Goal: Information Seeking & Learning: Learn about a topic

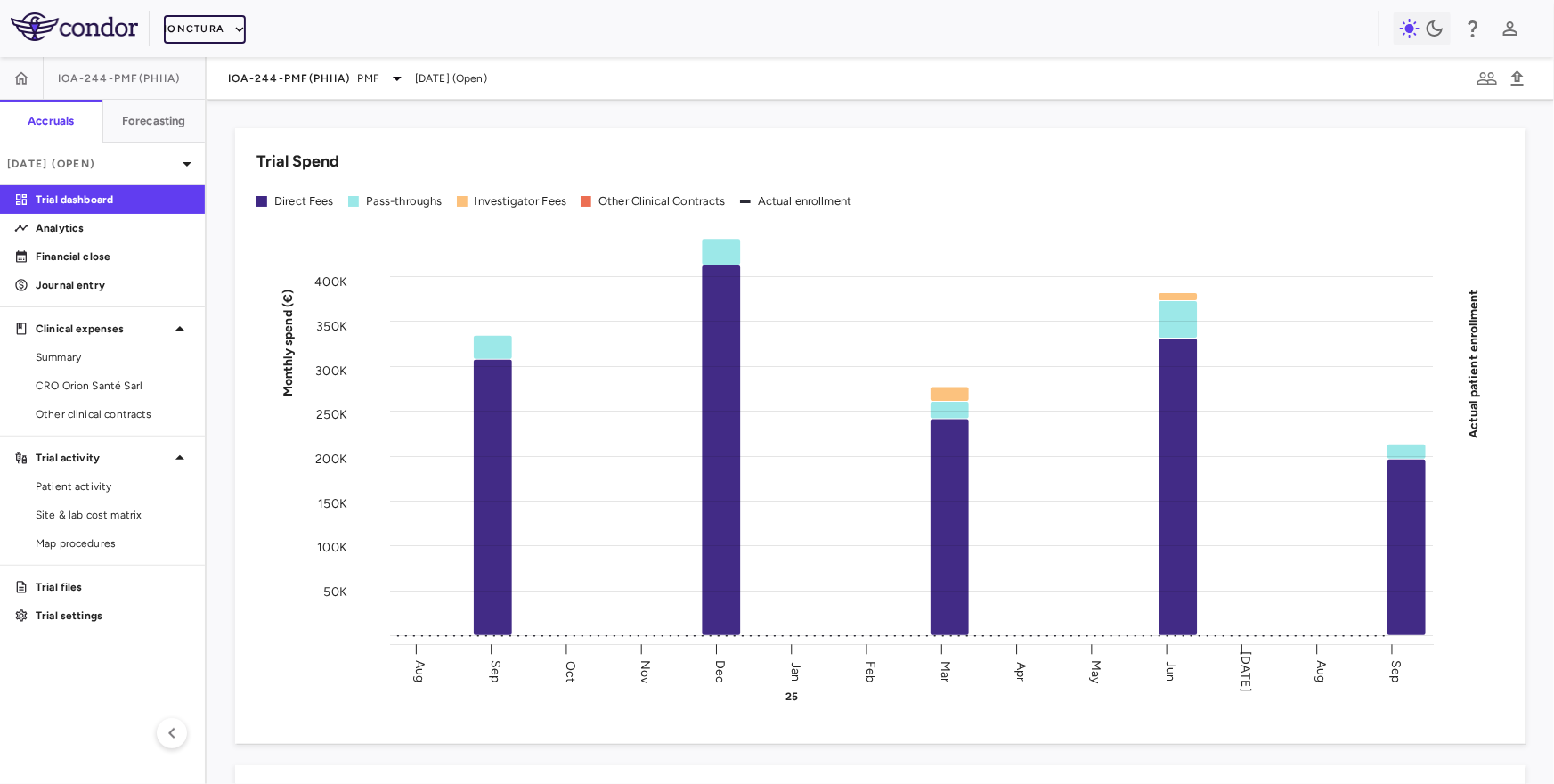
click at [207, 33] on button "iOnctura" at bounding box center [204, 30] width 82 height 29
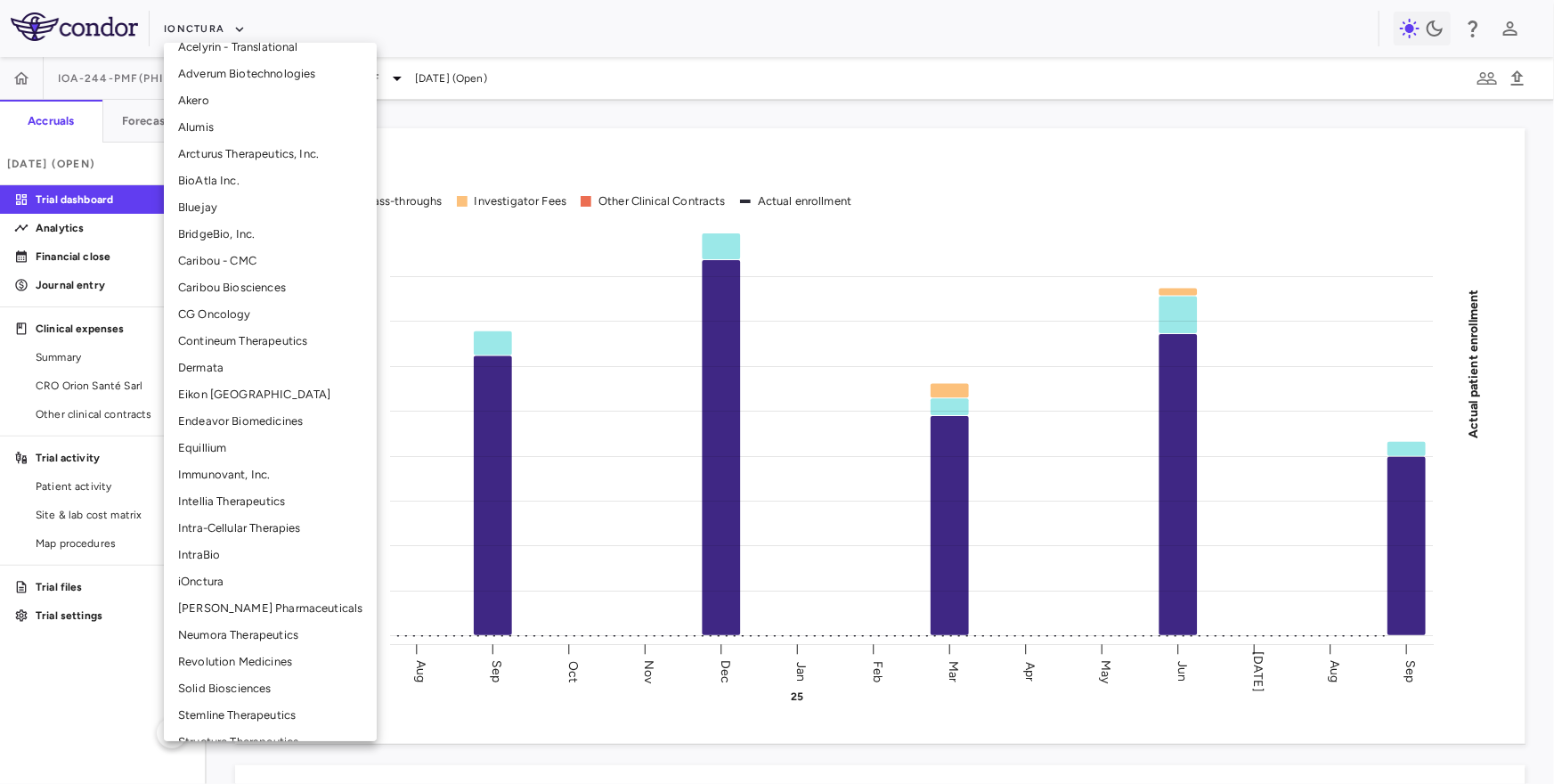
scroll to position [140, 0]
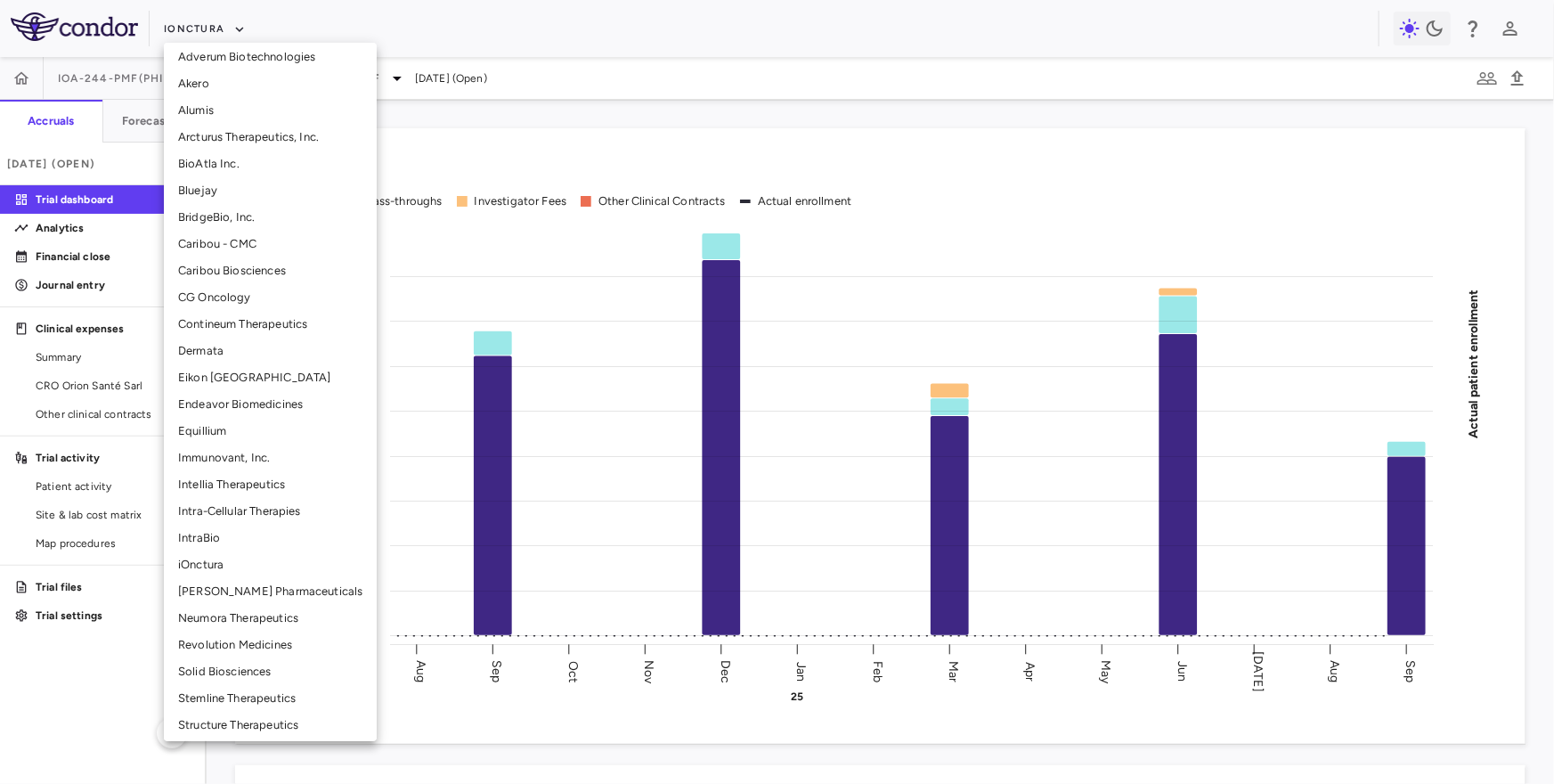
click at [244, 631] on li "Revolution Medicines" at bounding box center [270, 644] width 212 height 27
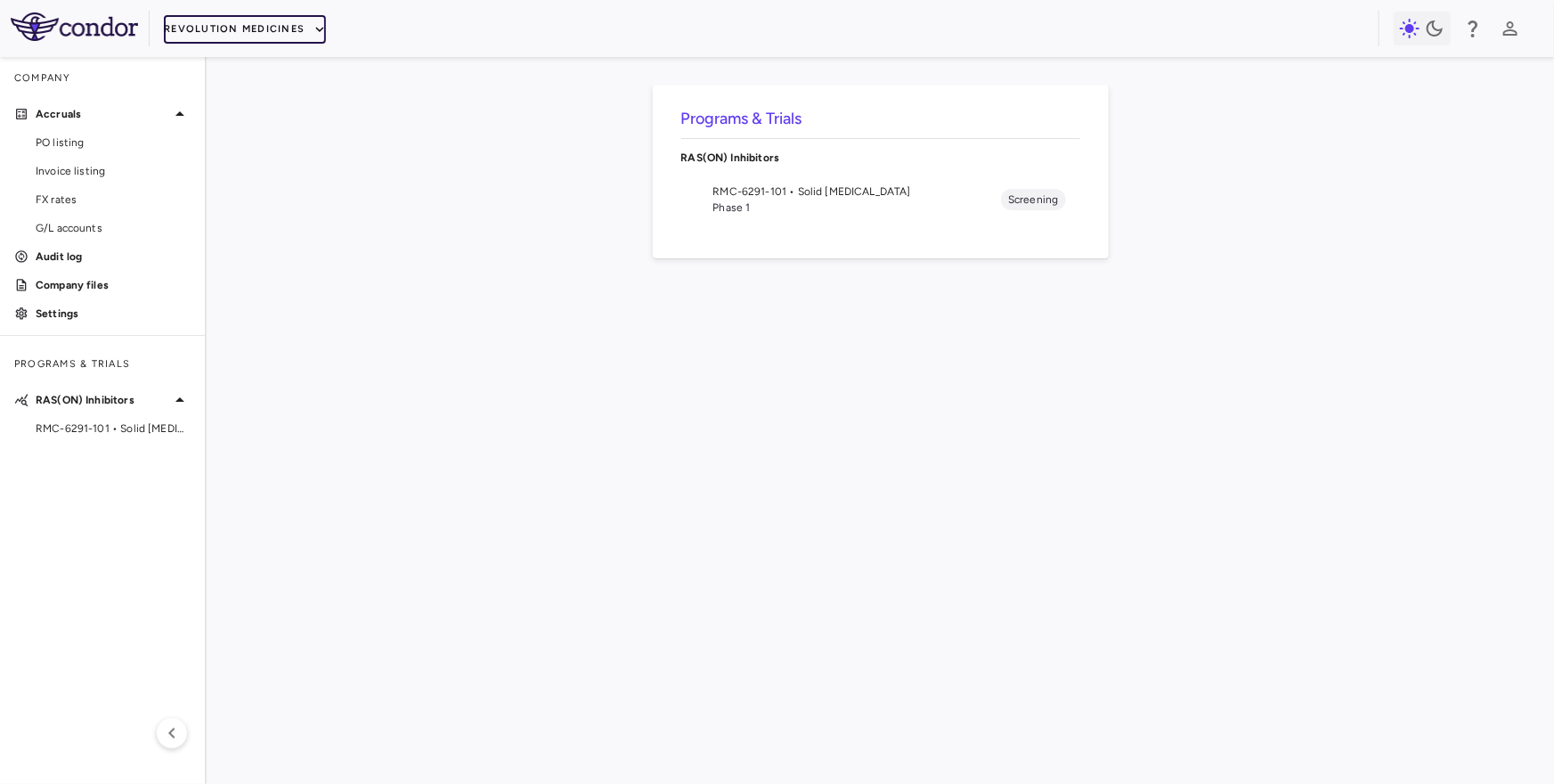
click at [239, 34] on button "Revolution Medicines" at bounding box center [245, 30] width 162 height 29
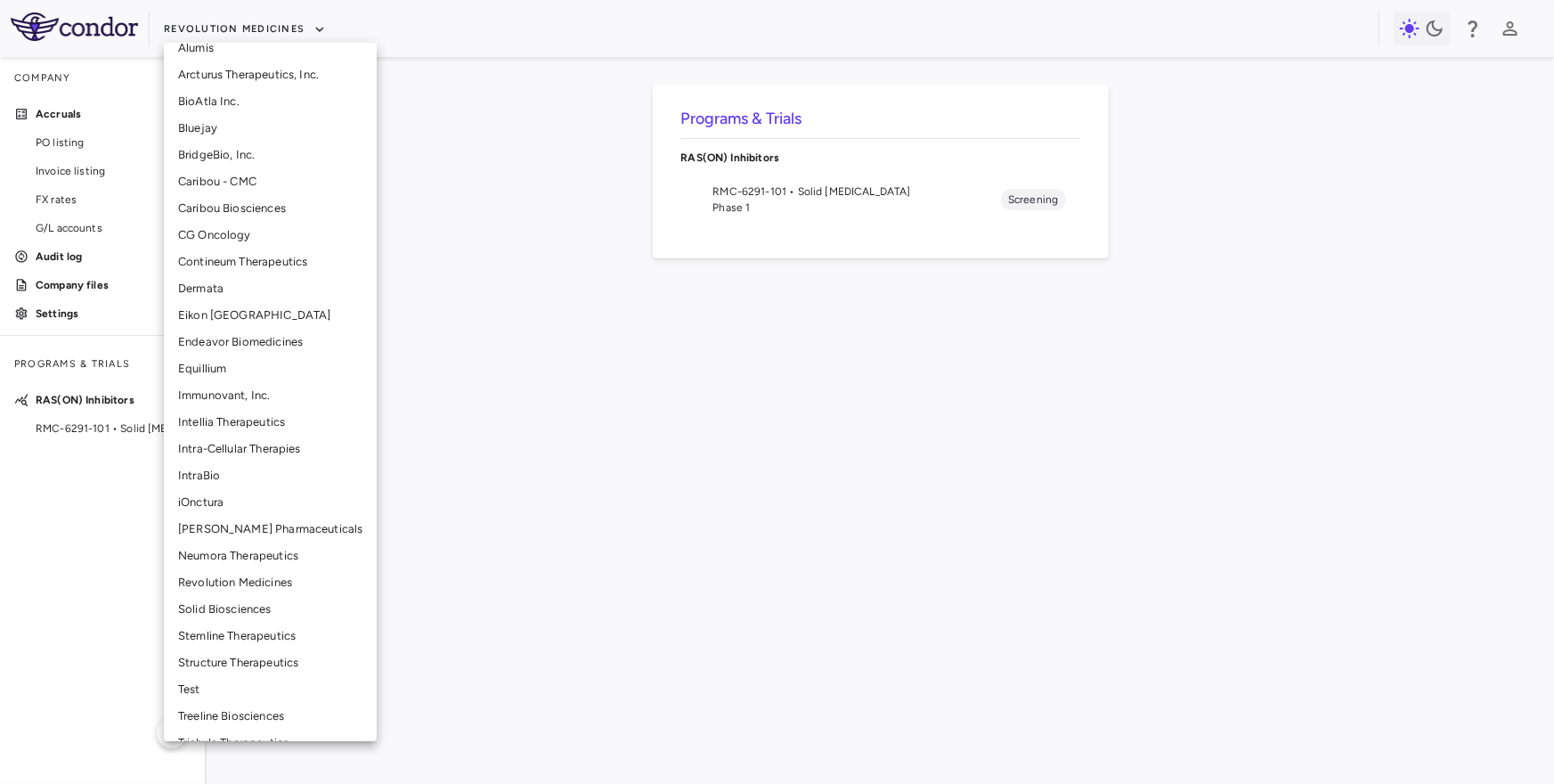
scroll to position [204, 0]
click at [232, 551] on li "Neumora Therapeutics" at bounding box center [270, 554] width 212 height 27
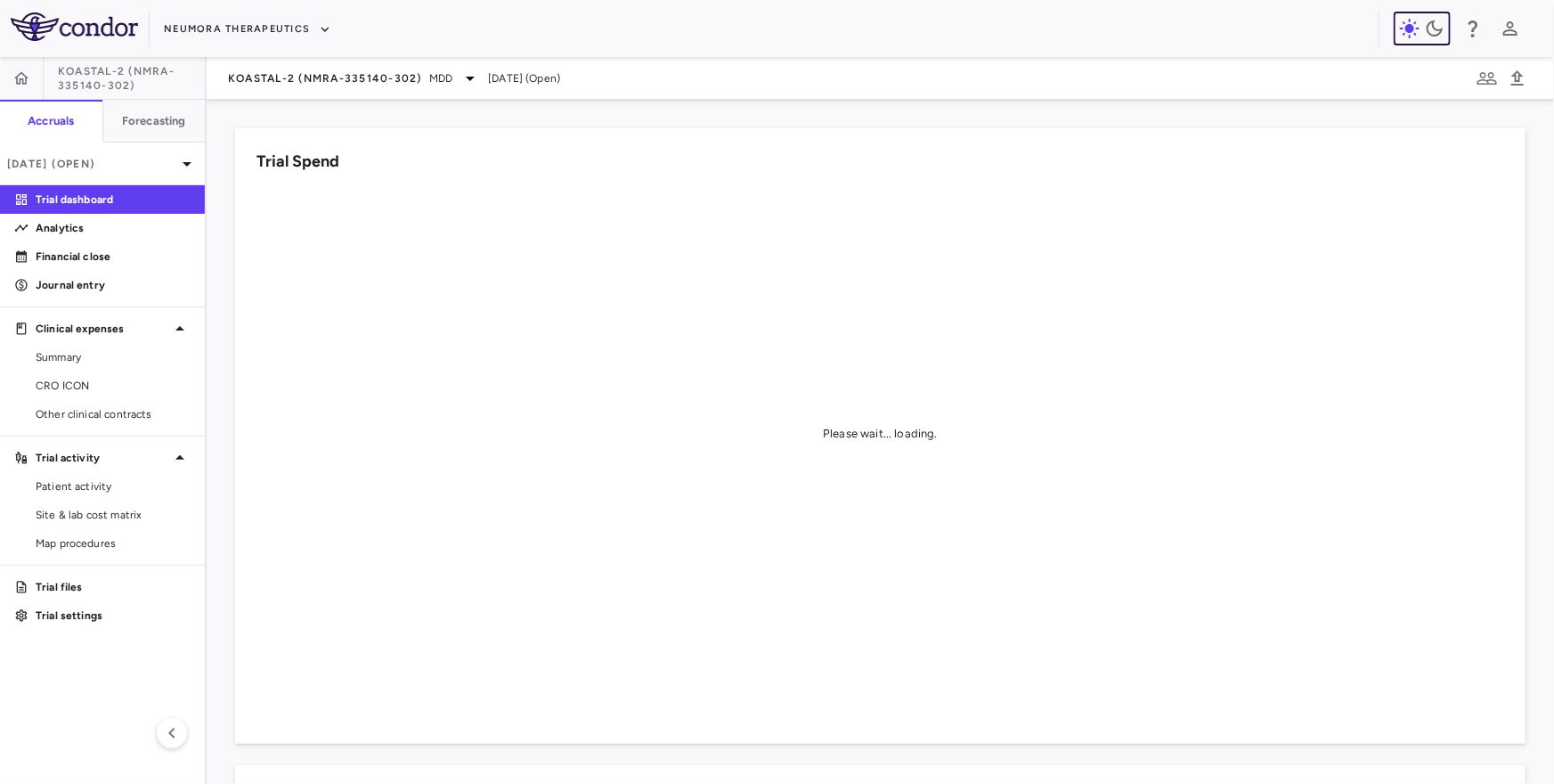
click at [1429, 32] on icon "button" at bounding box center [1435, 29] width 16 height 16
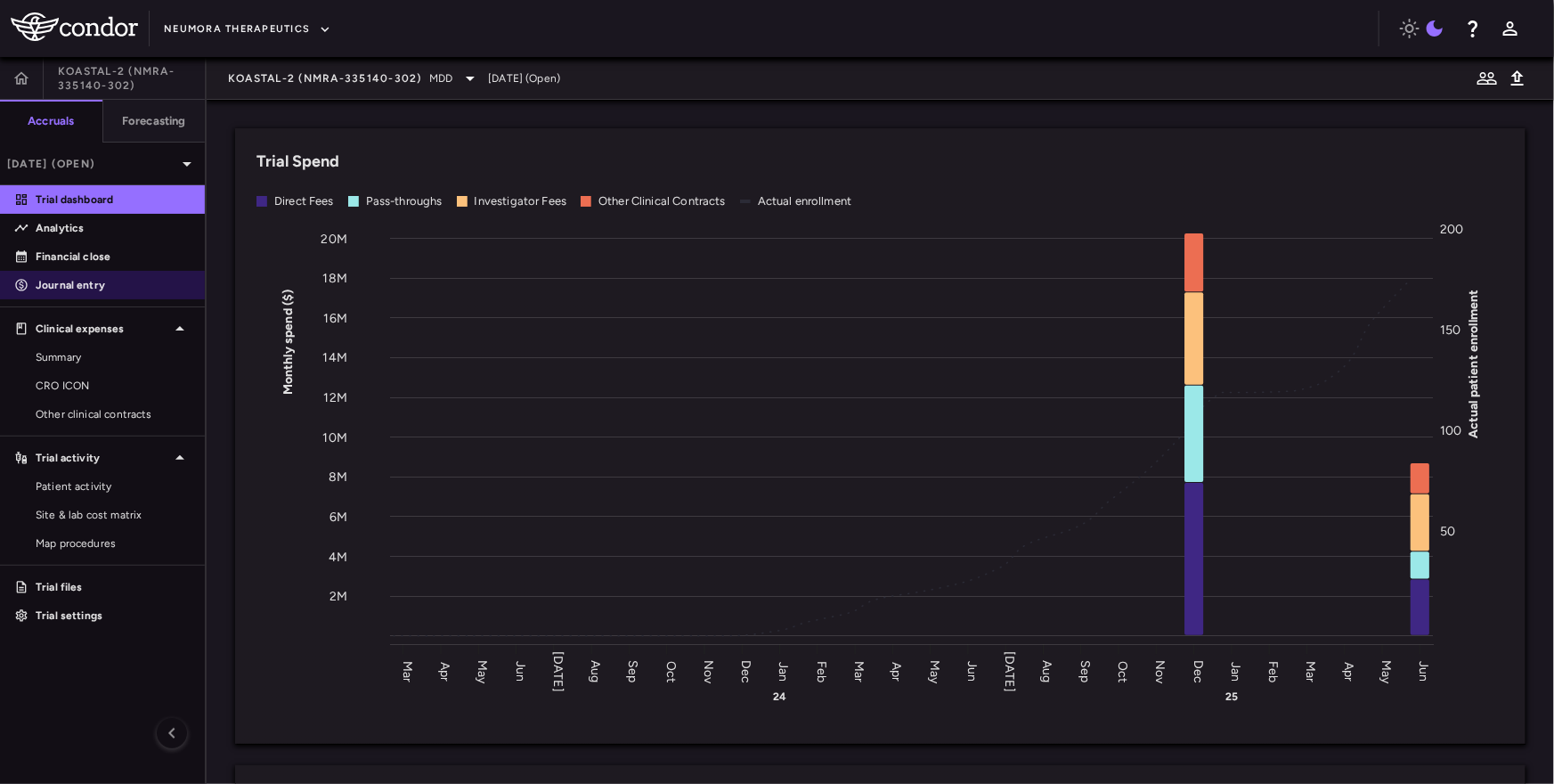
click at [94, 282] on p "Journal entry" at bounding box center [113, 285] width 155 height 16
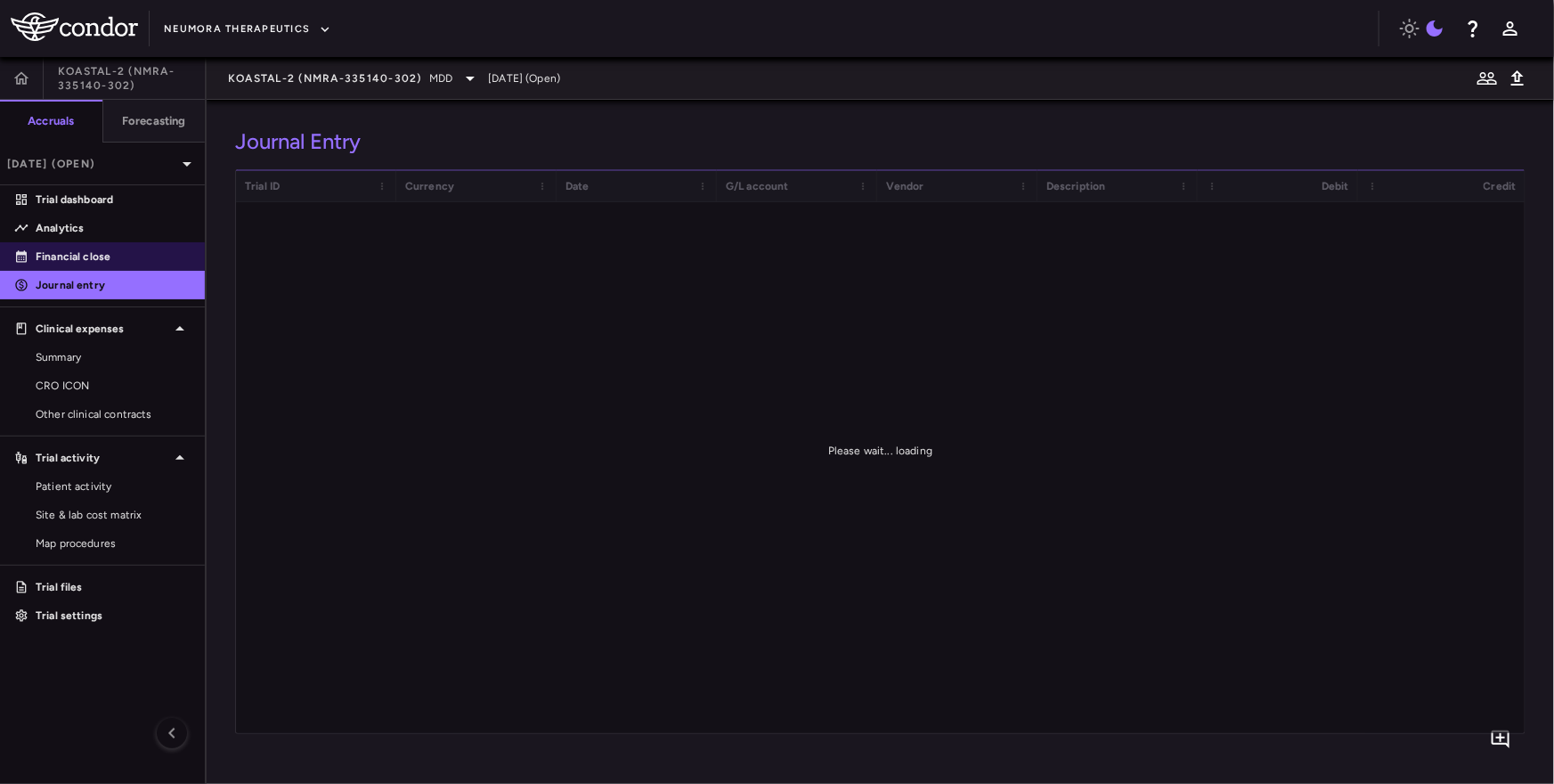
click at [105, 262] on p "Financial close" at bounding box center [113, 257] width 155 height 16
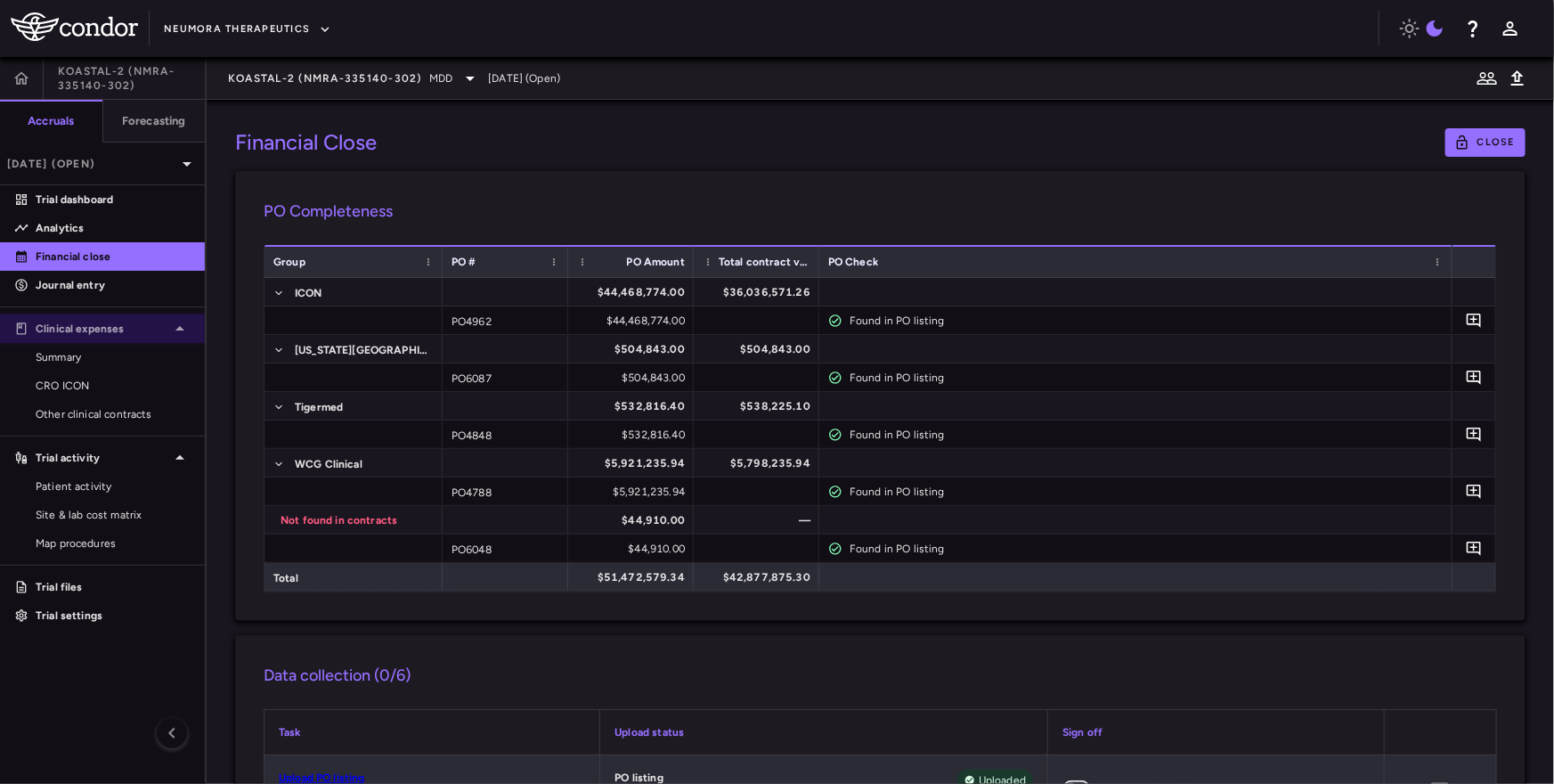
click at [89, 332] on p "Clinical expenses" at bounding box center [103, 329] width 133 height 16
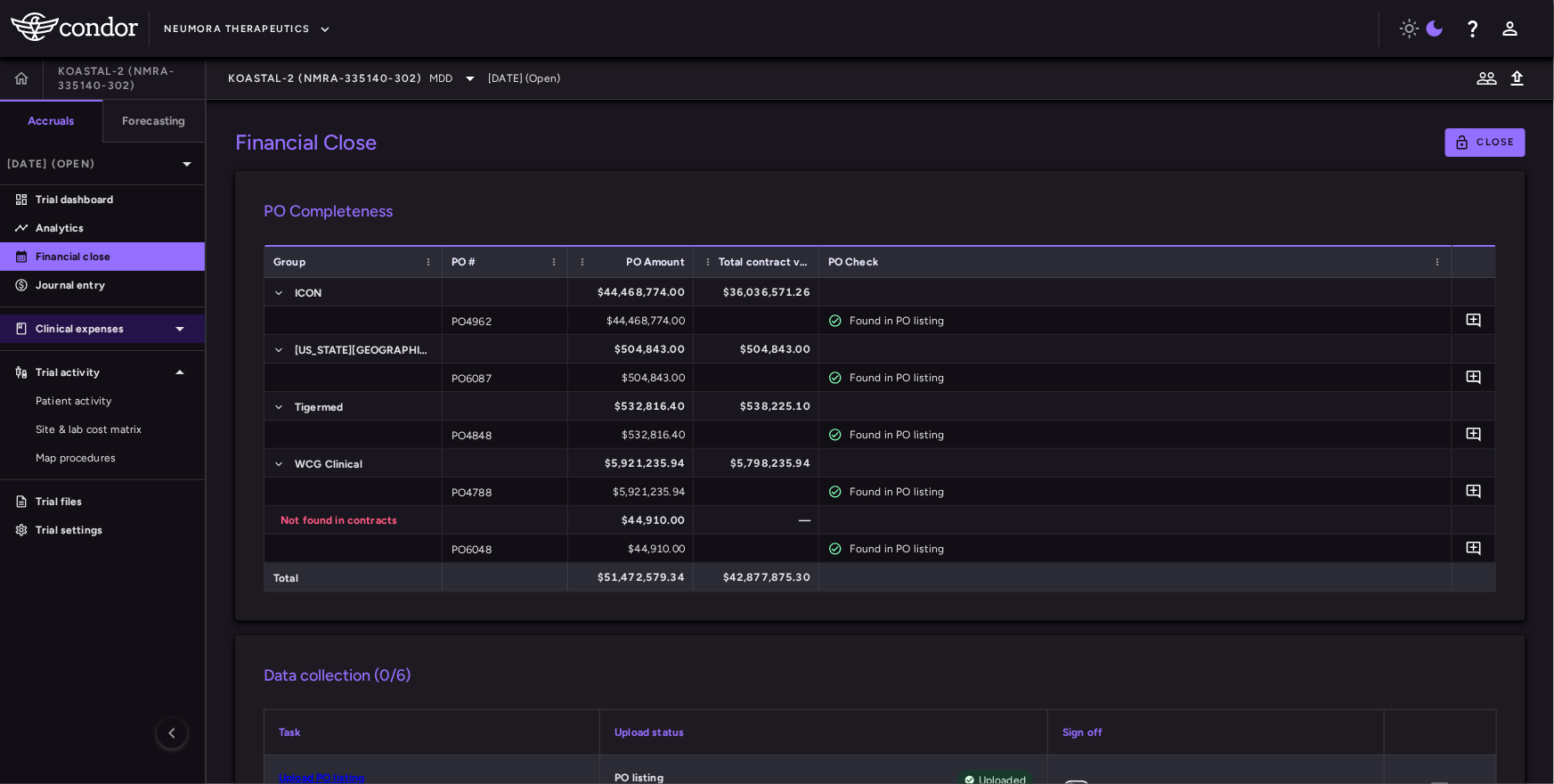
click at [91, 325] on p "Clinical expenses" at bounding box center [103, 329] width 133 height 16
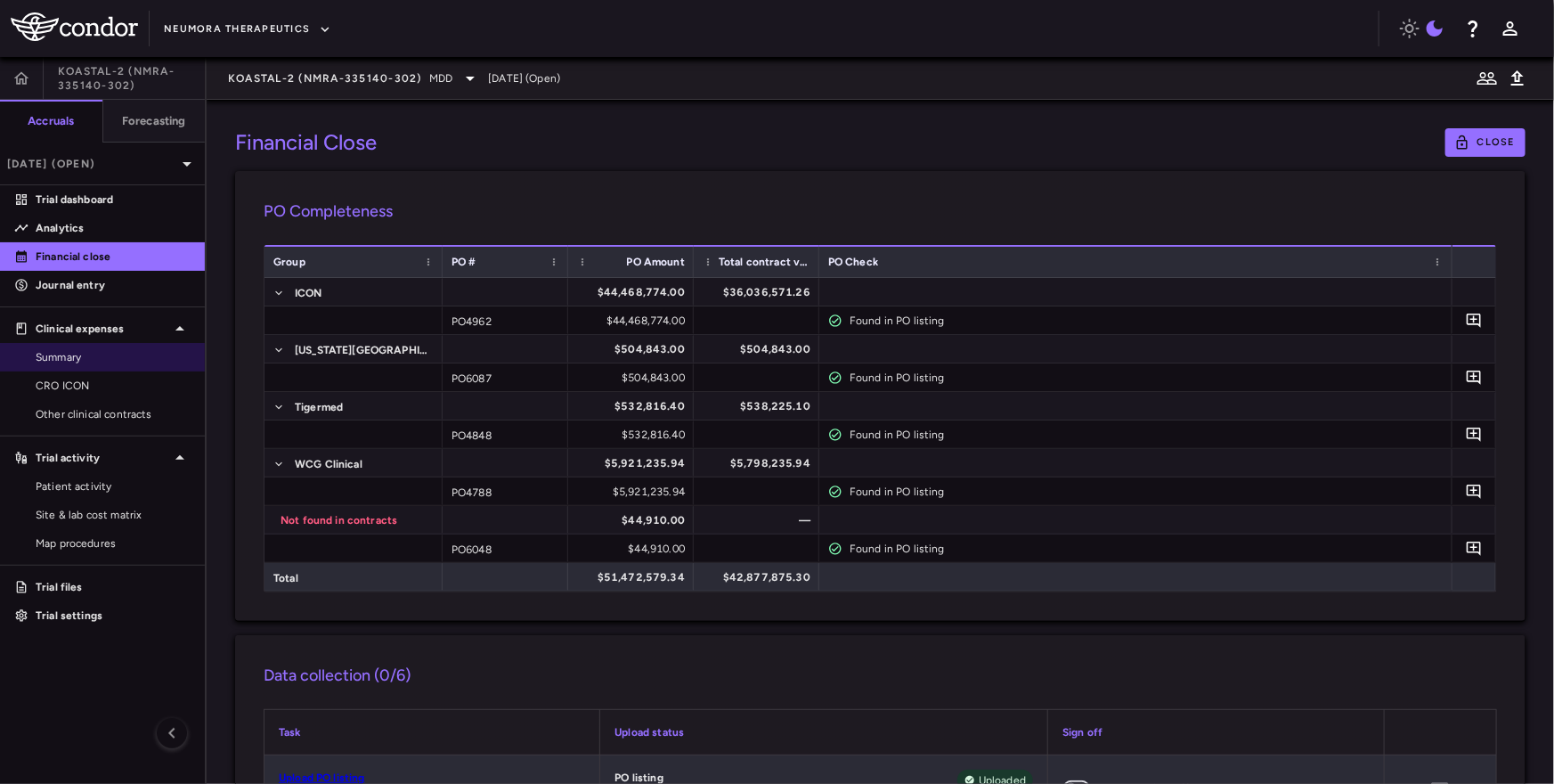
click at [74, 360] on span "Summary" at bounding box center [113, 357] width 155 height 16
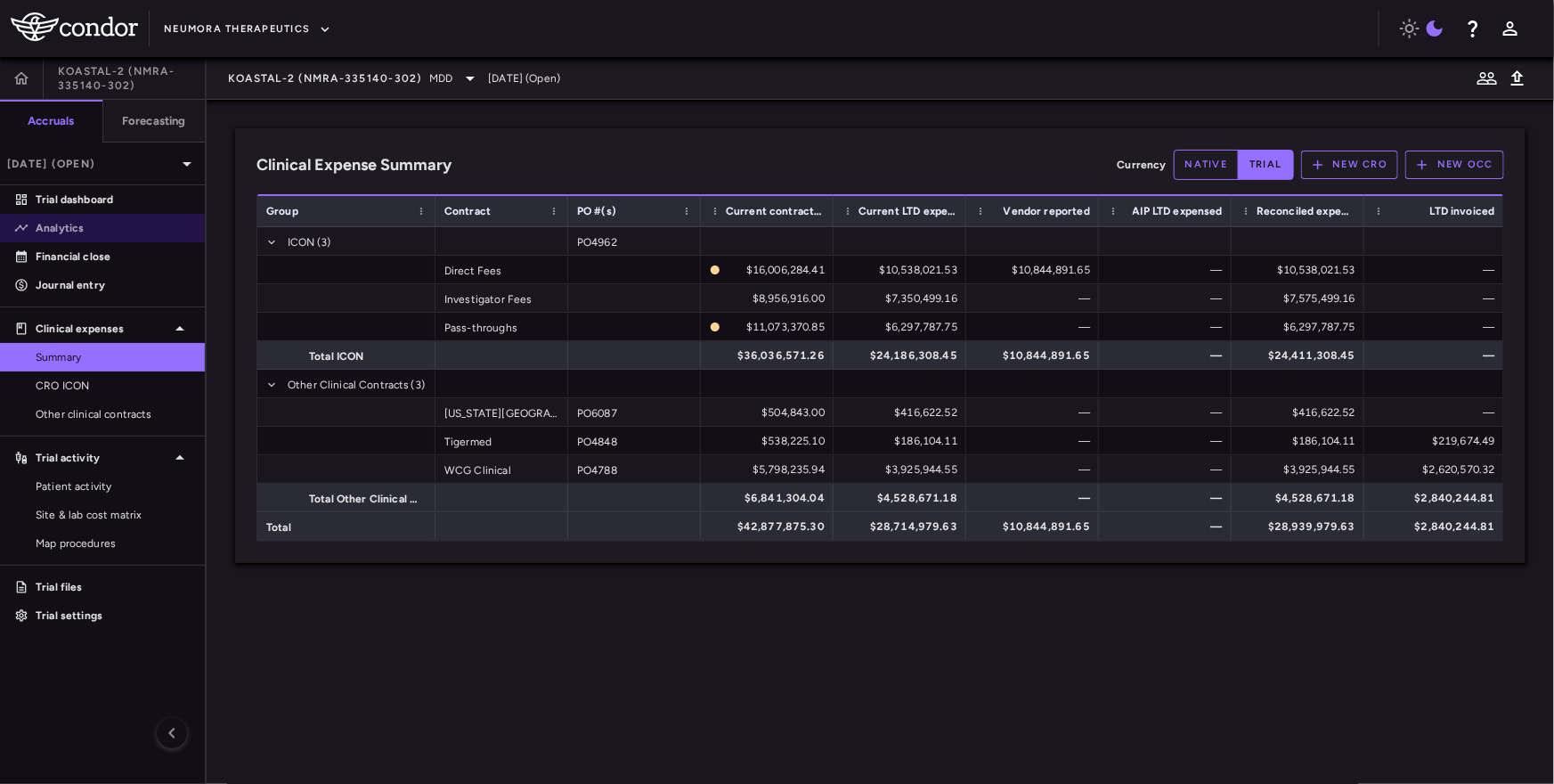
click at [59, 230] on p "Analytics" at bounding box center [113, 228] width 155 height 16
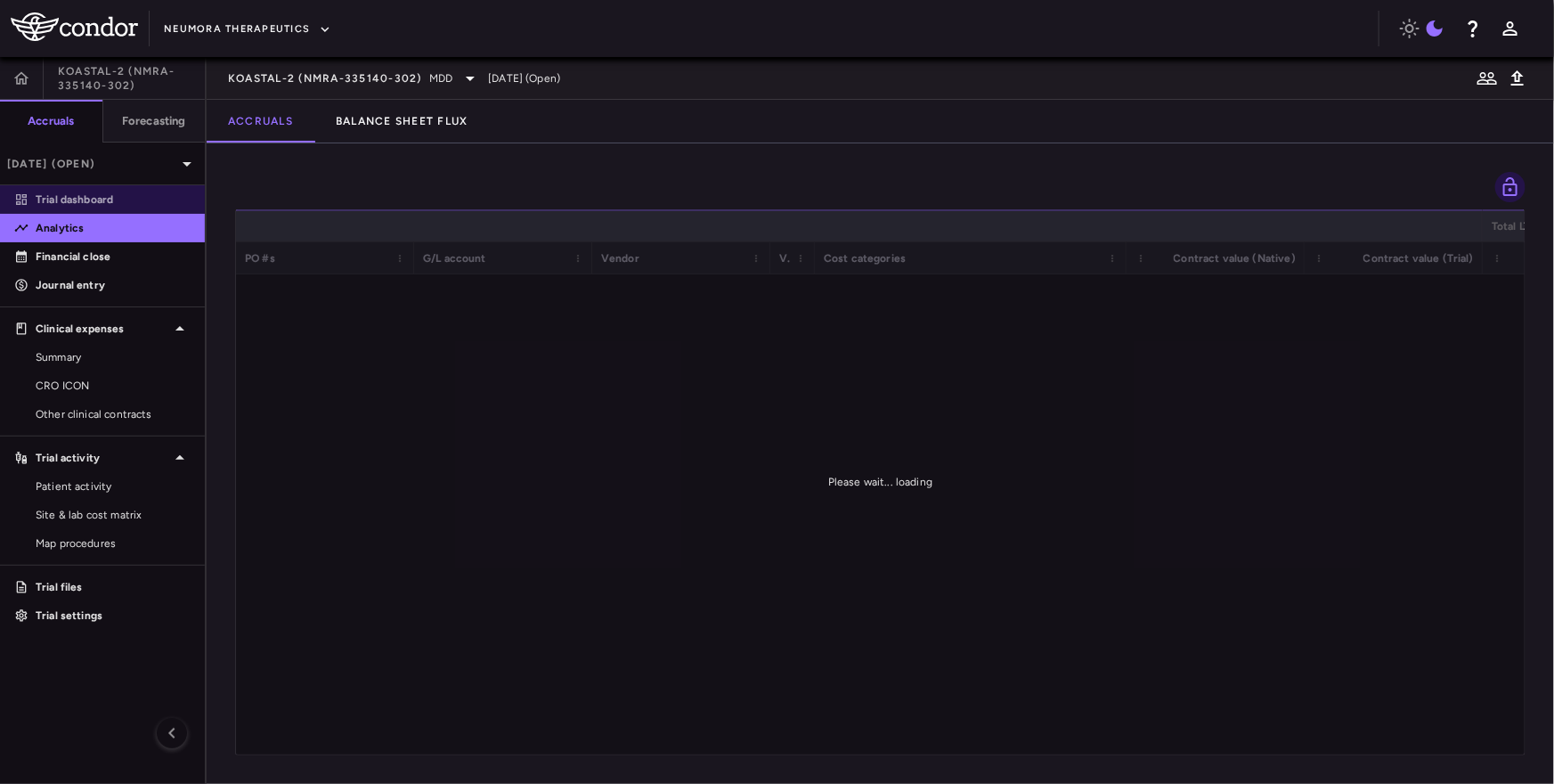
click at [88, 203] on p "Trial dashboard" at bounding box center [113, 200] width 155 height 16
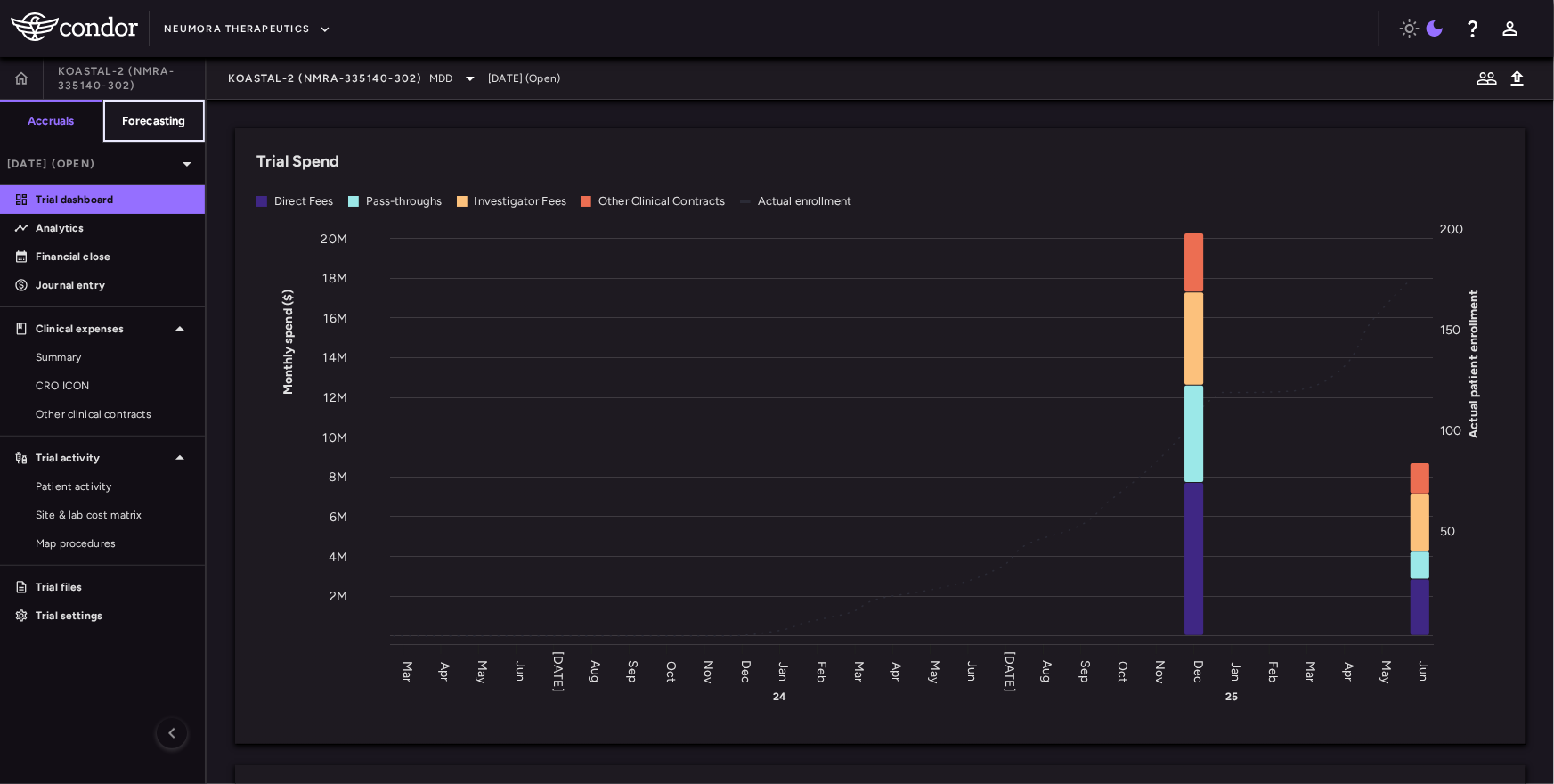
click at [147, 101] on button "Forecasting" at bounding box center [154, 121] width 104 height 42
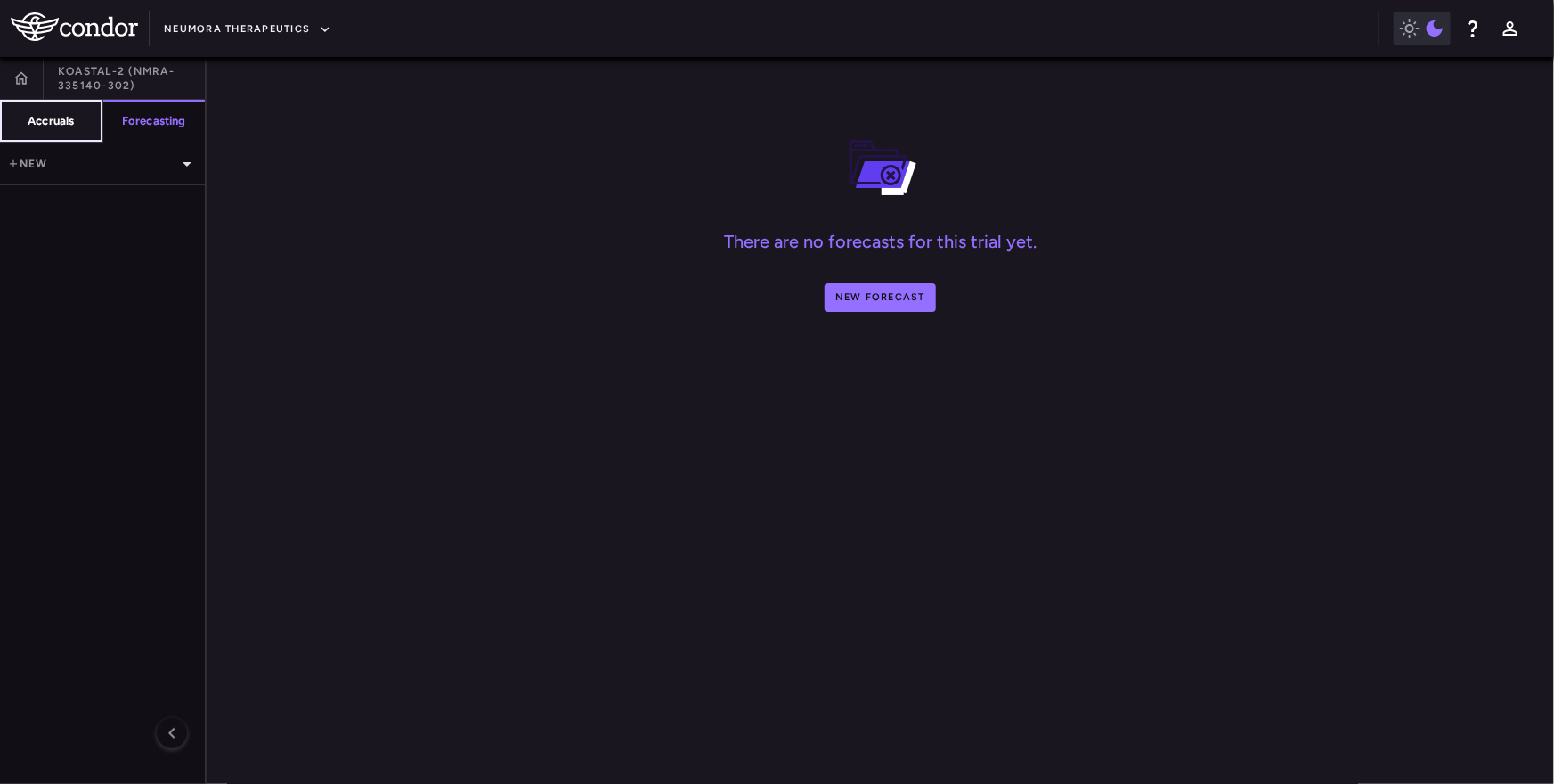
click at [46, 131] on button "Accruals" at bounding box center [51, 121] width 104 height 42
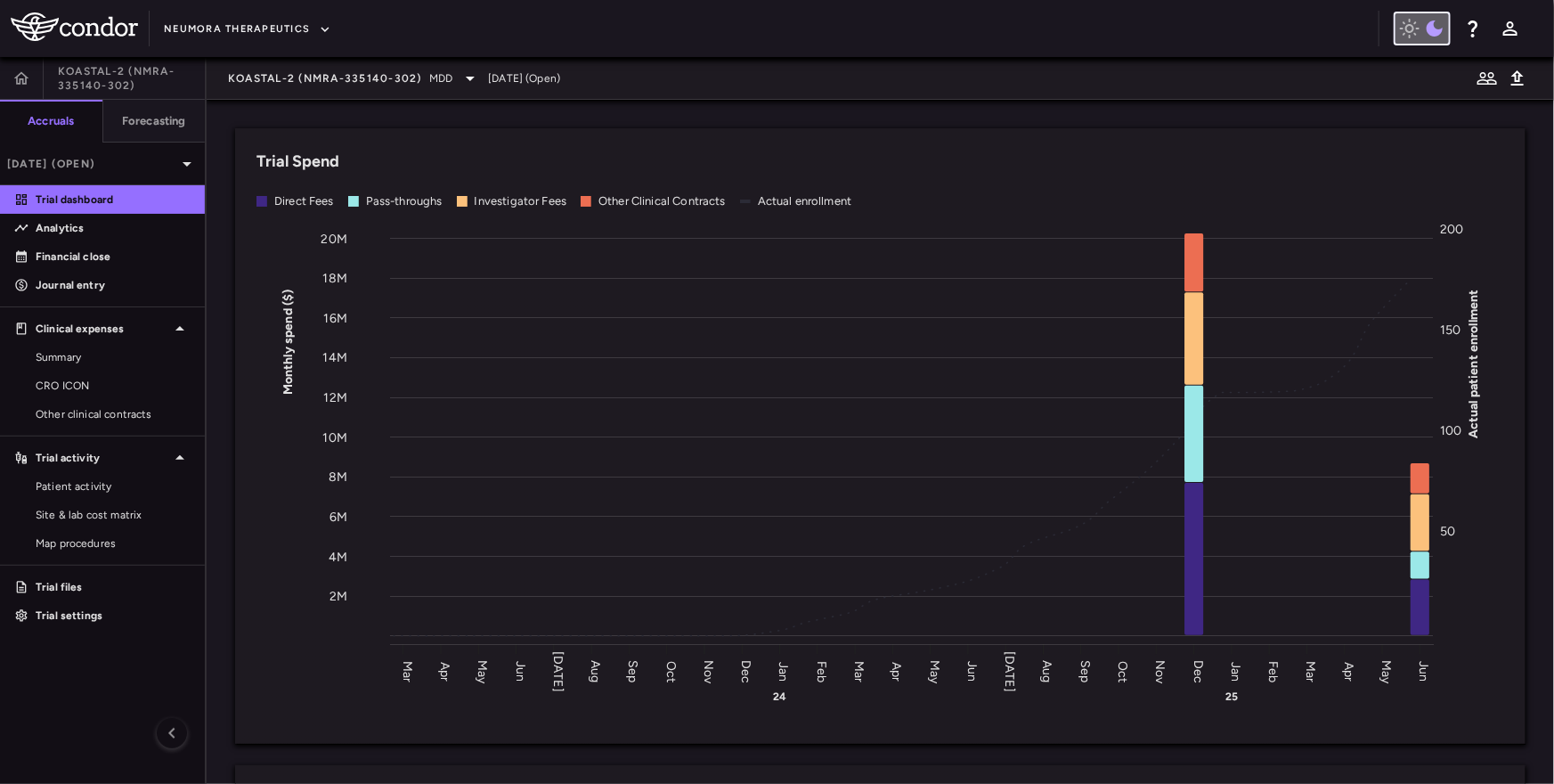
click at [1421, 16] on button "button" at bounding box center [1422, 29] width 57 height 34
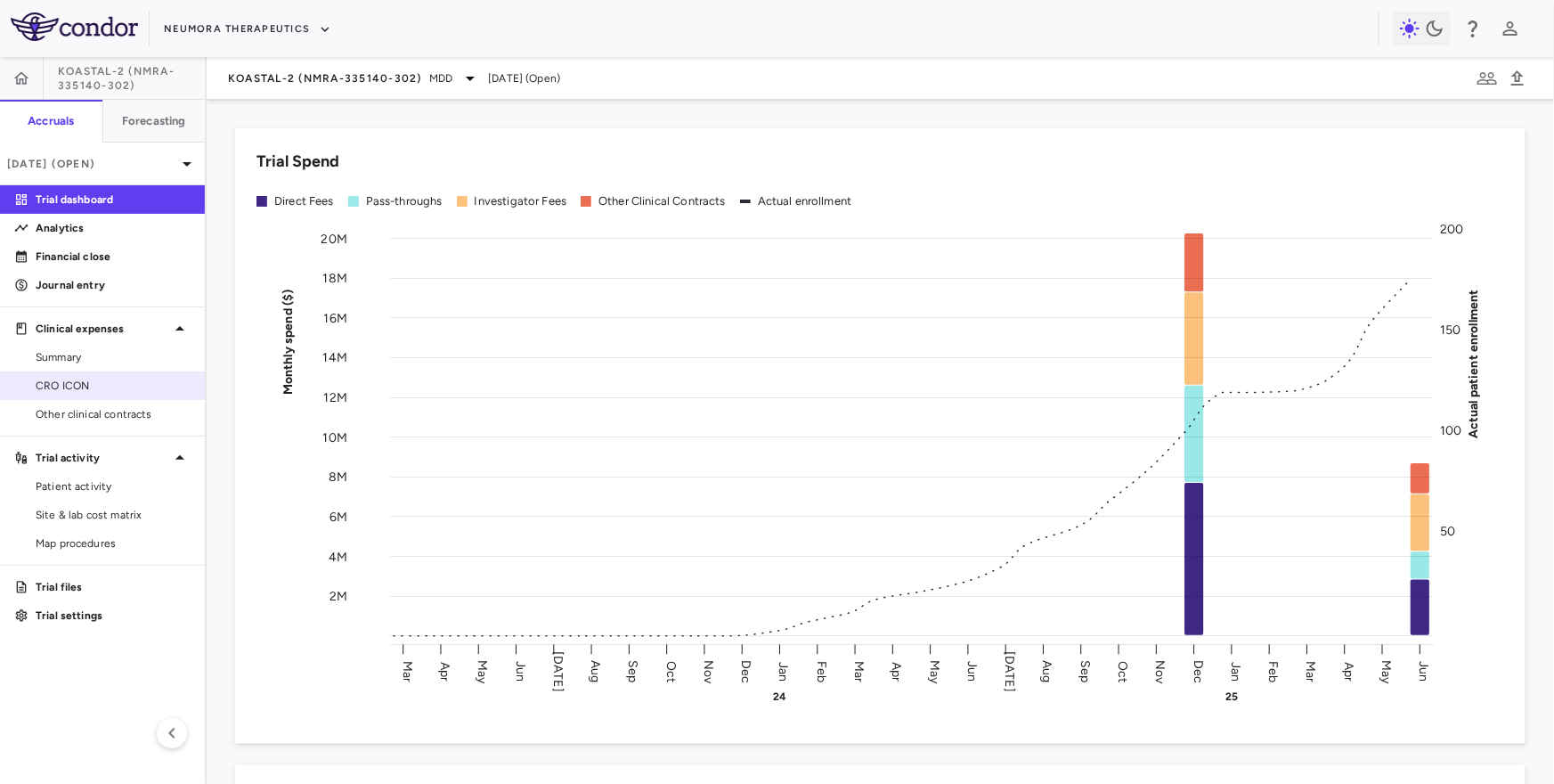
click at [85, 395] on link "CRO ICON" at bounding box center [103, 386] width 205 height 27
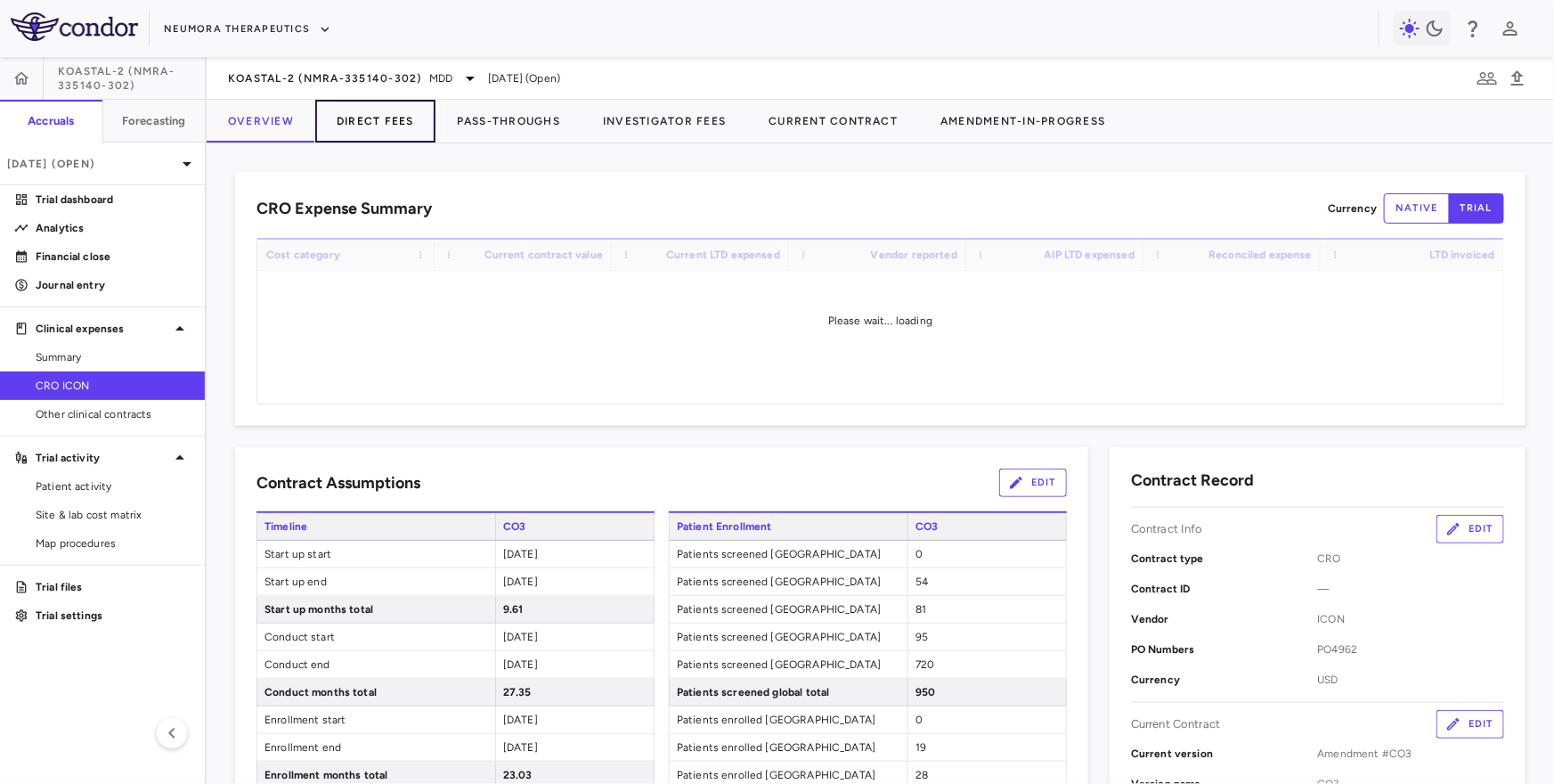
click at [364, 122] on button "Direct Fees" at bounding box center [375, 121] width 121 height 42
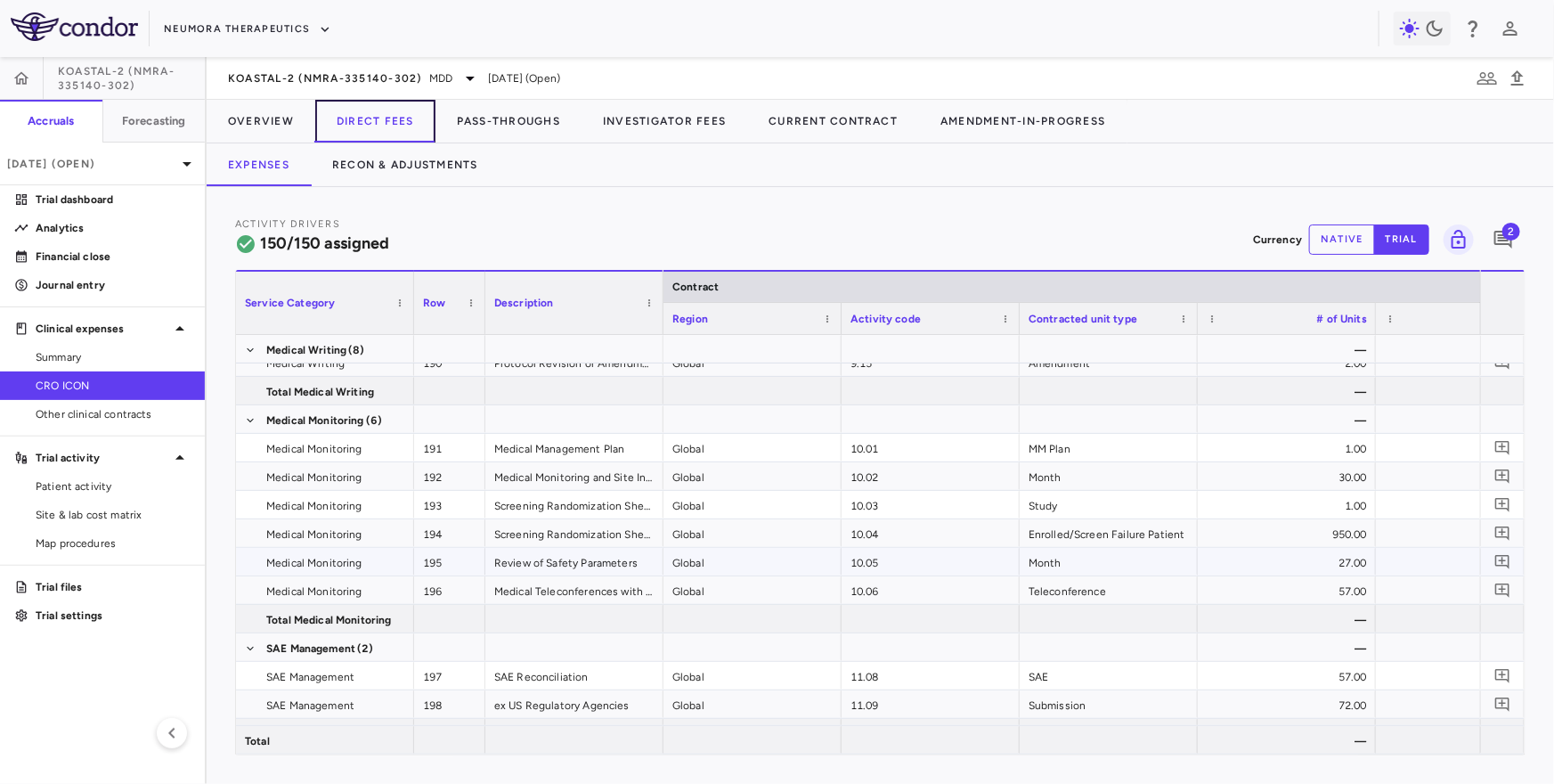
scroll to position [0, 41]
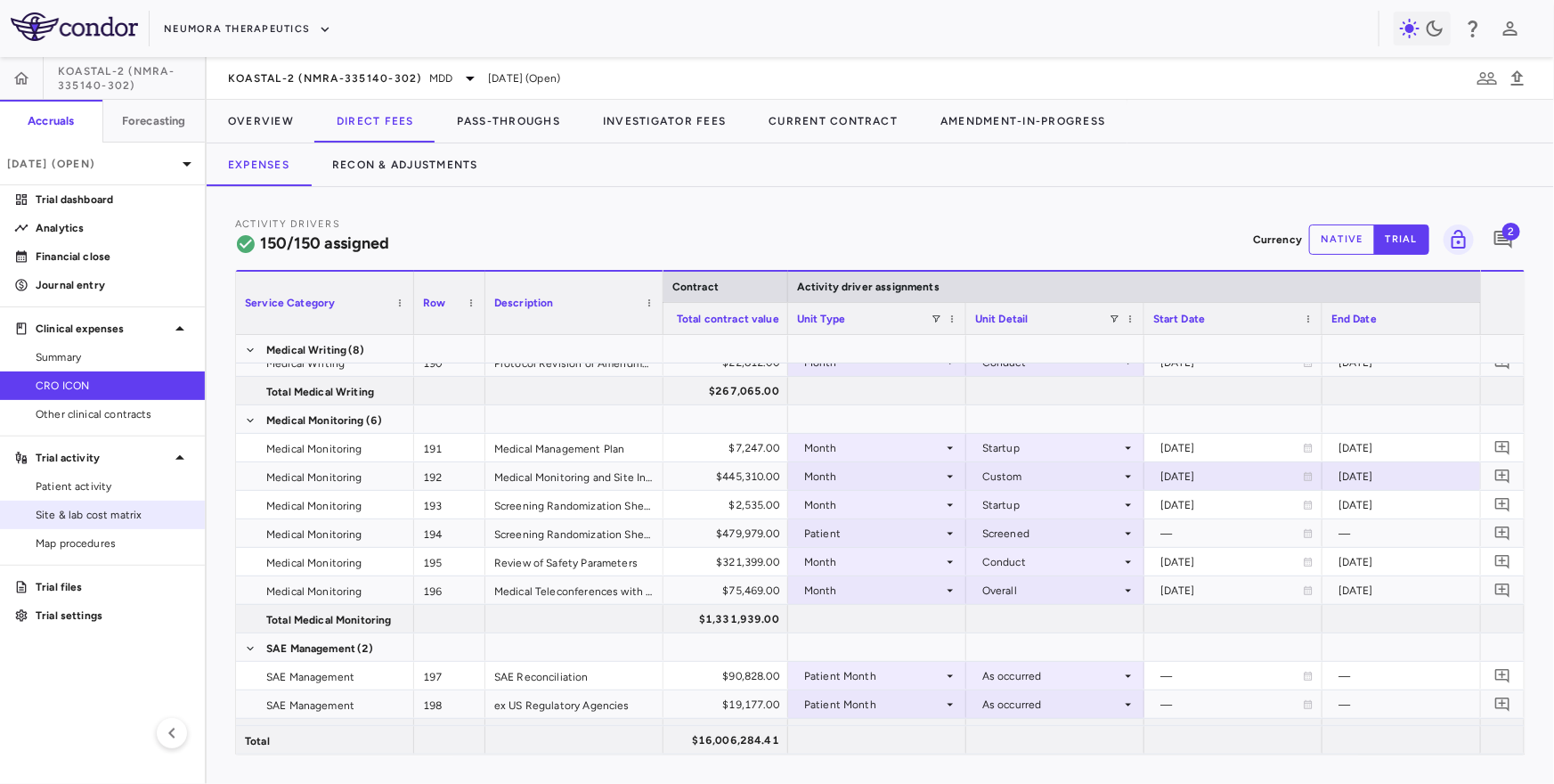
click at [122, 505] on link "Site & lab cost matrix" at bounding box center [103, 515] width 205 height 27
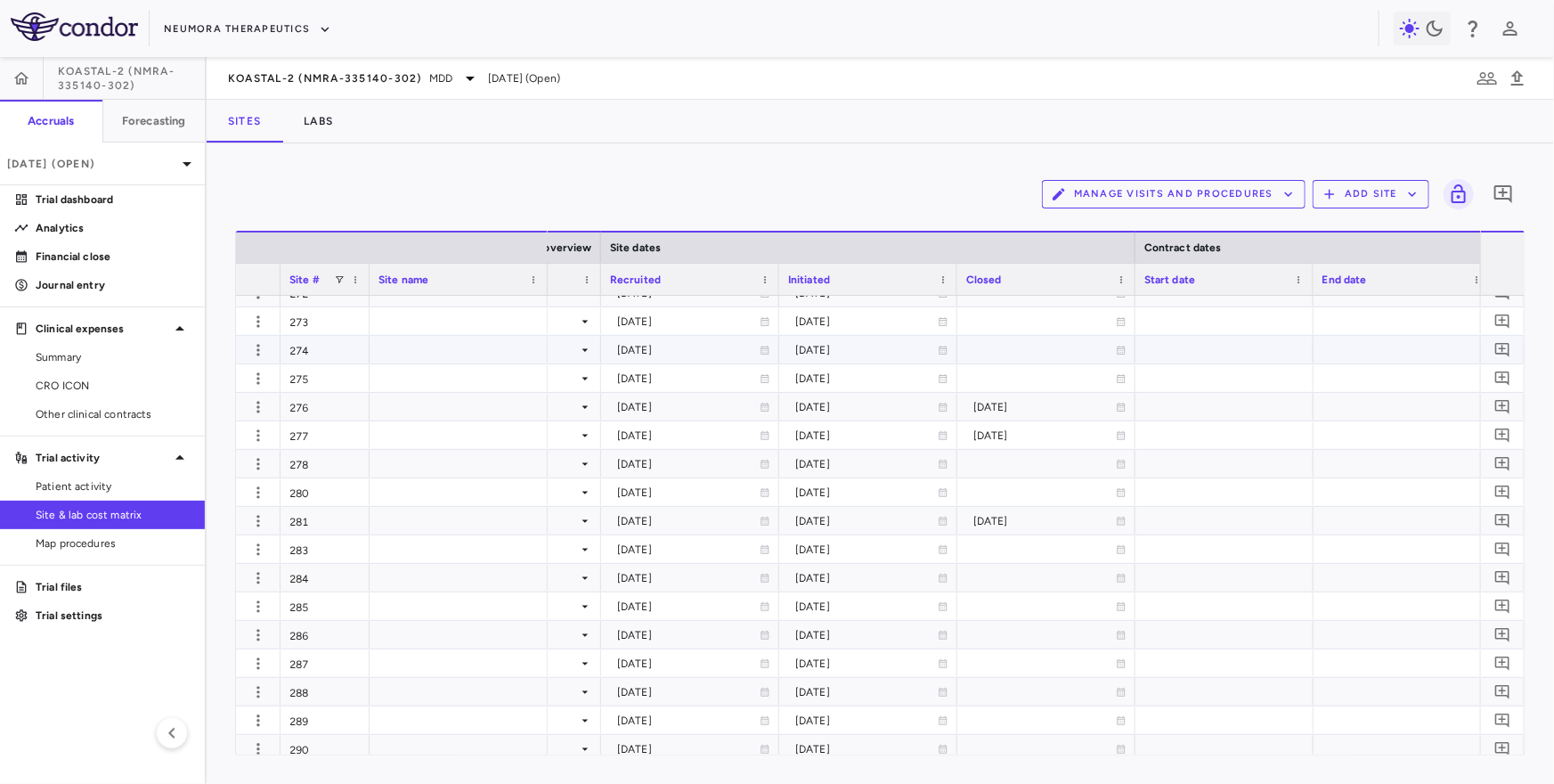
scroll to position [0, 1445]
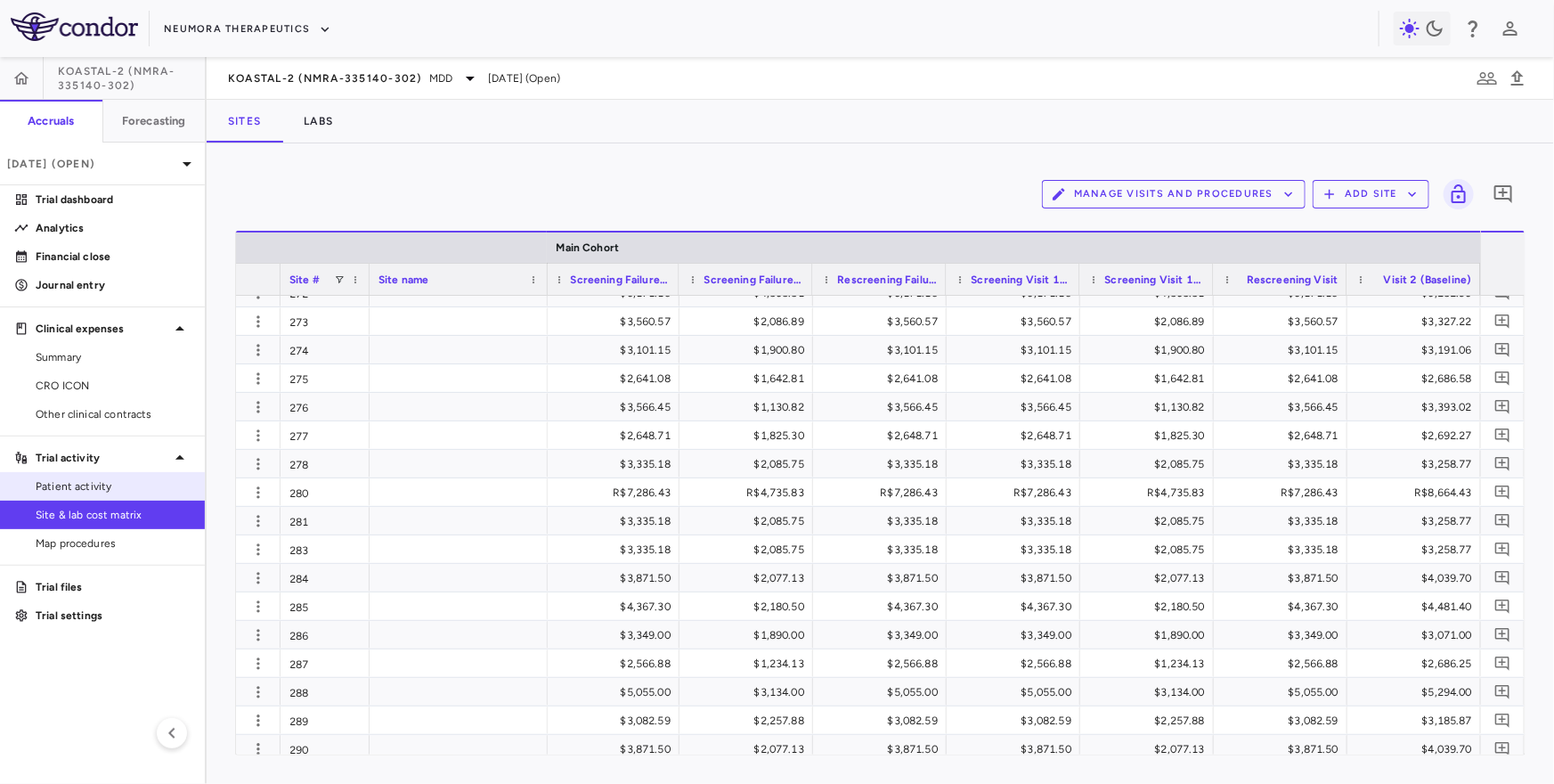
click at [96, 473] on link "Patient activity" at bounding box center [103, 486] width 205 height 27
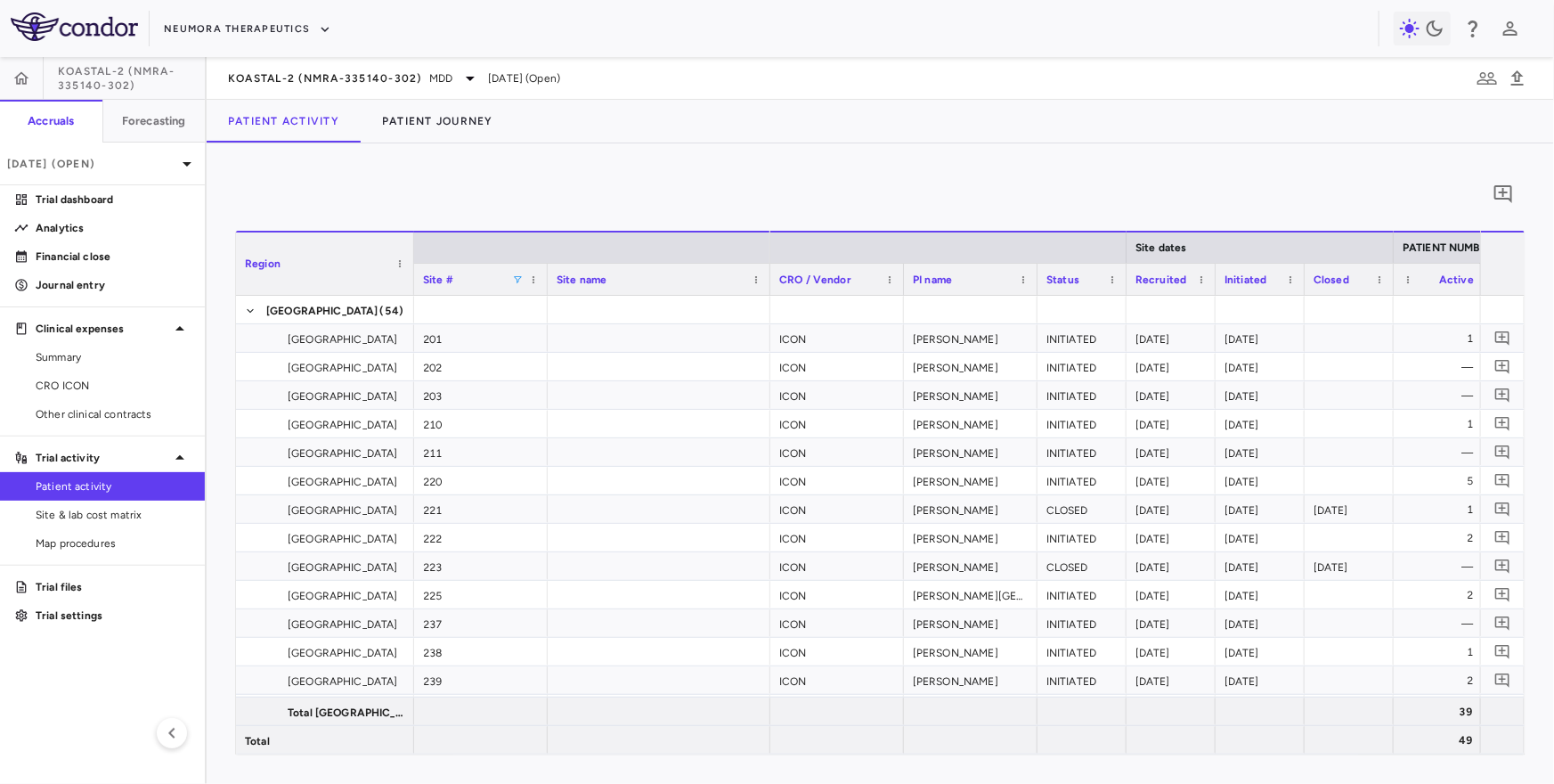
click at [520, 282] on span at bounding box center [518, 280] width 11 height 11
type input "***"
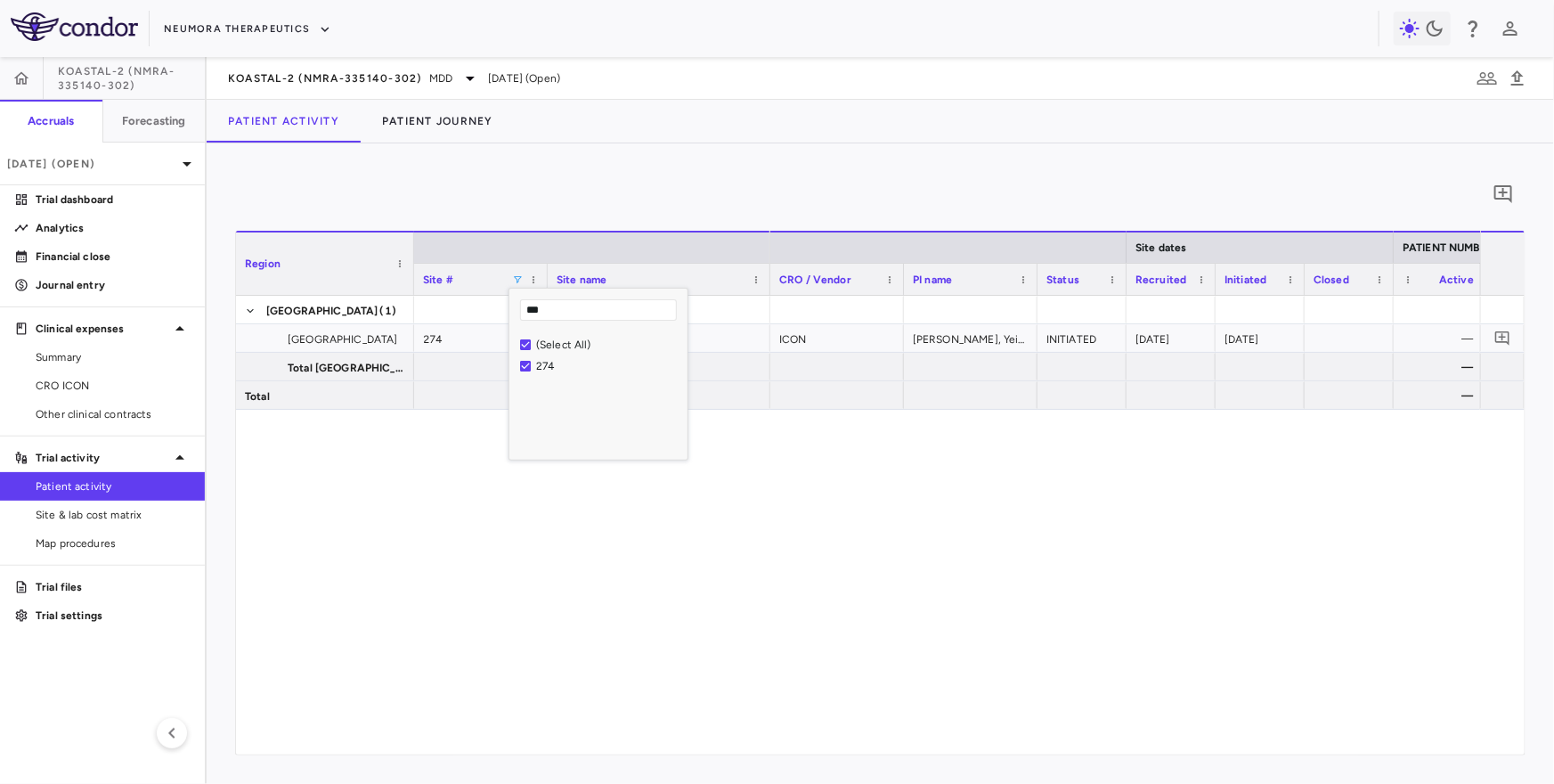
click at [741, 136] on div "Patient Activity Patient Journey" at bounding box center [881, 121] width 1348 height 42
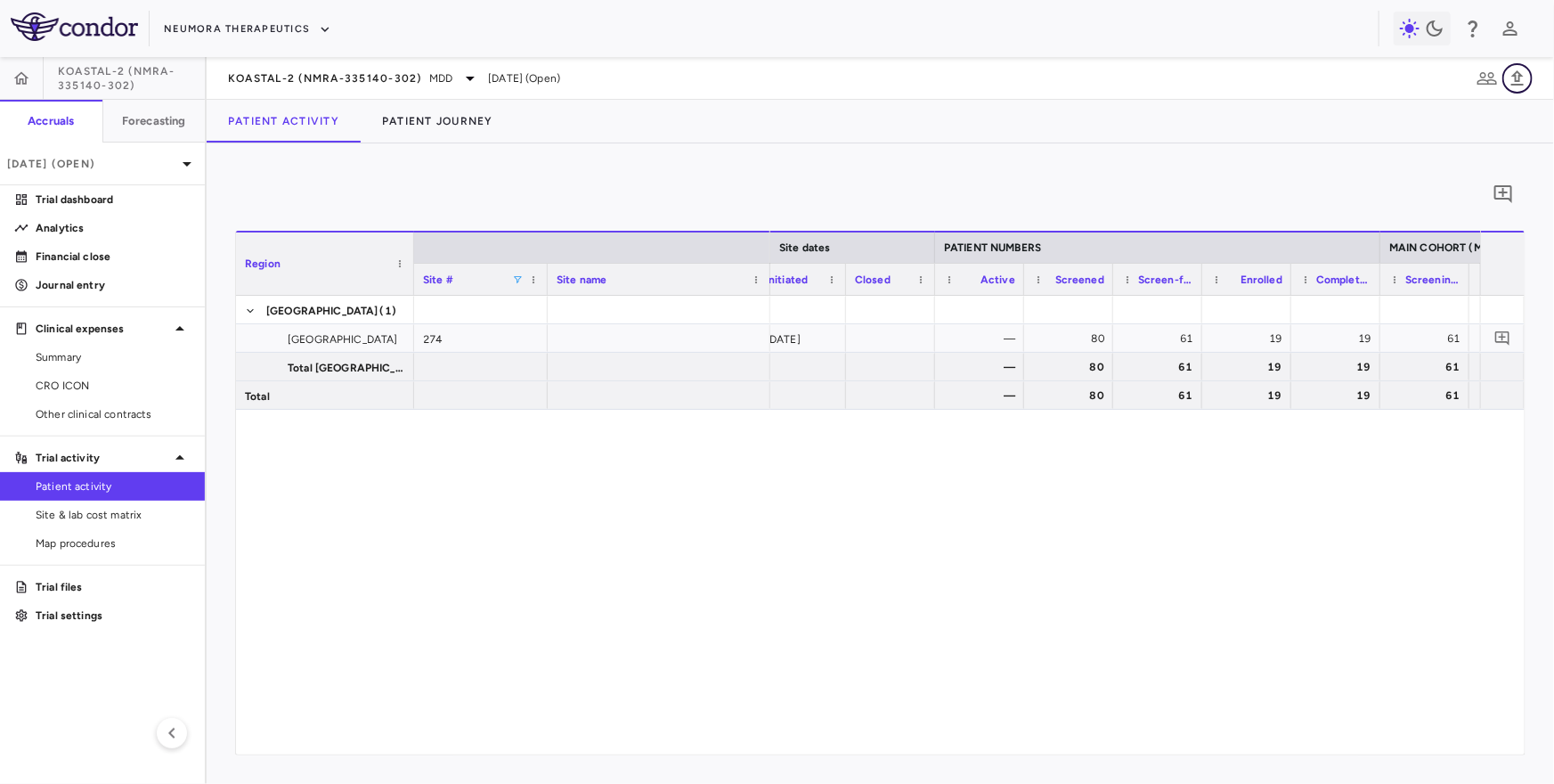
click at [1523, 80] on icon "button" at bounding box center [1518, 78] width 22 height 22
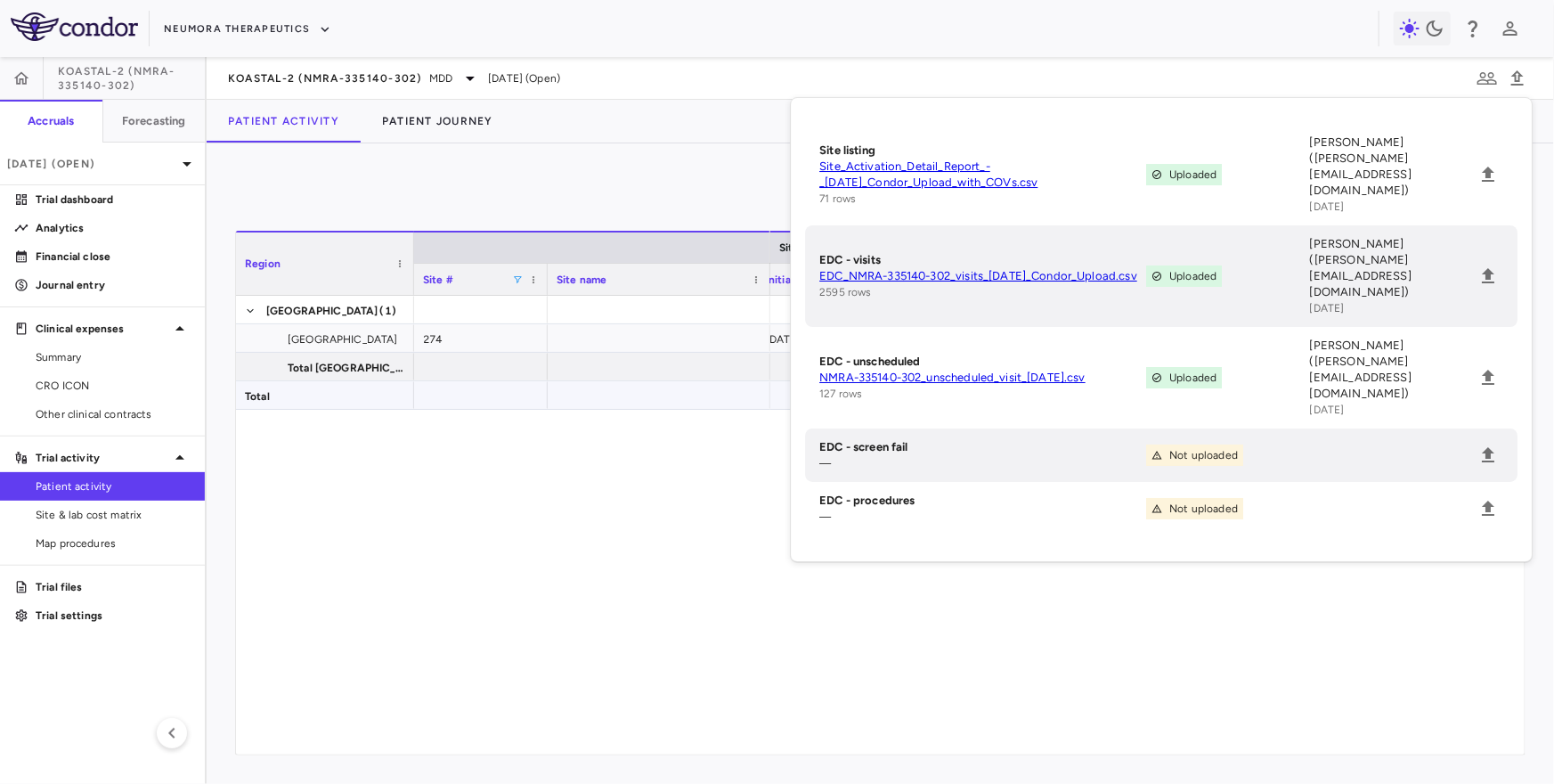
click at [512, 511] on div "United States (1) United States 274 Total United States Total INITIATED 2024-03…" at bounding box center [881, 525] width 1289 height 459
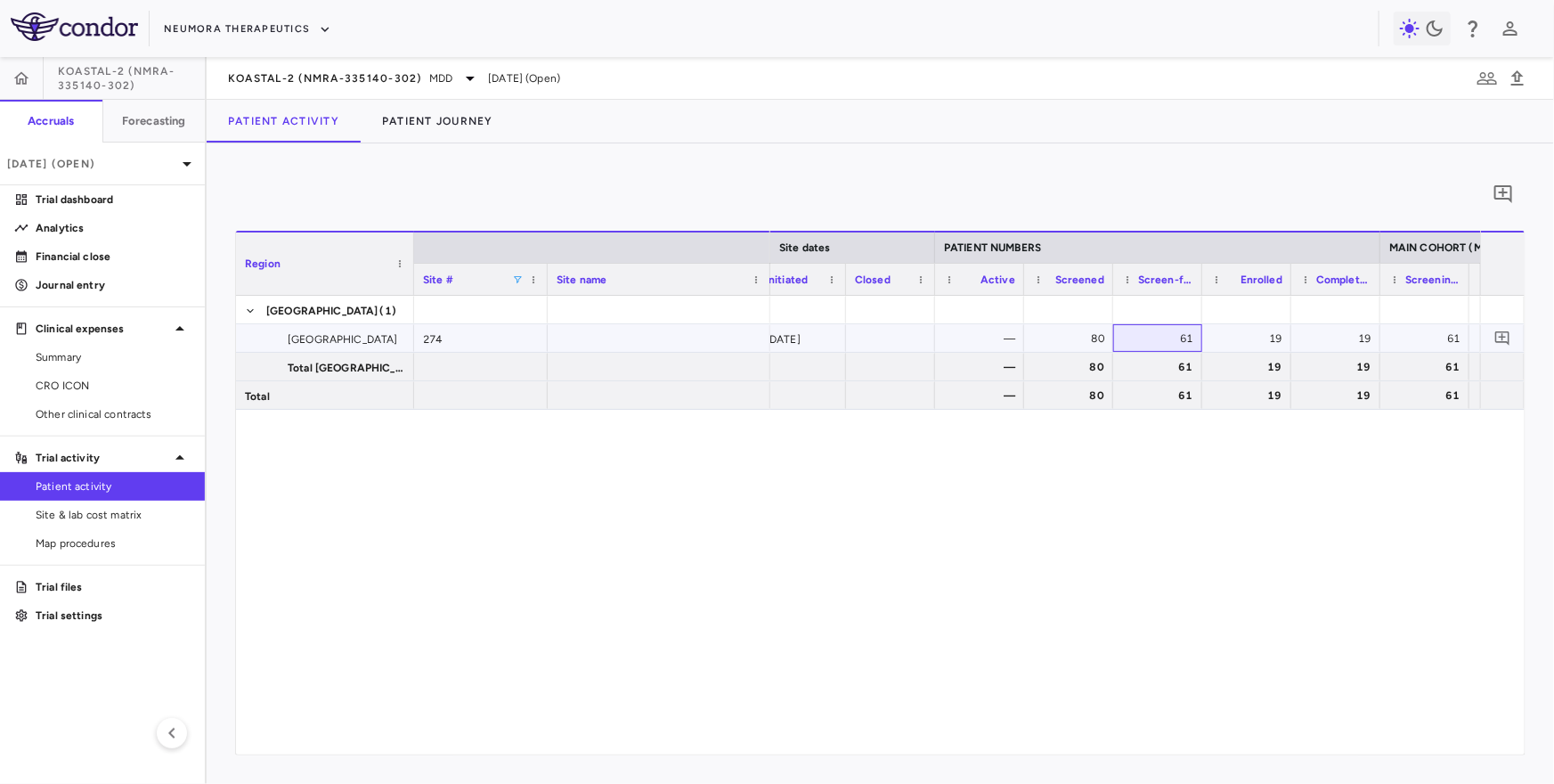
click at [1150, 329] on div "61" at bounding box center [1161, 338] width 64 height 29
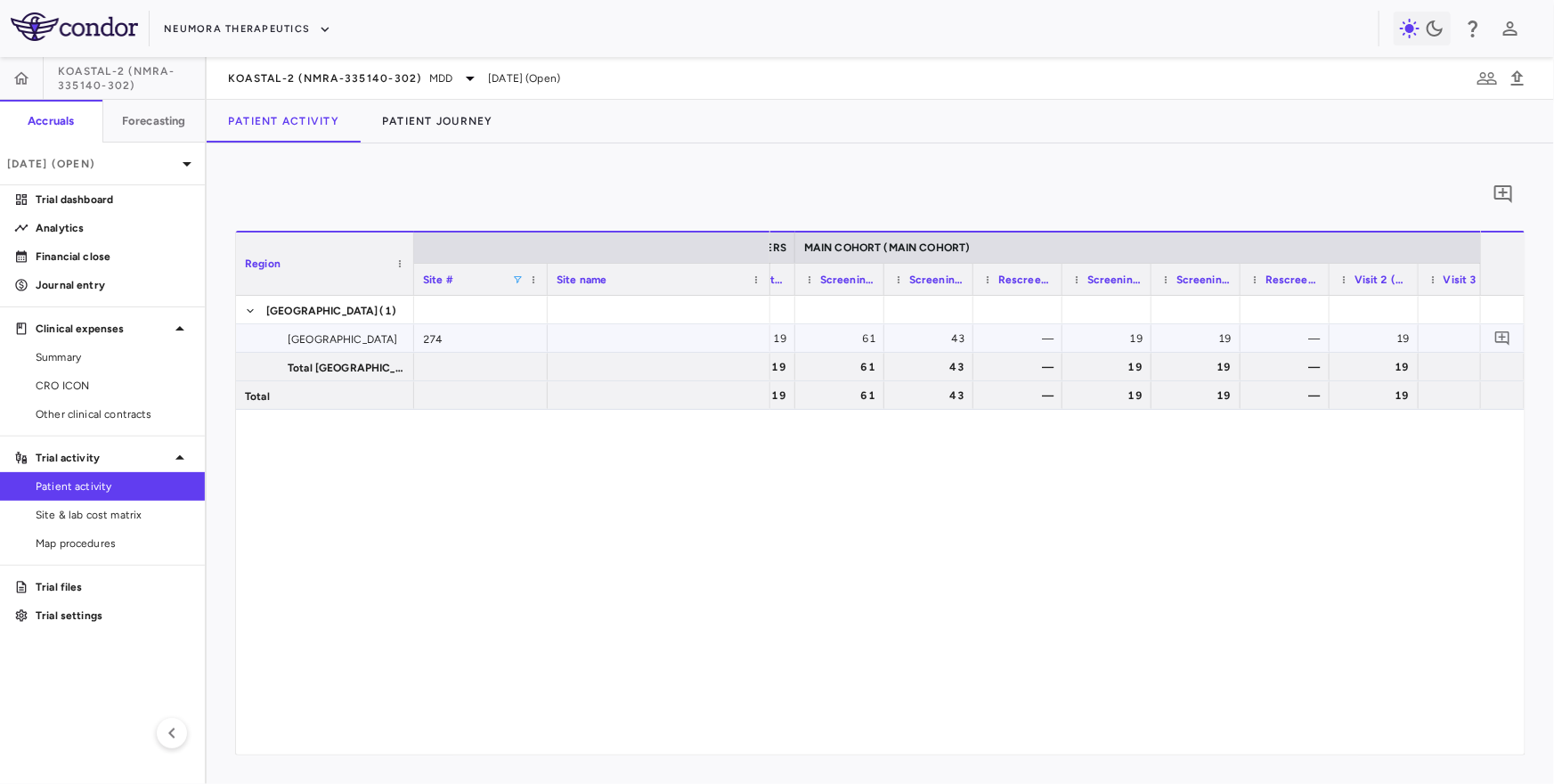
scroll to position [0, 1402]
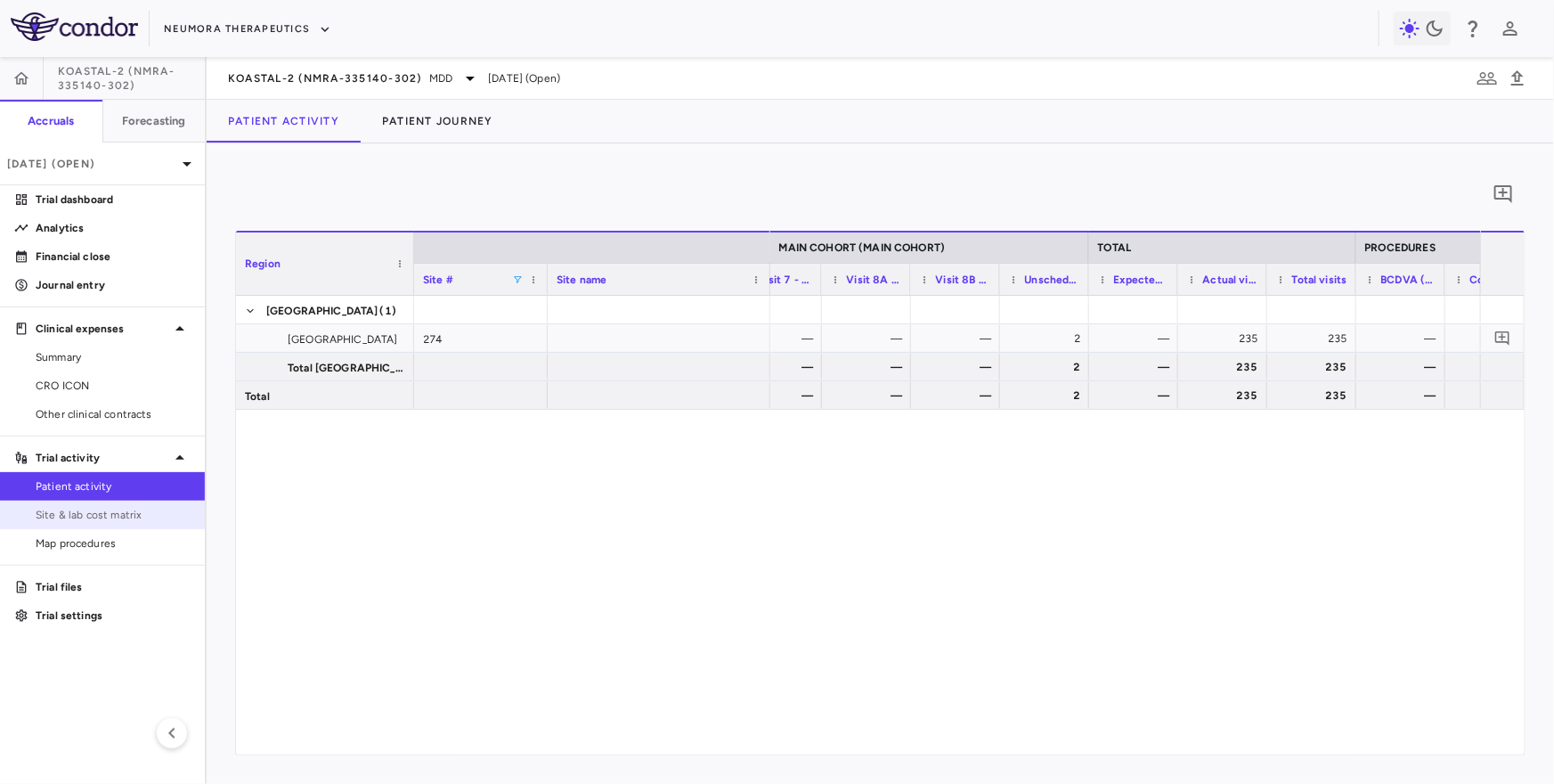
click at [139, 513] on span "Site & lab cost matrix" at bounding box center [113, 515] width 155 height 16
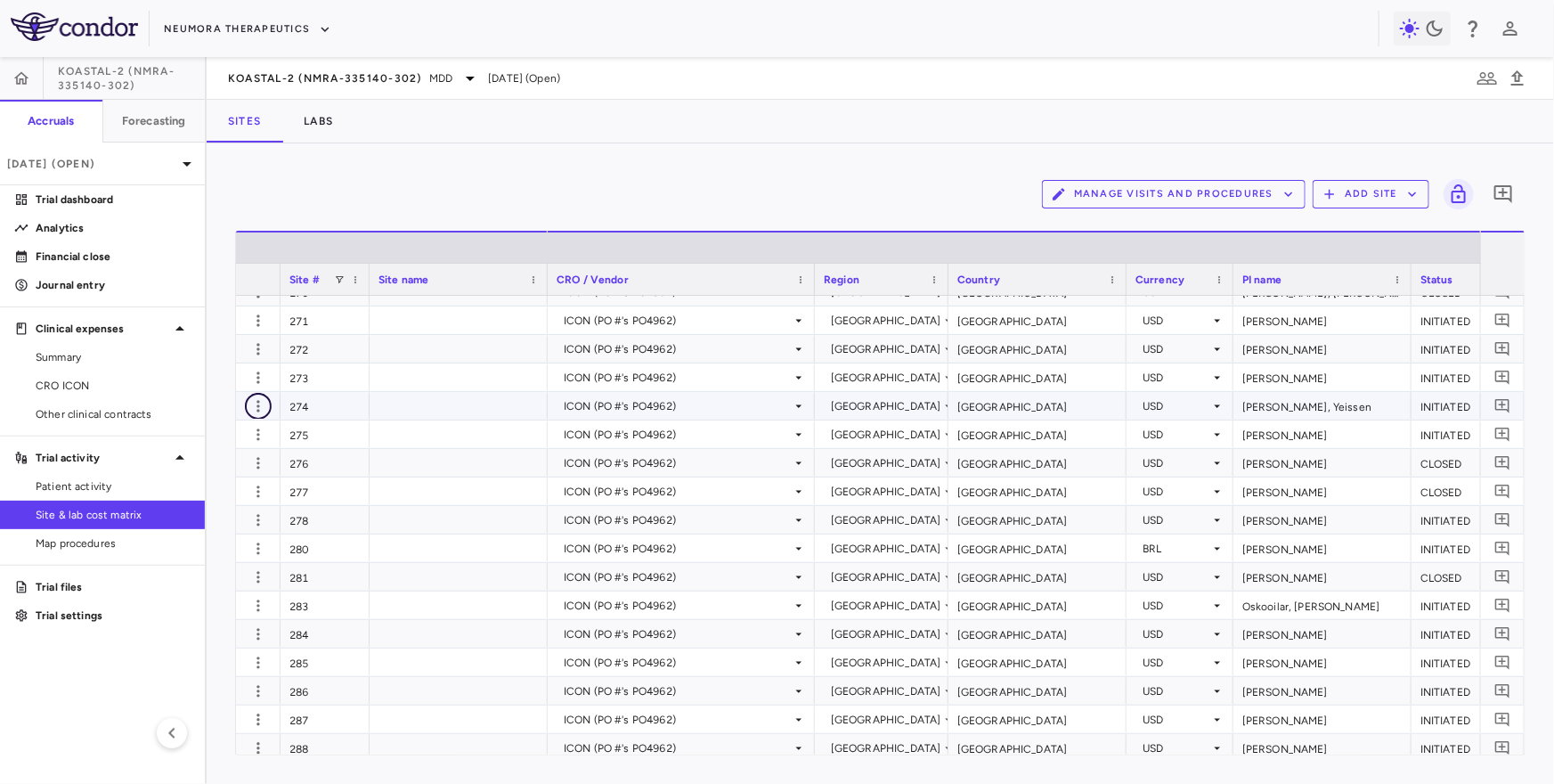
click at [261, 409] on icon "button" at bounding box center [258, 406] width 18 height 18
click at [220, 478] on div "Edit site" at bounding box center [189, 474] width 166 height 32
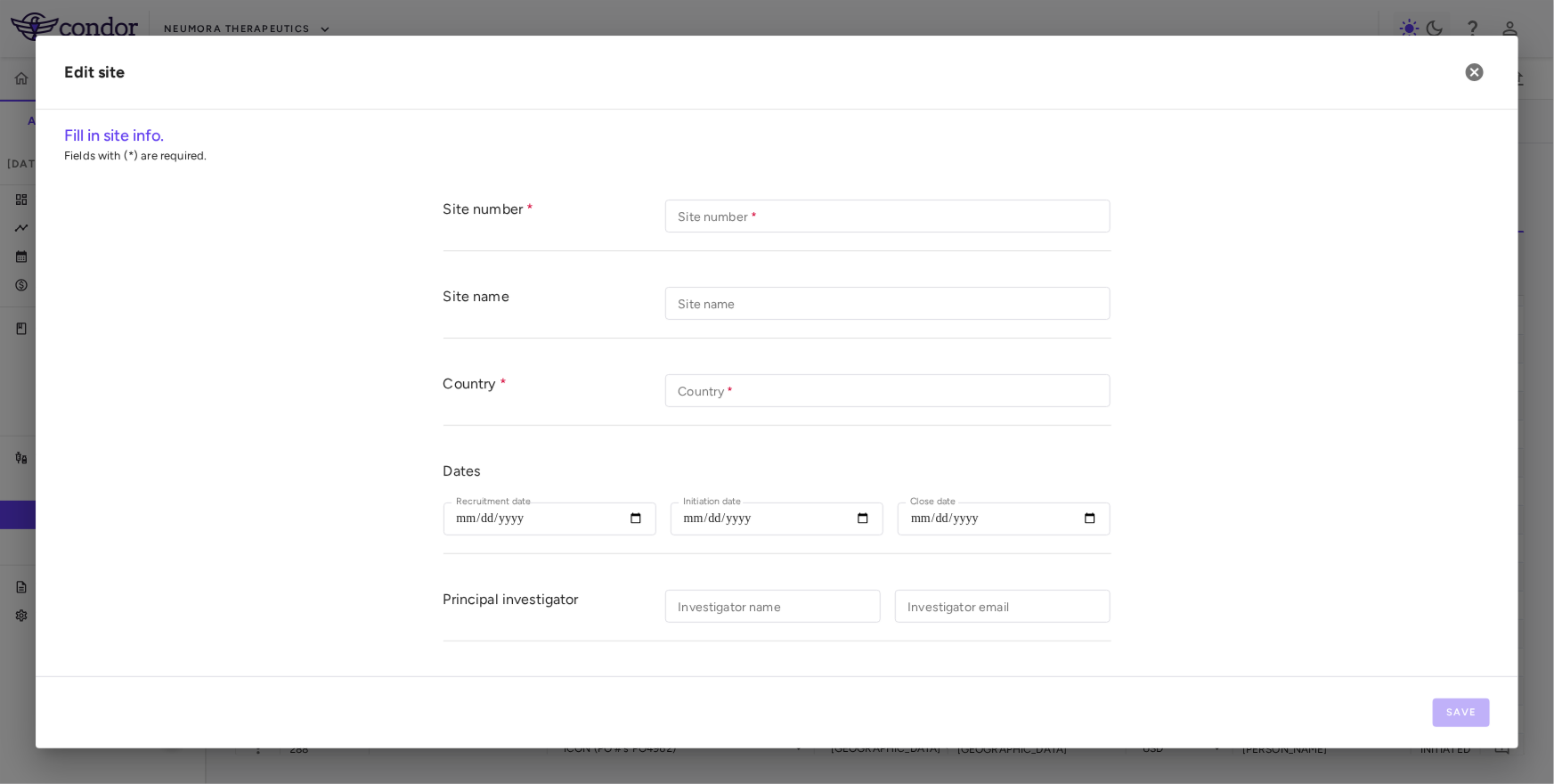
type input "***"
type input "**********"
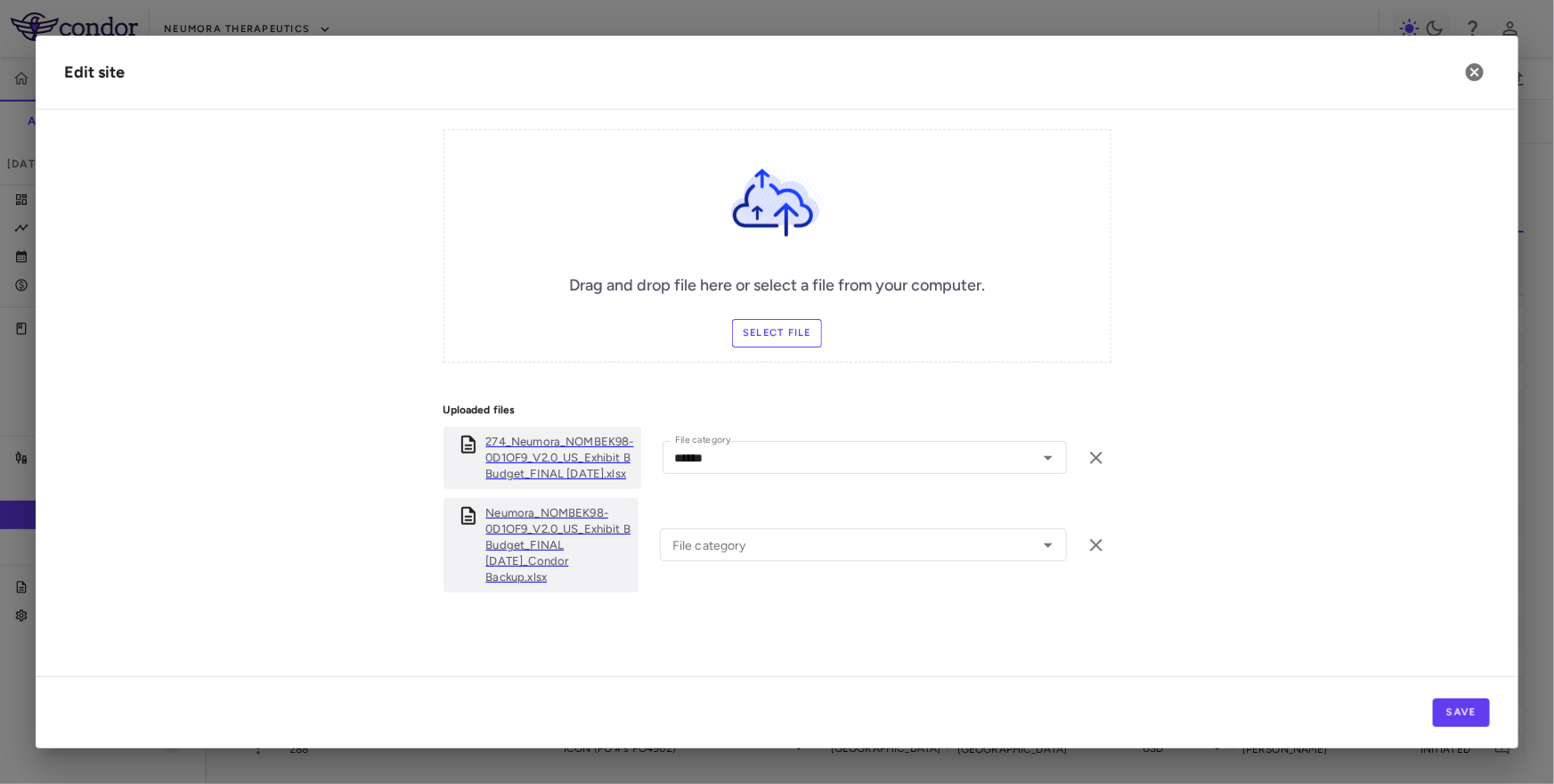
click at [523, 518] on p "Neumora_NOMBEK98-0D1OF9_V2.0_US_Exhibit B Budget_FINAL 31May24_Condor Backup.xl…" at bounding box center [558, 545] width 145 height 80
click at [1471, 68] on icon "button" at bounding box center [1476, 72] width 22 height 22
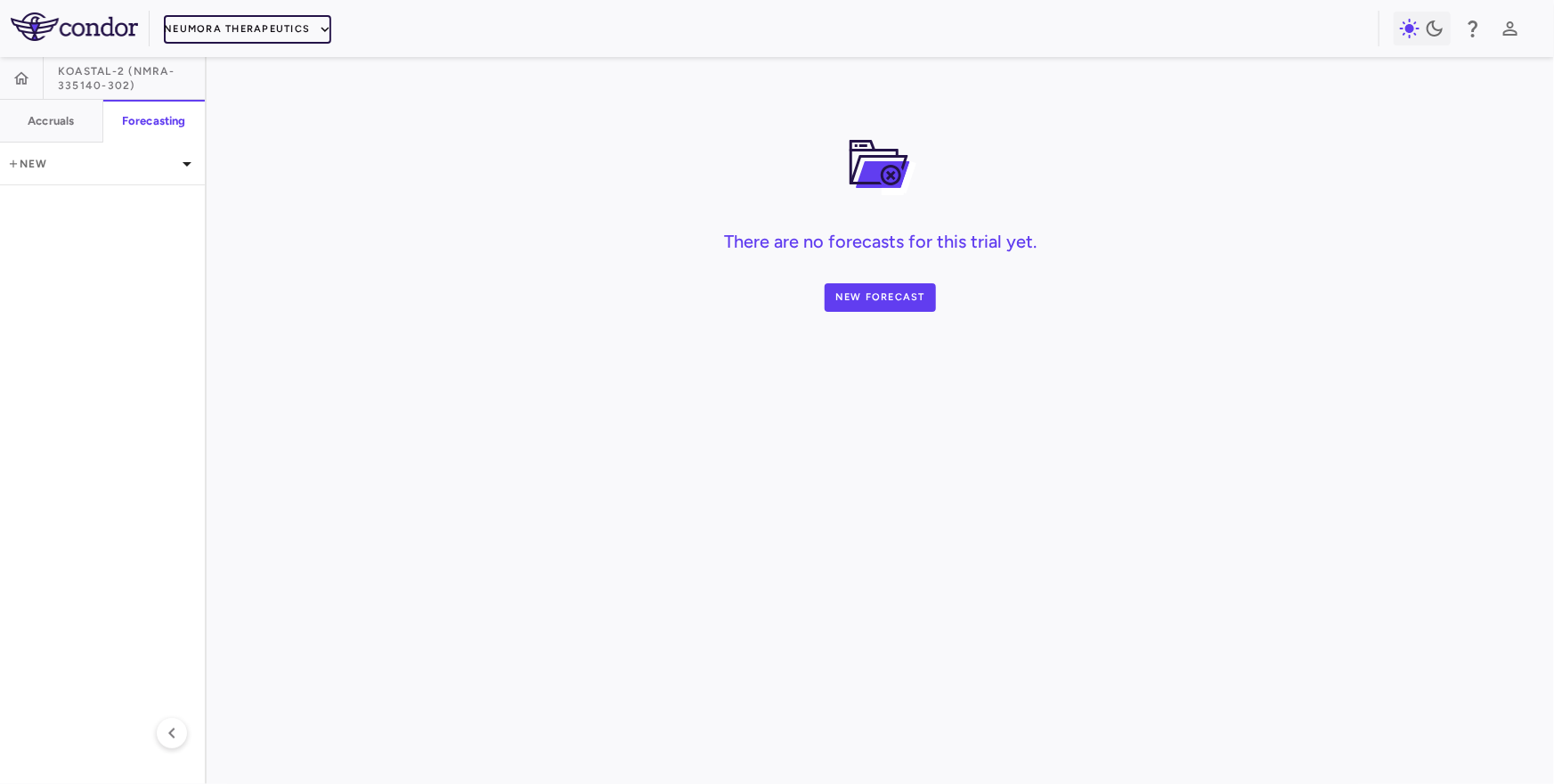
click at [226, 27] on button "Neumora Therapeutics" at bounding box center [248, 30] width 167 height 29
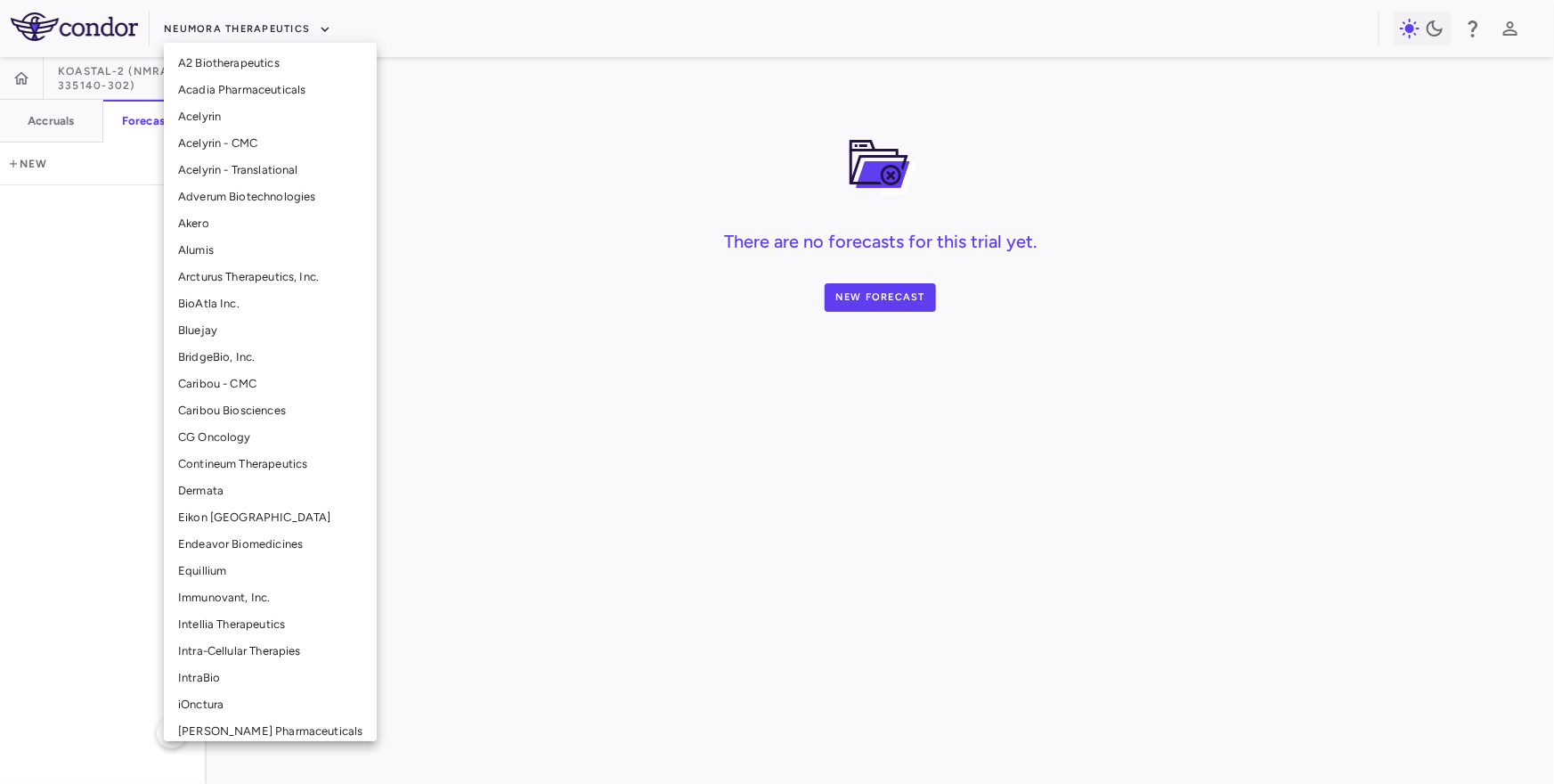
click at [125, 68] on div at bounding box center [777, 392] width 1554 height 784
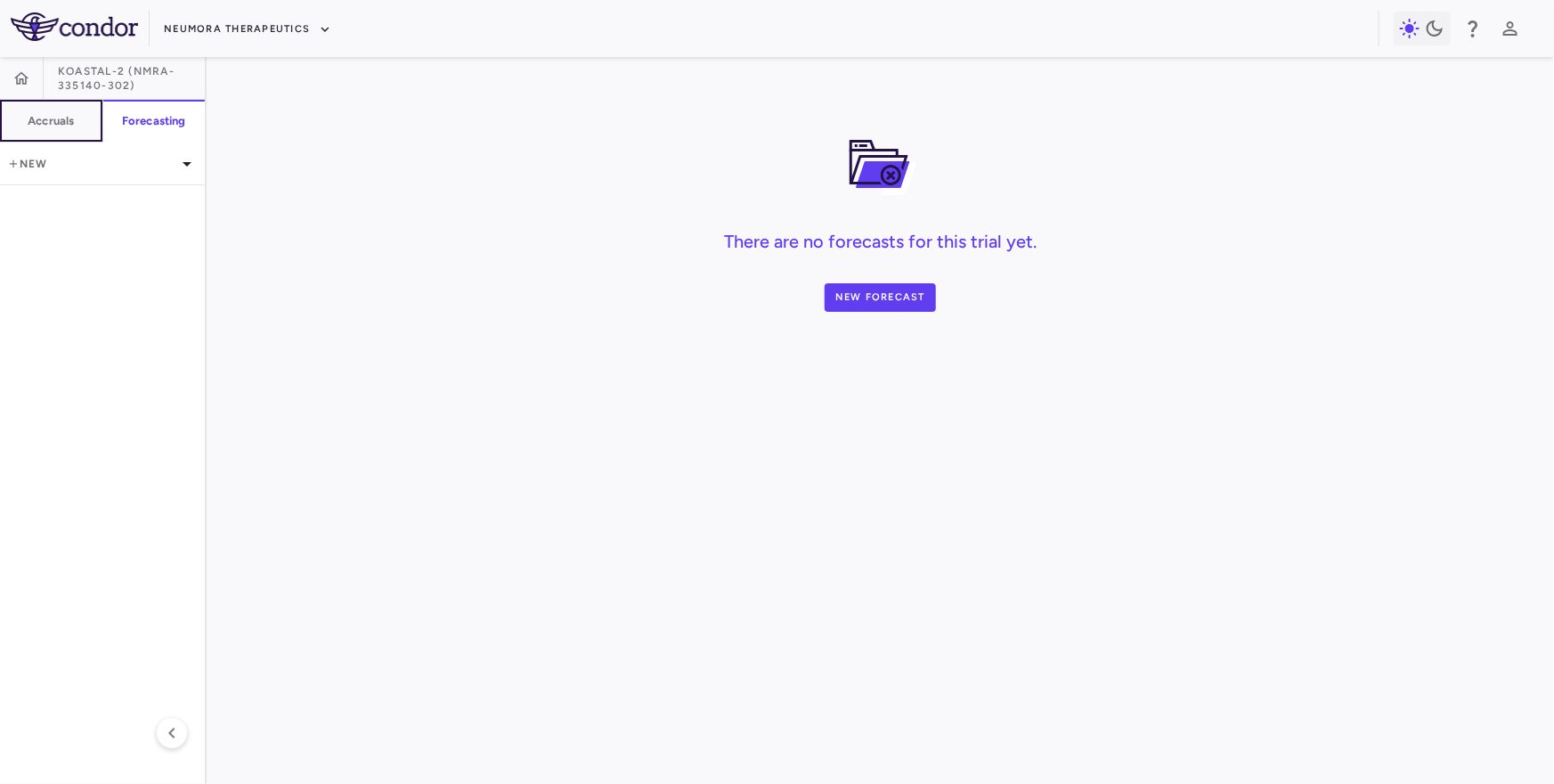
click at [50, 119] on h6 "Accruals" at bounding box center [50, 122] width 46 height 16
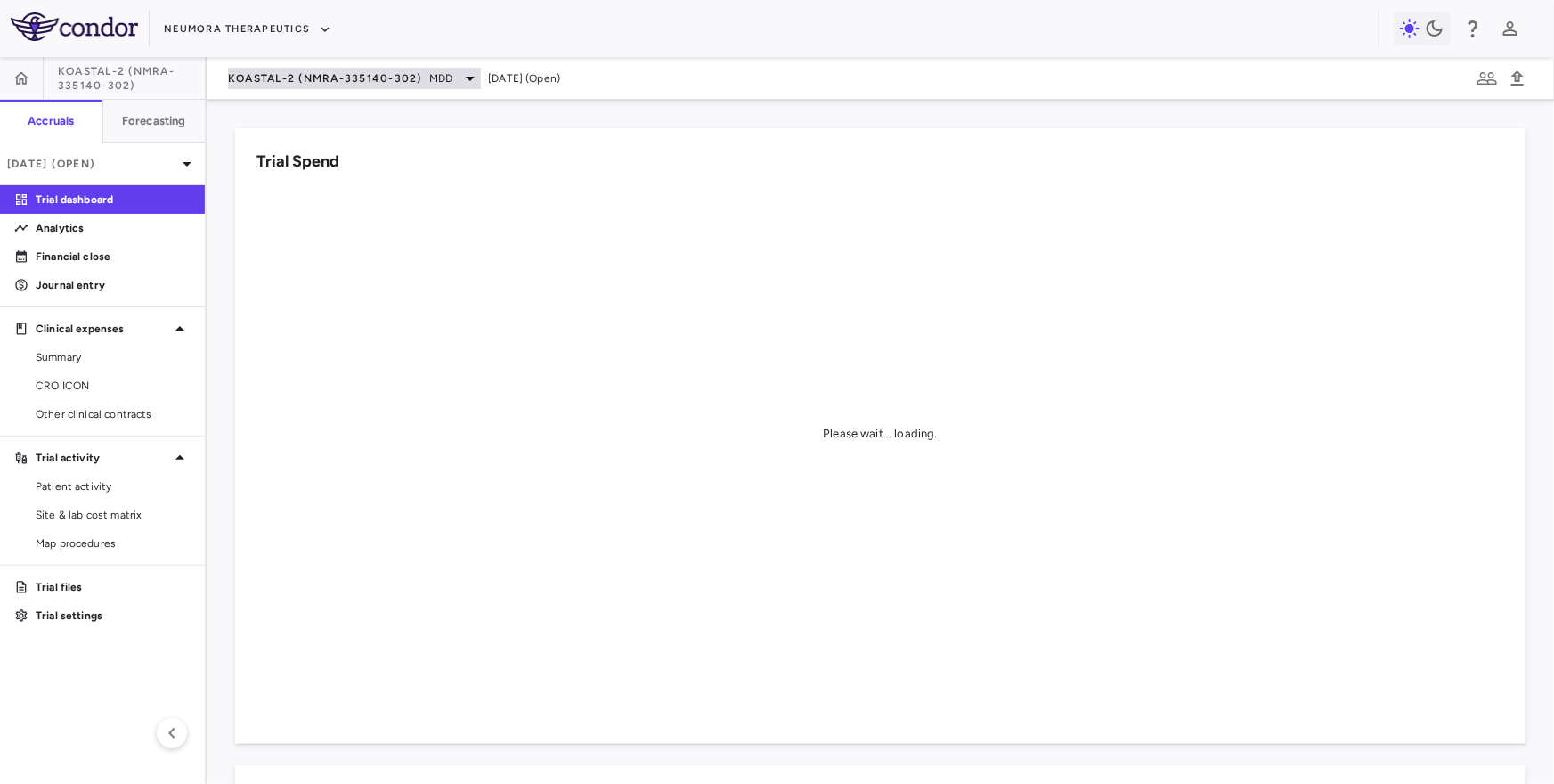
click at [340, 68] on div "KOASTAL-2 (NMRA-335140-302) MDD" at bounding box center [354, 78] width 253 height 22
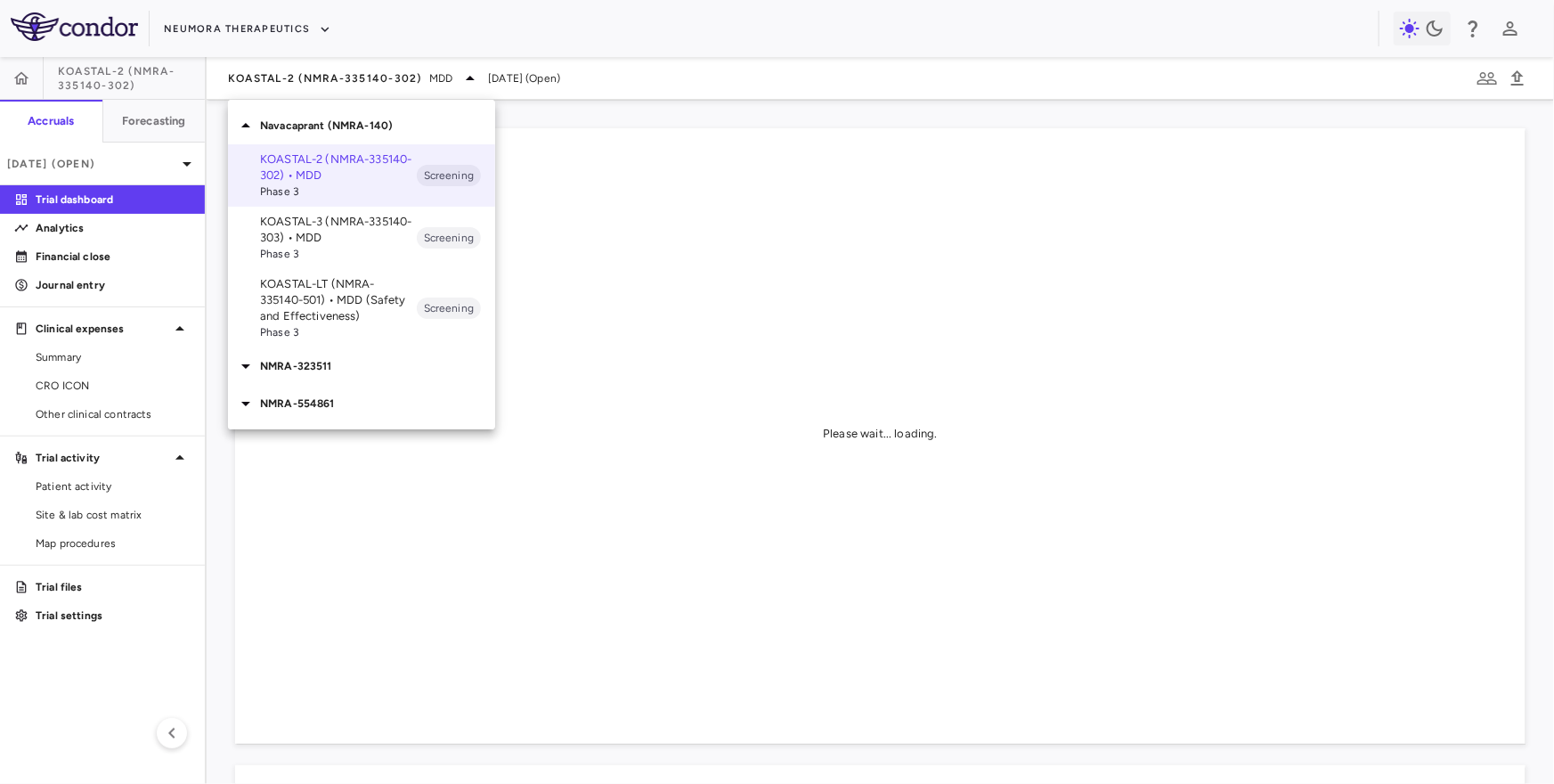
click at [325, 213] on p "KOASTAL-3 (NMRA-335140-303) • MDD" at bounding box center [339, 230] width 157 height 32
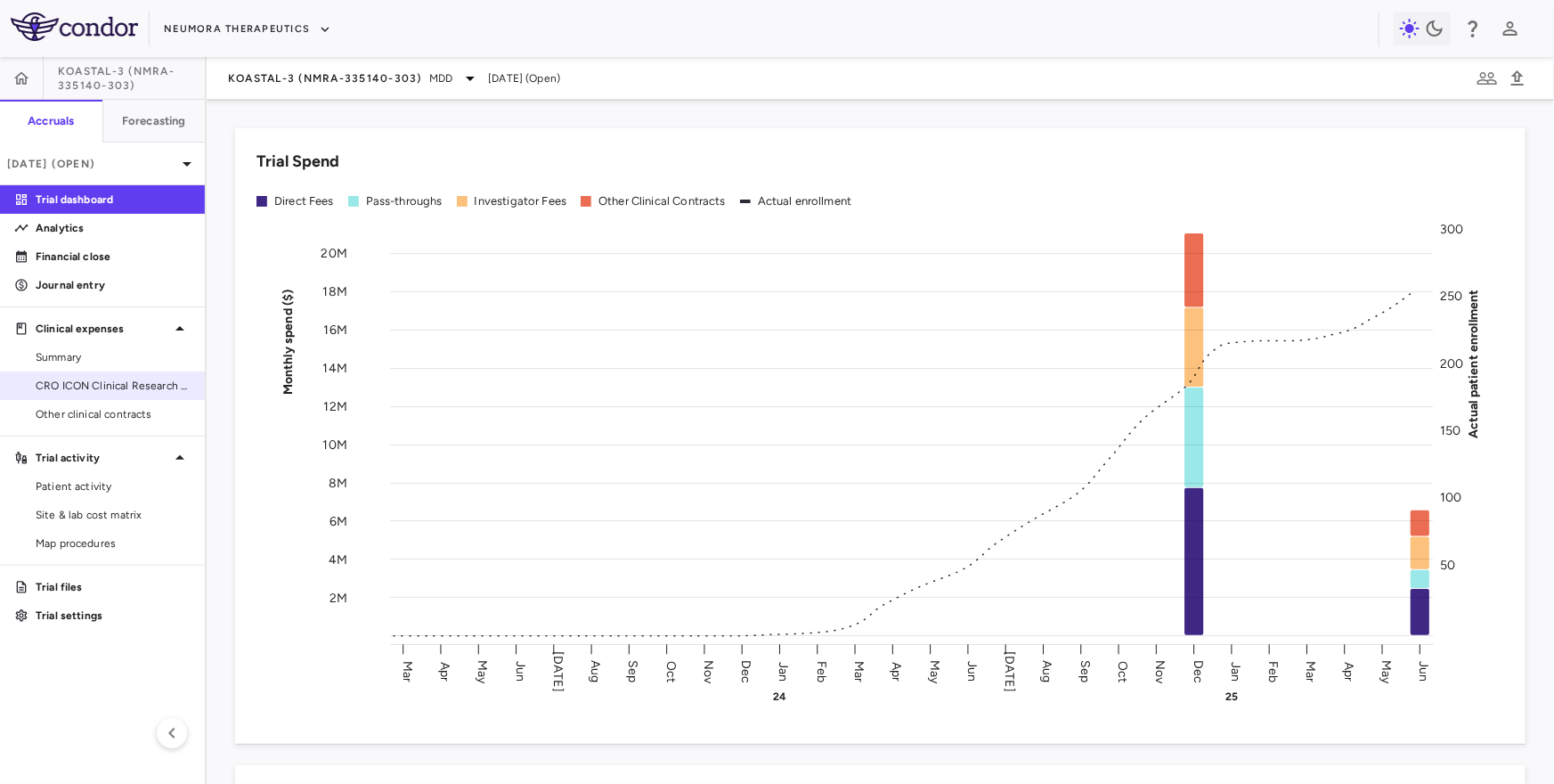
click at [160, 386] on span "CRO ICON Clinical Research Limited" at bounding box center [113, 385] width 155 height 16
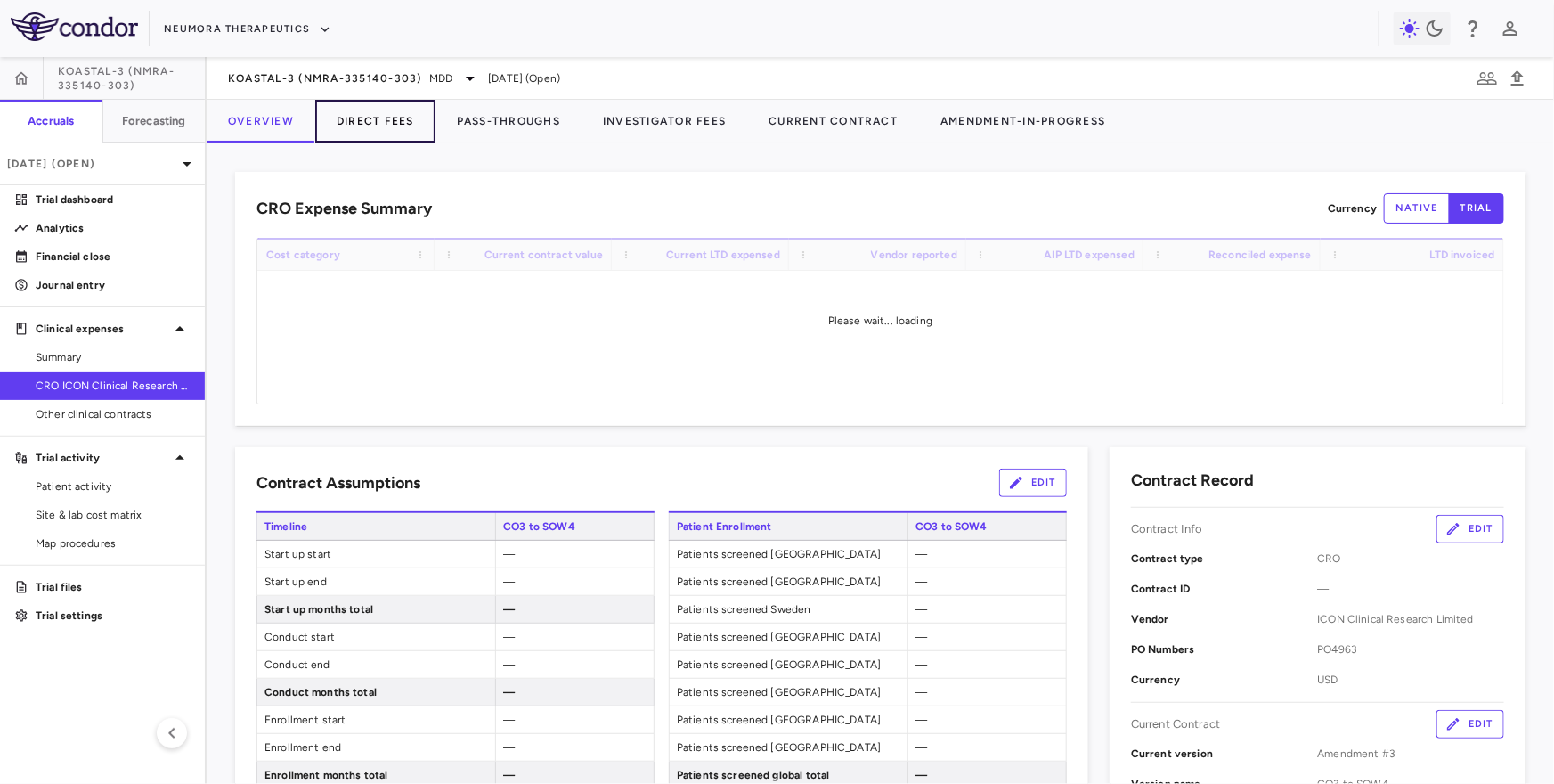
click at [375, 122] on button "Direct Fees" at bounding box center [375, 121] width 121 height 42
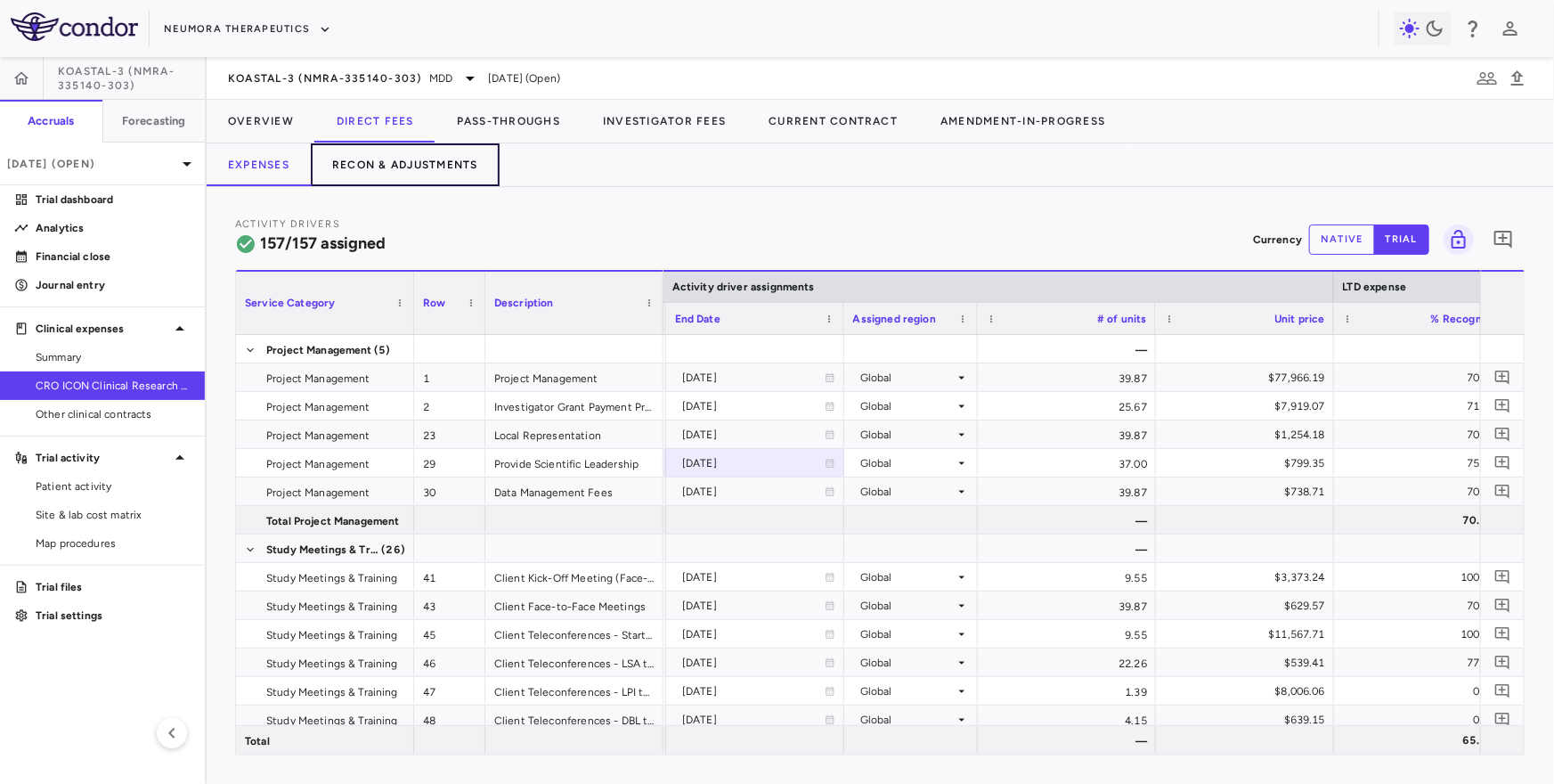
click at [407, 171] on button "Recon & Adjustments" at bounding box center [405, 164] width 189 height 42
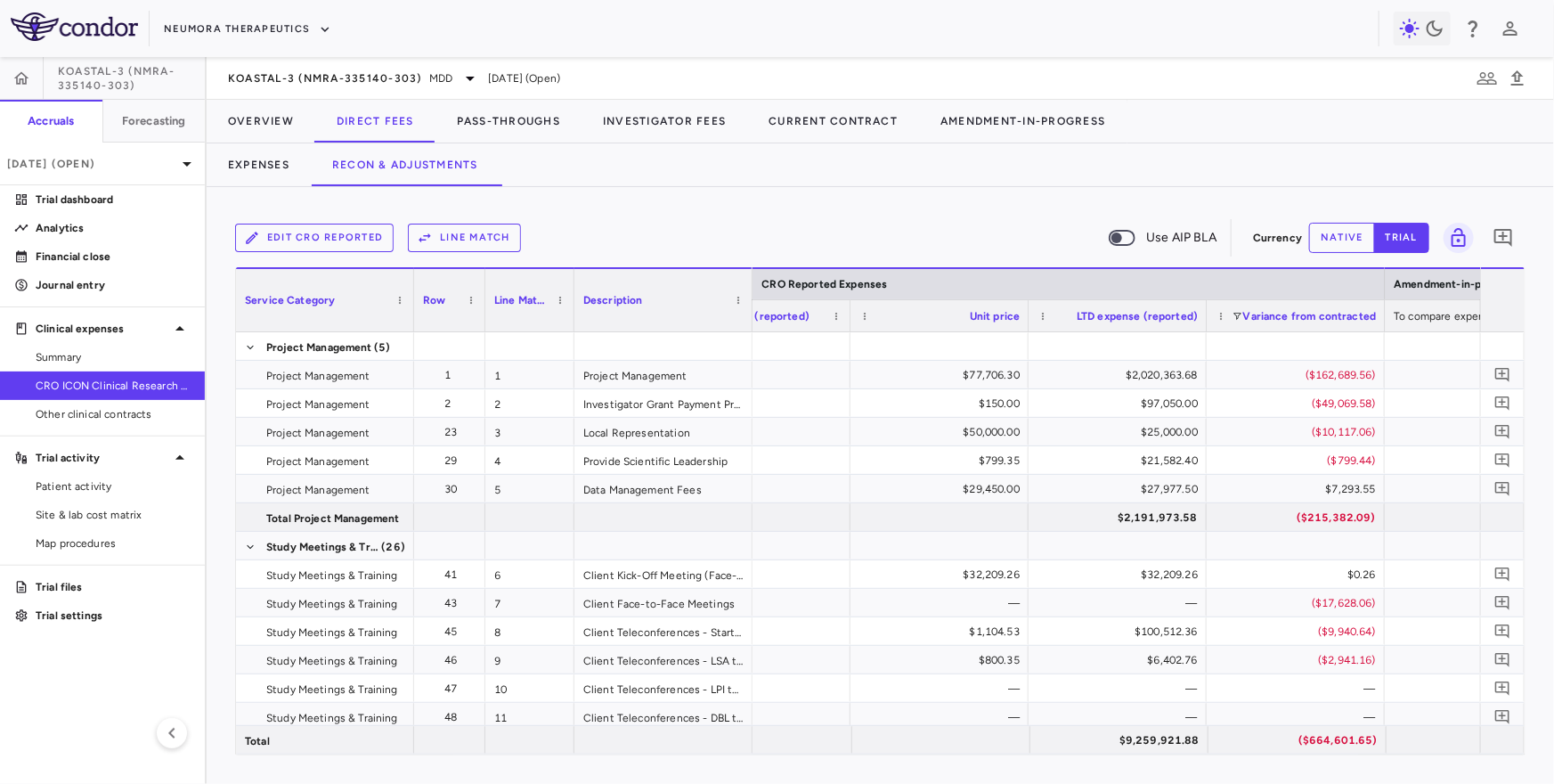
scroll to position [0, 2708]
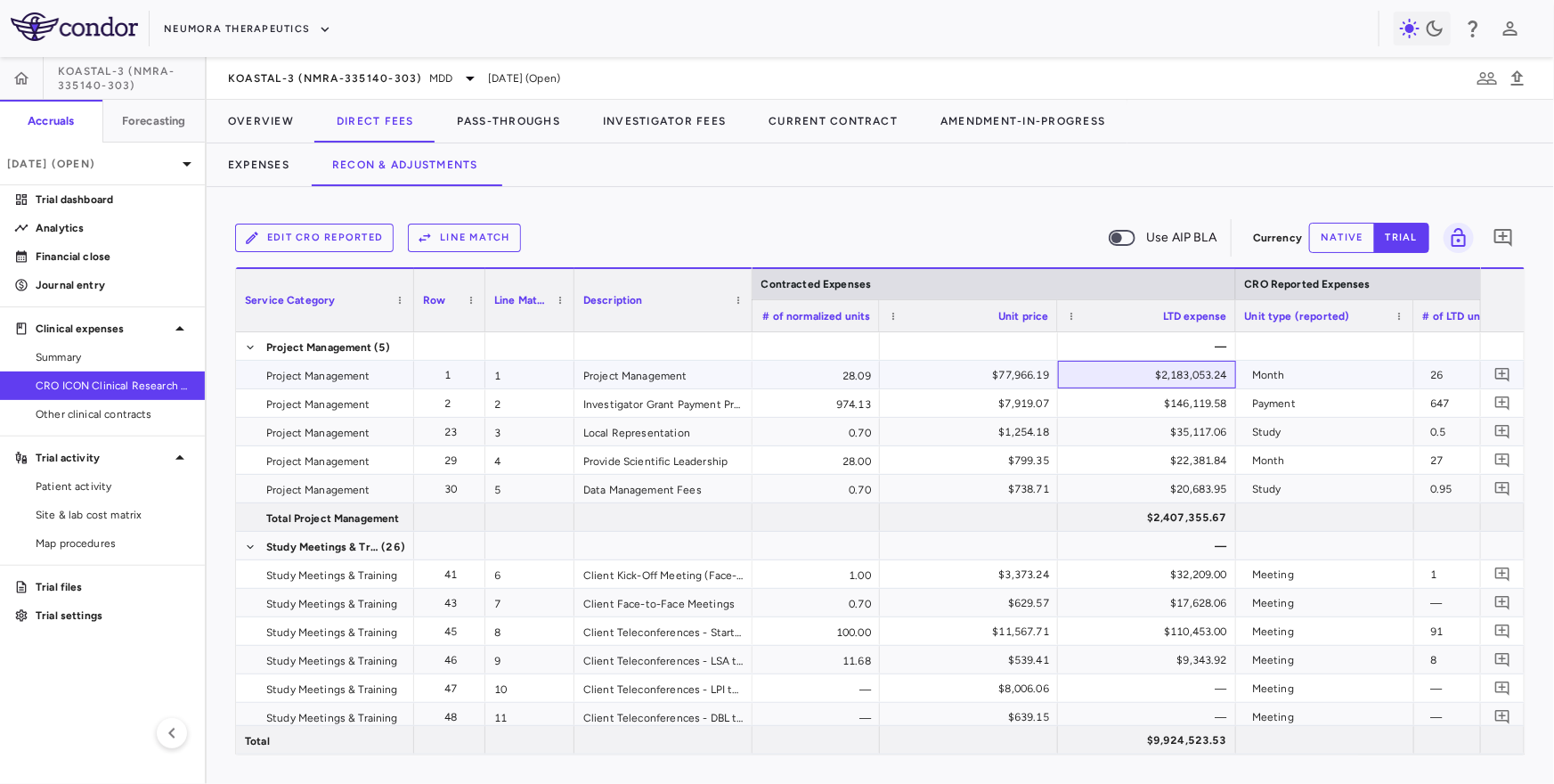
click at [1170, 370] on div "$2,183,053.24" at bounding box center [1151, 375] width 153 height 29
click at [819, 374] on div "28.09" at bounding box center [791, 374] width 178 height 28
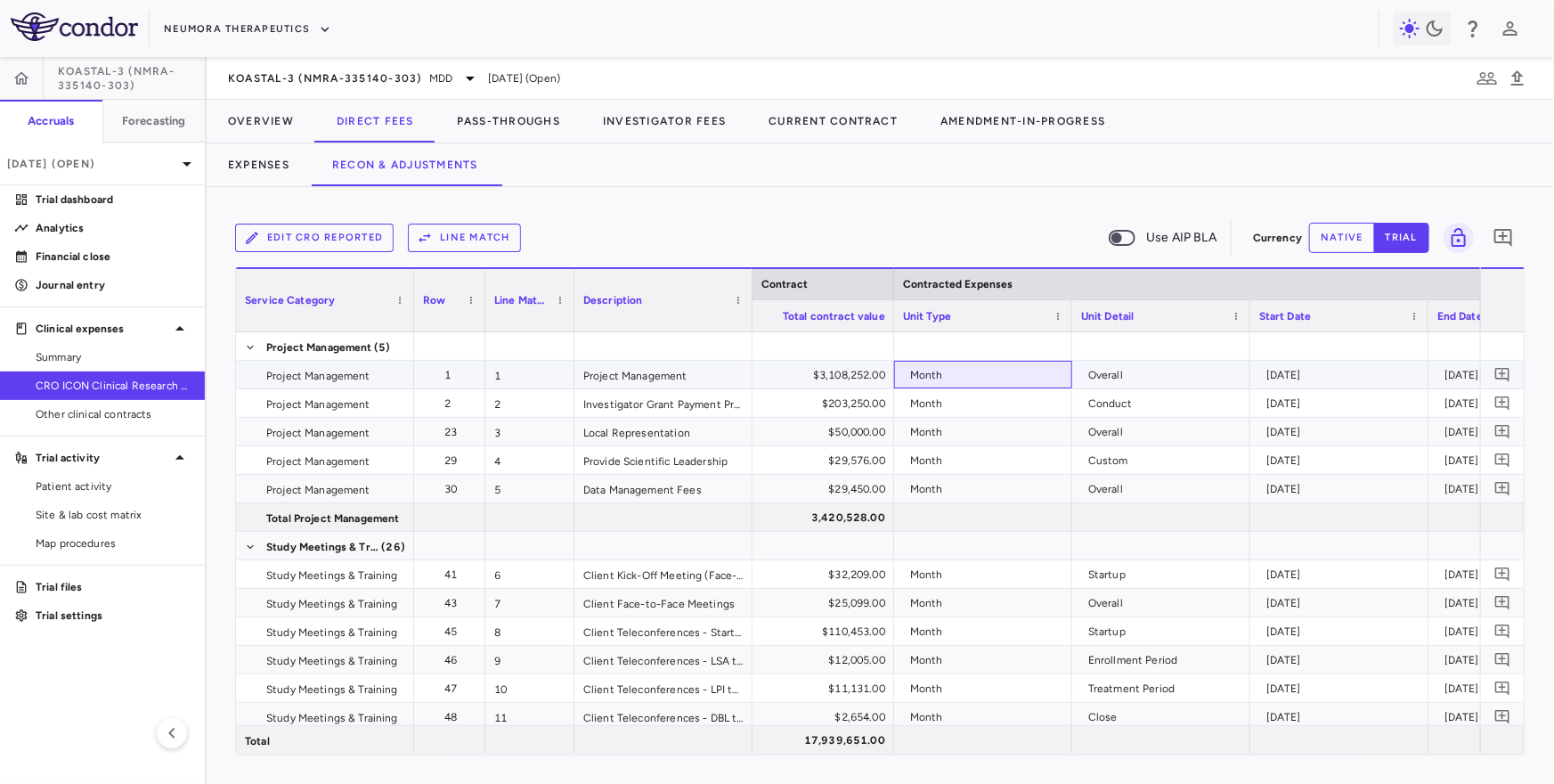
click at [977, 365] on div "Month" at bounding box center [987, 375] width 153 height 29
click at [1170, 369] on div "Overall" at bounding box center [1165, 375] width 153 height 29
click at [1004, 369] on div "Month" at bounding box center [987, 375] width 153 height 29
click at [1116, 368] on div "Overall" at bounding box center [1165, 375] width 153 height 29
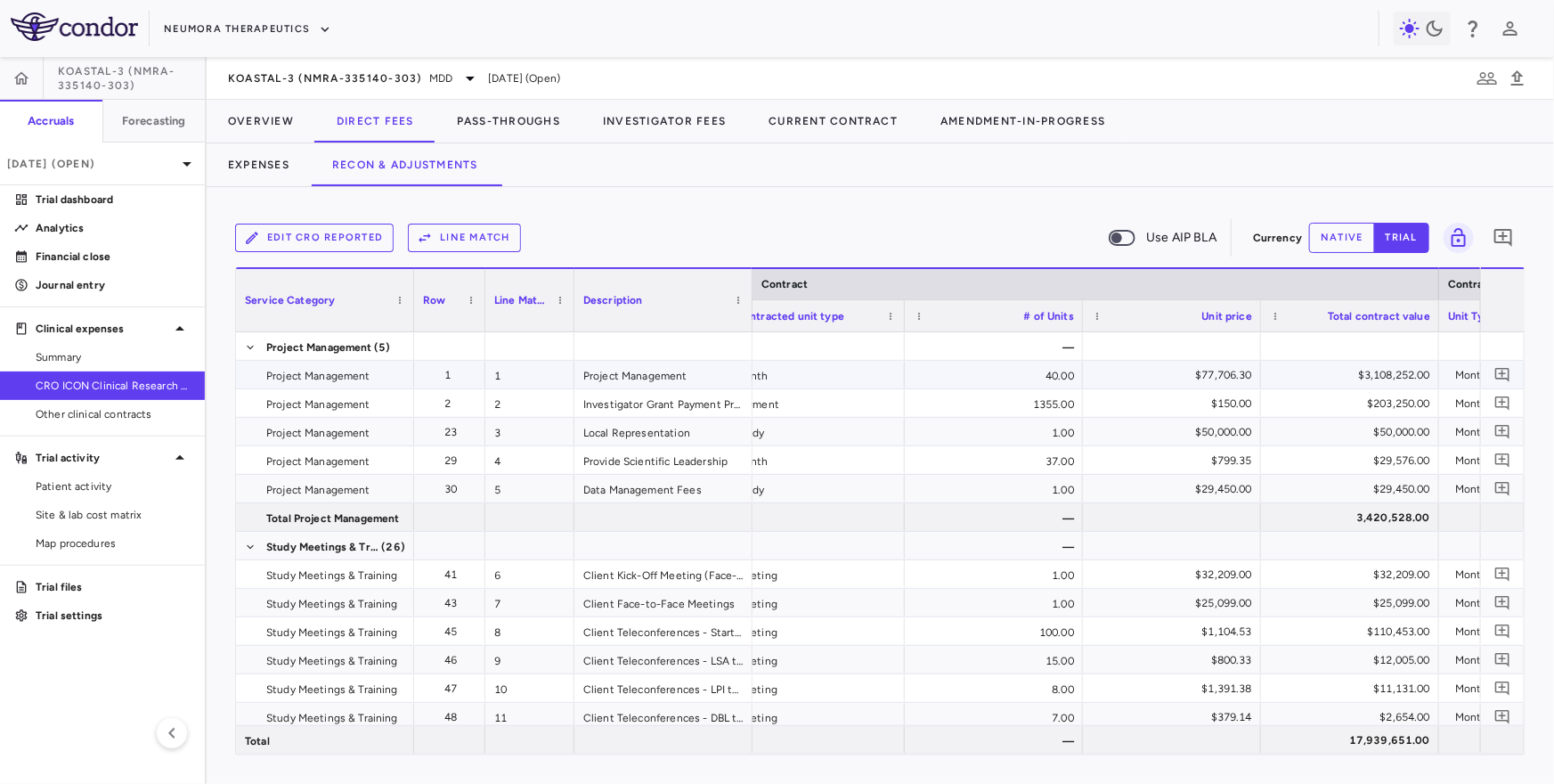
click at [1027, 374] on div "40.00" at bounding box center [994, 374] width 178 height 28
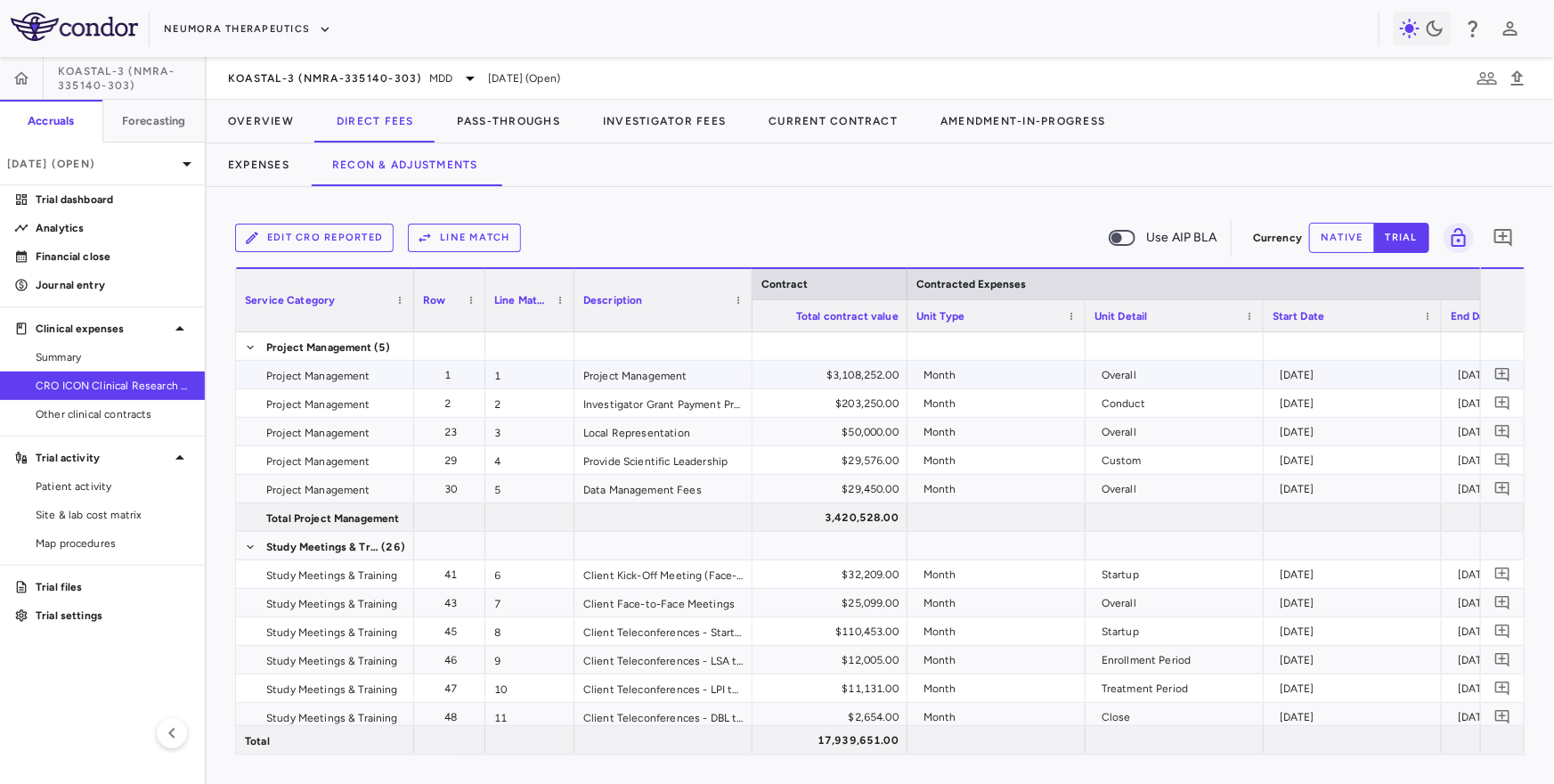
click at [1124, 372] on div "Overall" at bounding box center [1179, 375] width 153 height 29
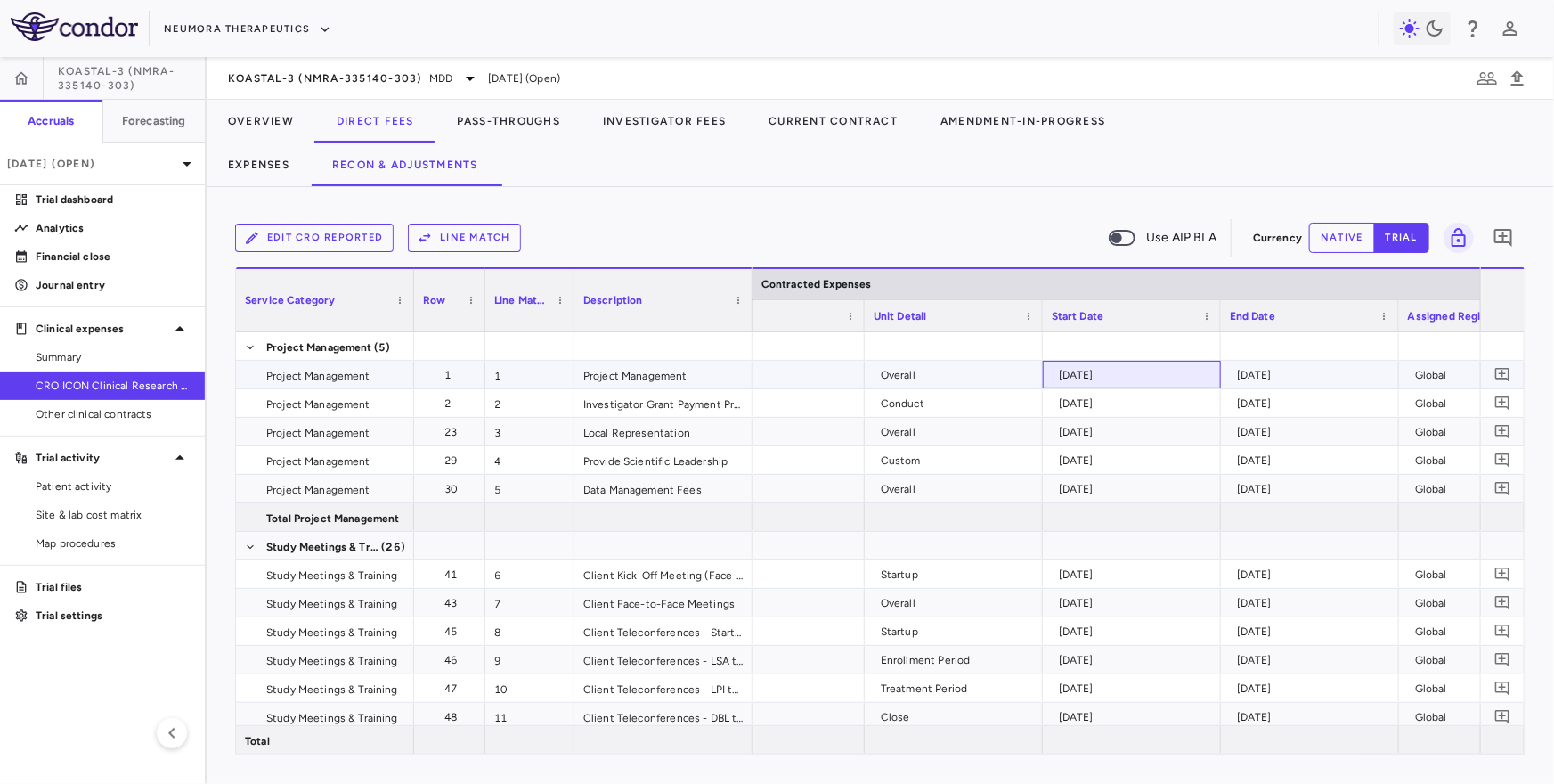
click at [1071, 372] on div "[DATE]" at bounding box center [1135, 375] width 153 height 29
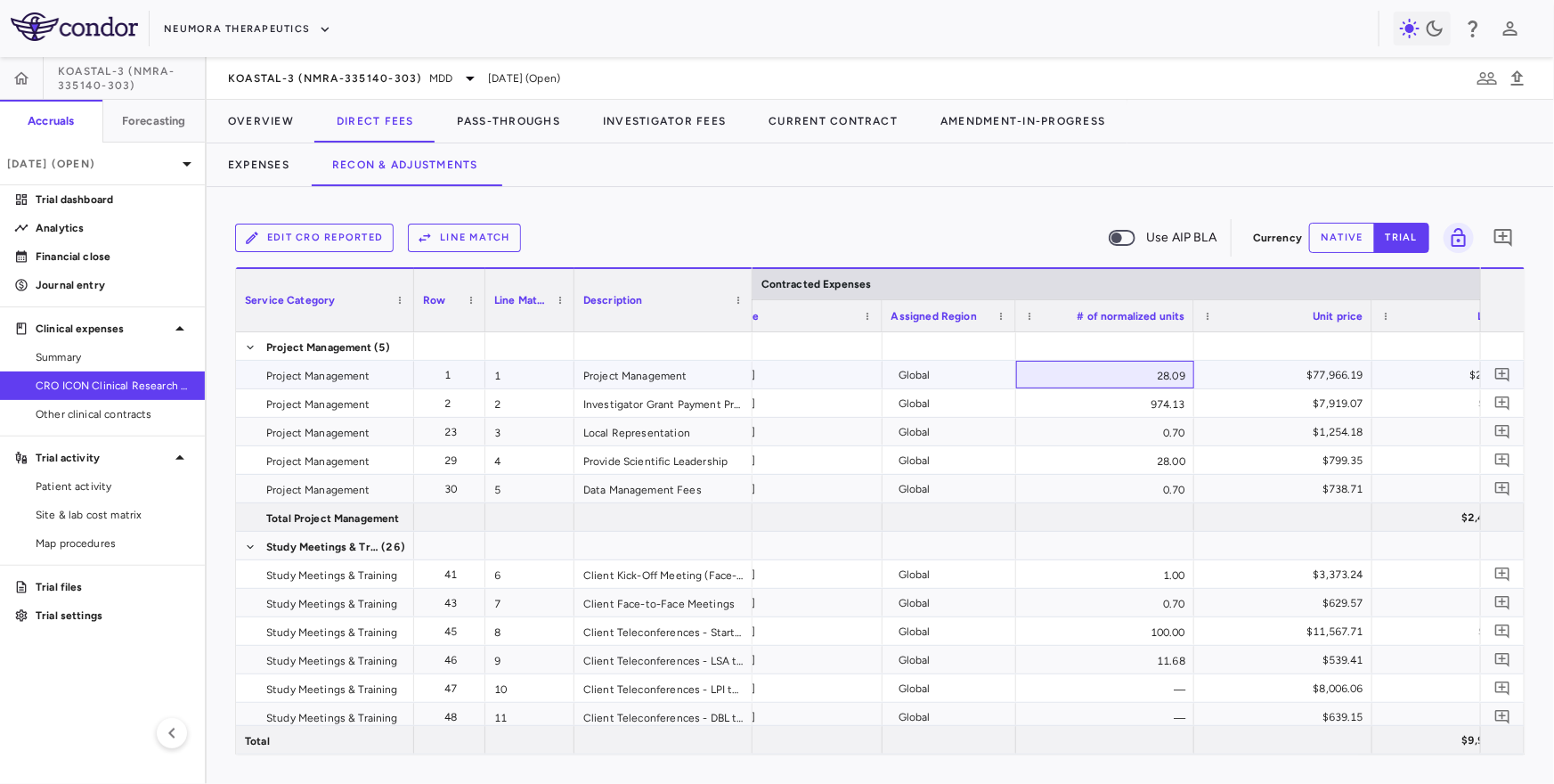
click at [1169, 377] on div "28.09" at bounding box center [1106, 374] width 178 height 28
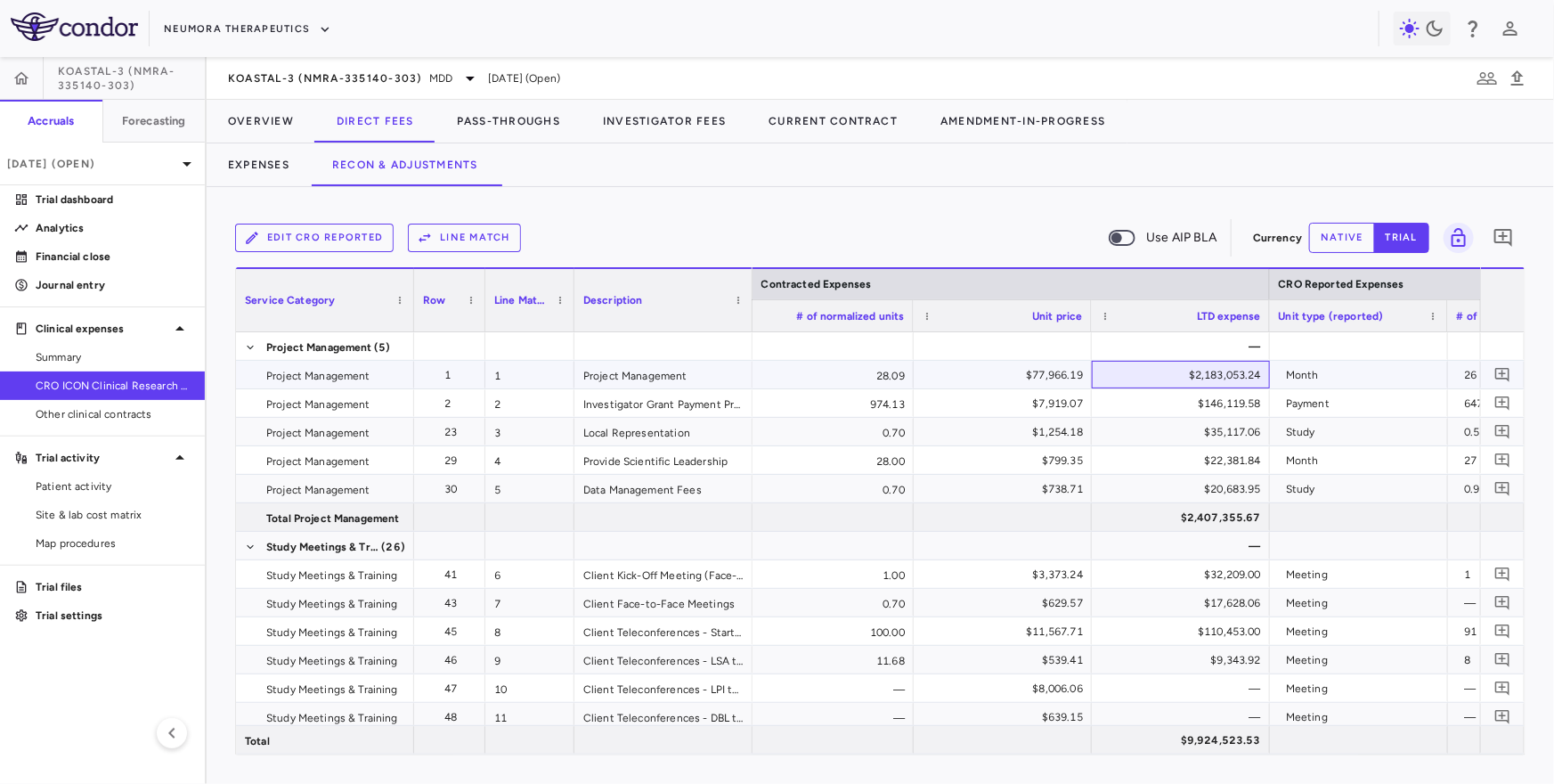
click at [1170, 372] on div "$2,183,053.24" at bounding box center [1185, 375] width 153 height 29
click at [863, 375] on div "28.09" at bounding box center [825, 374] width 178 height 28
click at [1018, 379] on div "$77,966.19" at bounding box center [1007, 375] width 153 height 29
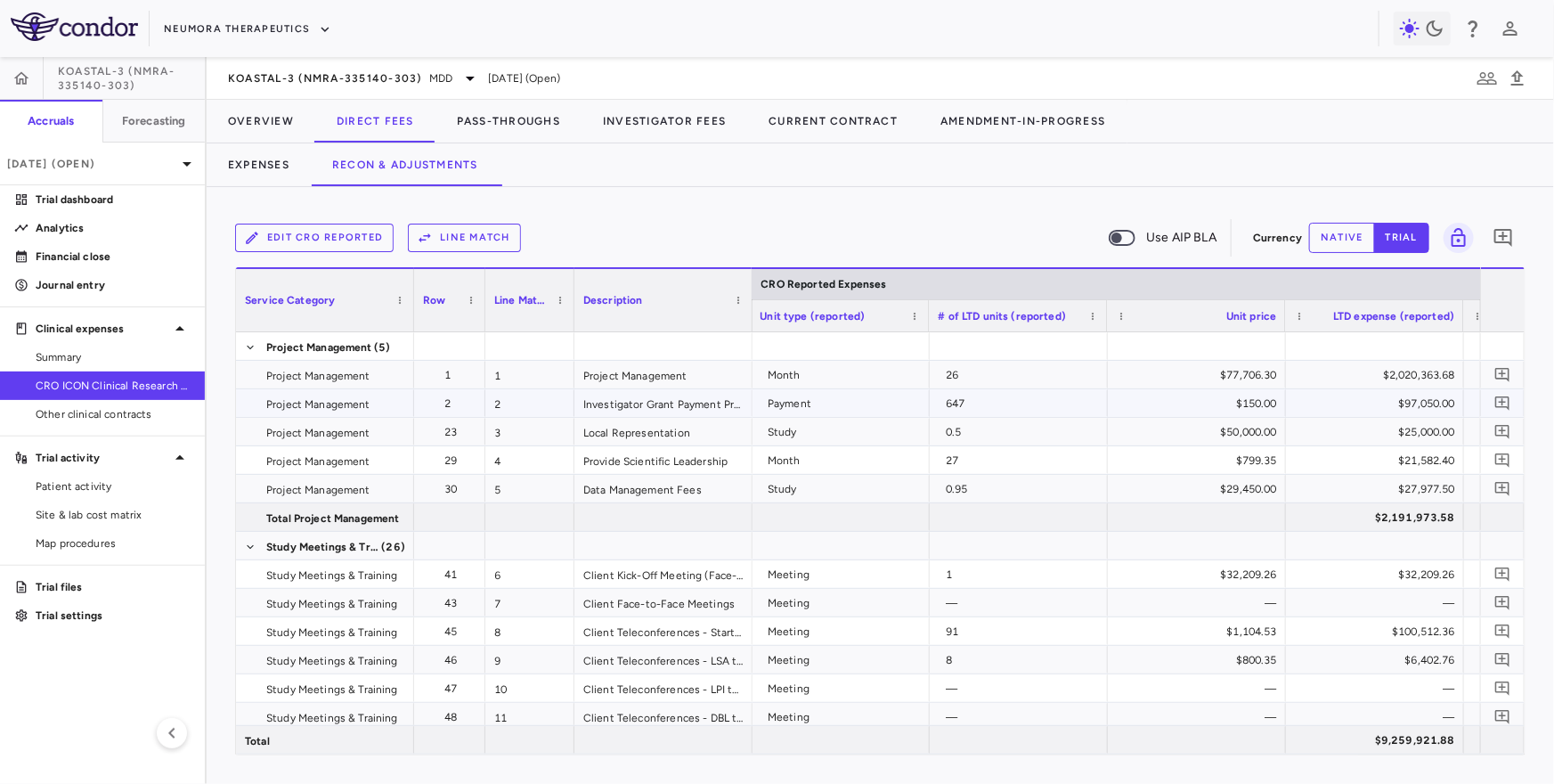
click at [854, 399] on div "Payment" at bounding box center [845, 403] width 153 height 29
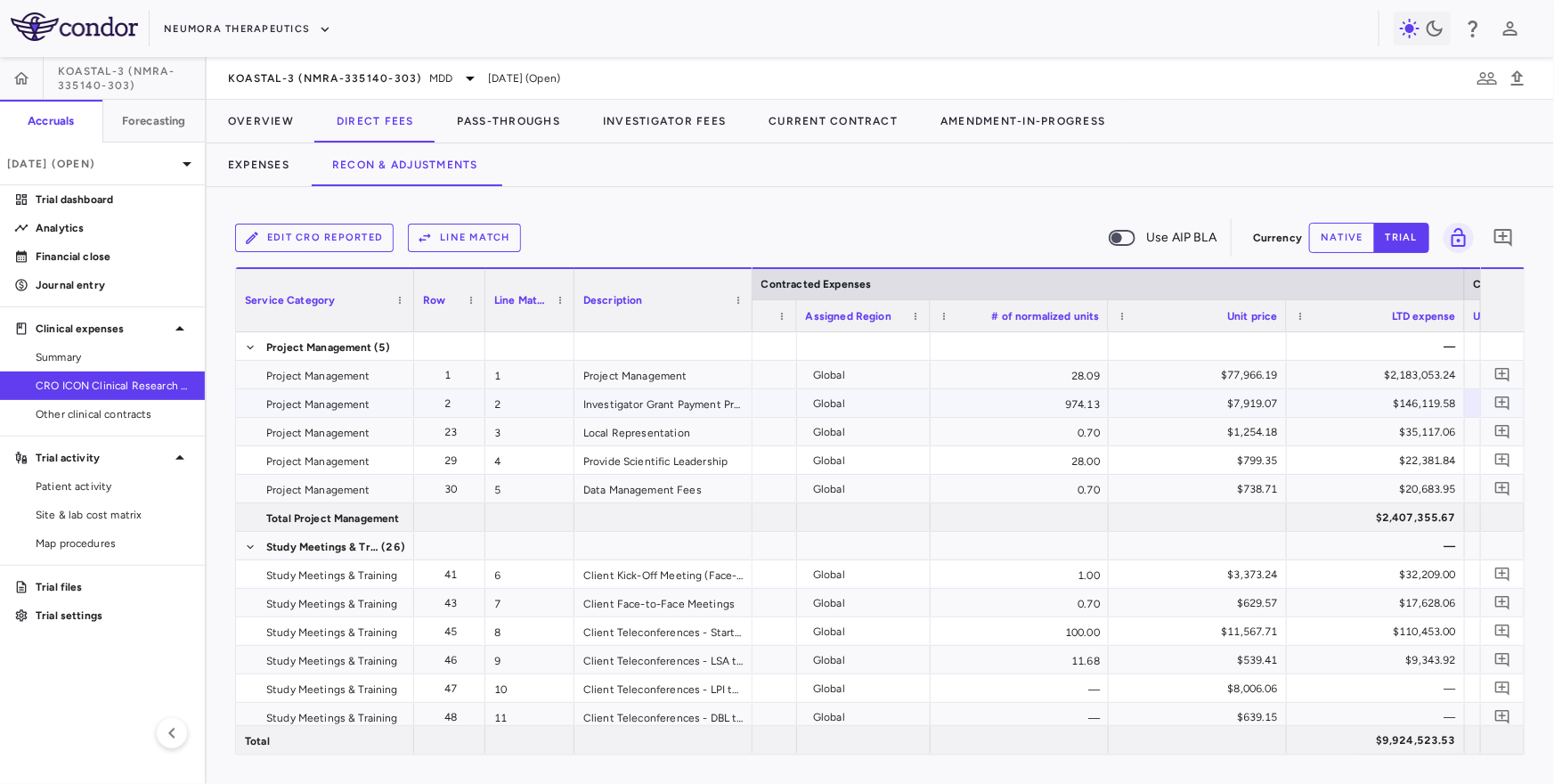
scroll to position [0, 1622]
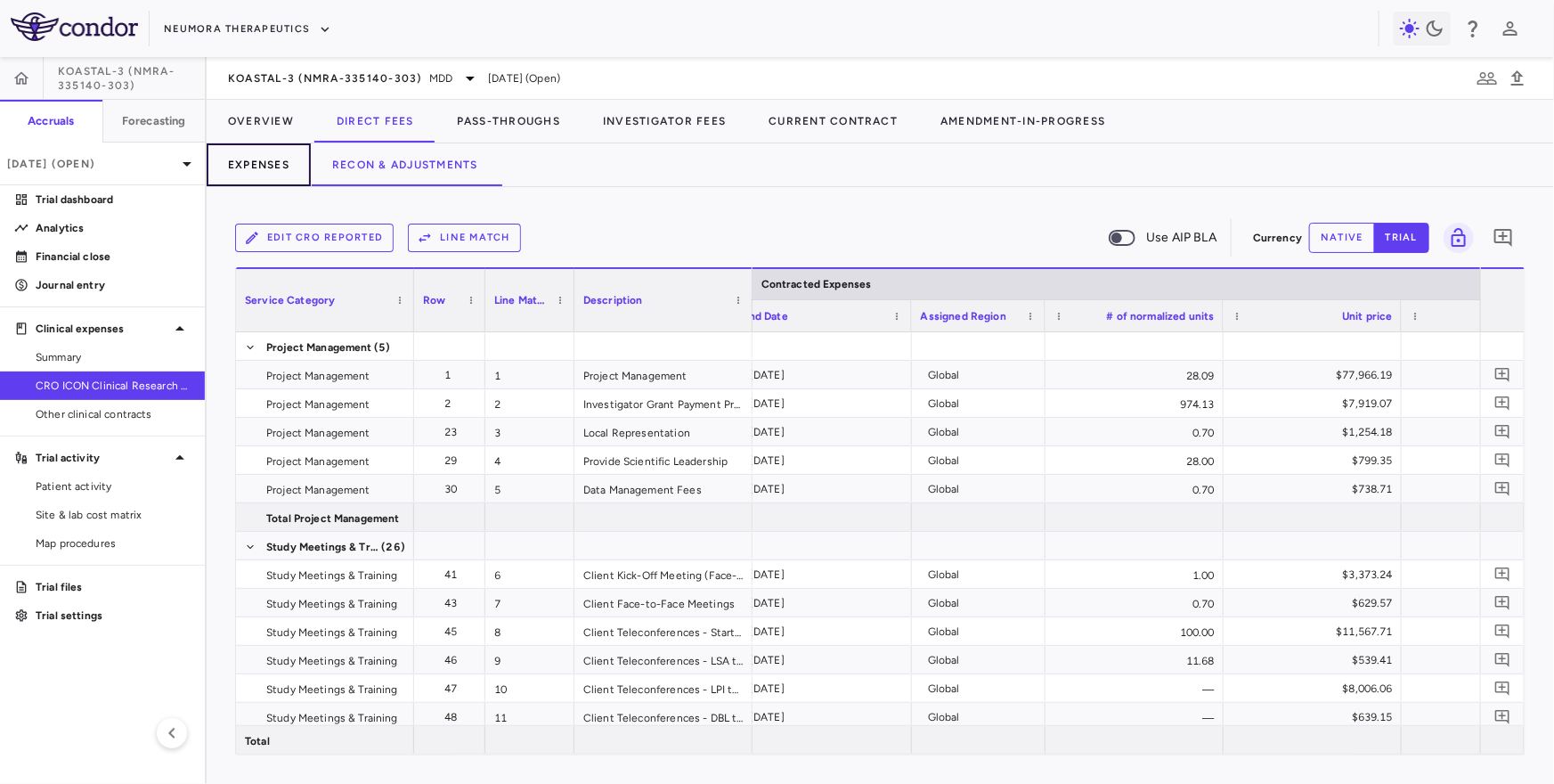
click at [270, 174] on button "Expenses" at bounding box center [259, 164] width 104 height 42
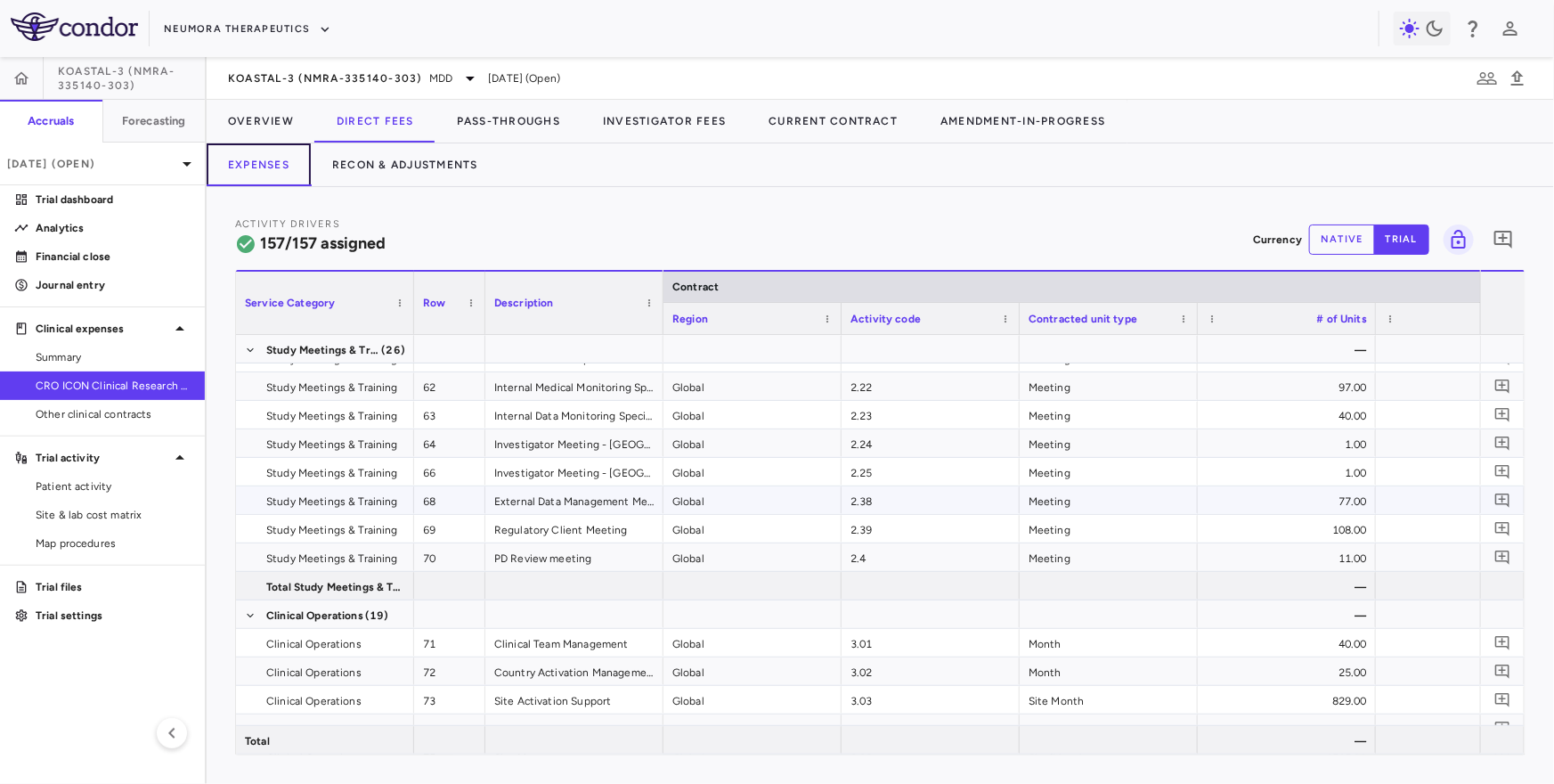
scroll to position [728, 0]
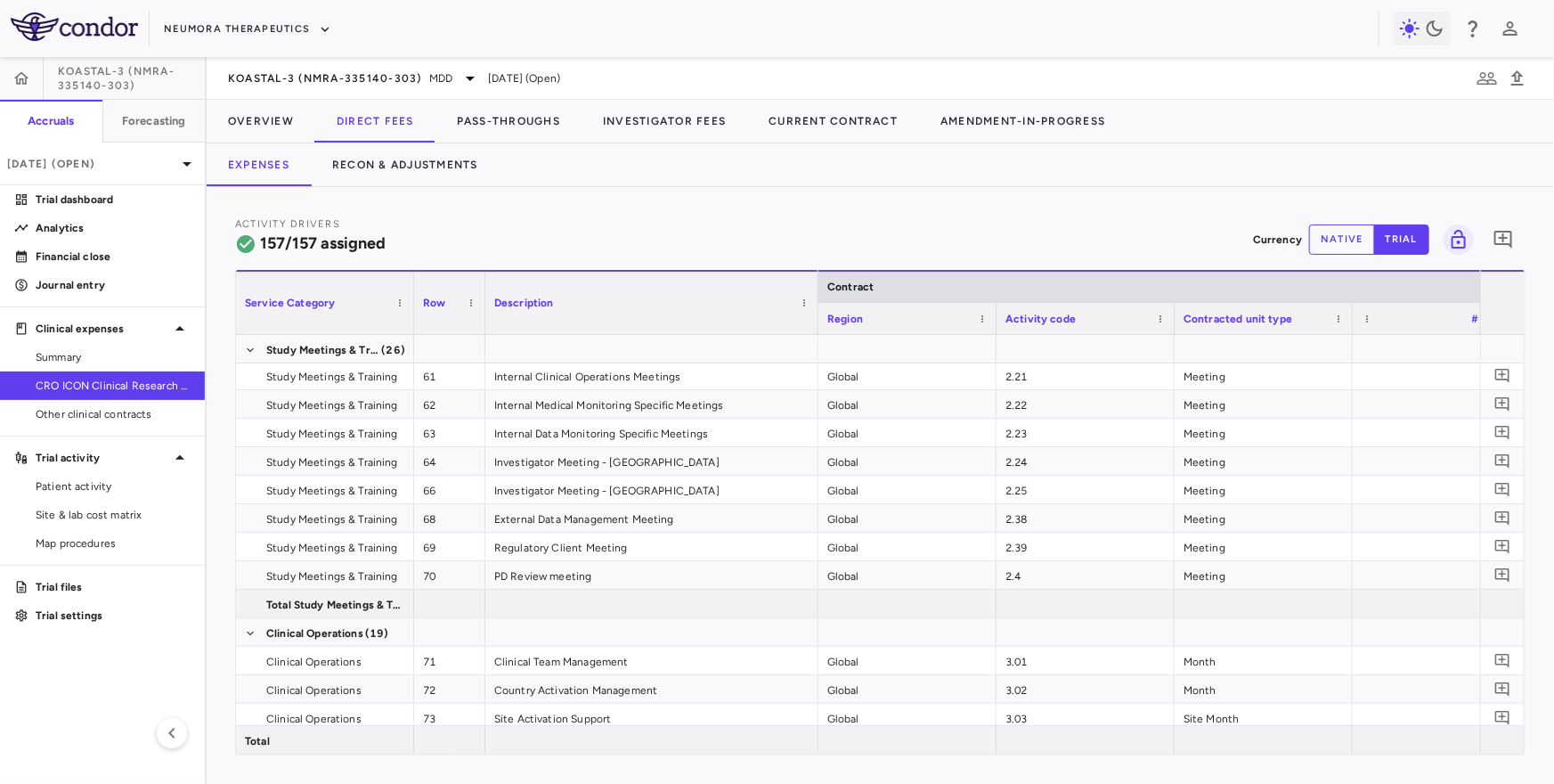
drag, startPoint x: 662, startPoint y: 315, endPoint x: 793, endPoint y: 322, distance: 131.2
click at [814, 322] on div at bounding box center [818, 302] width 7 height 62
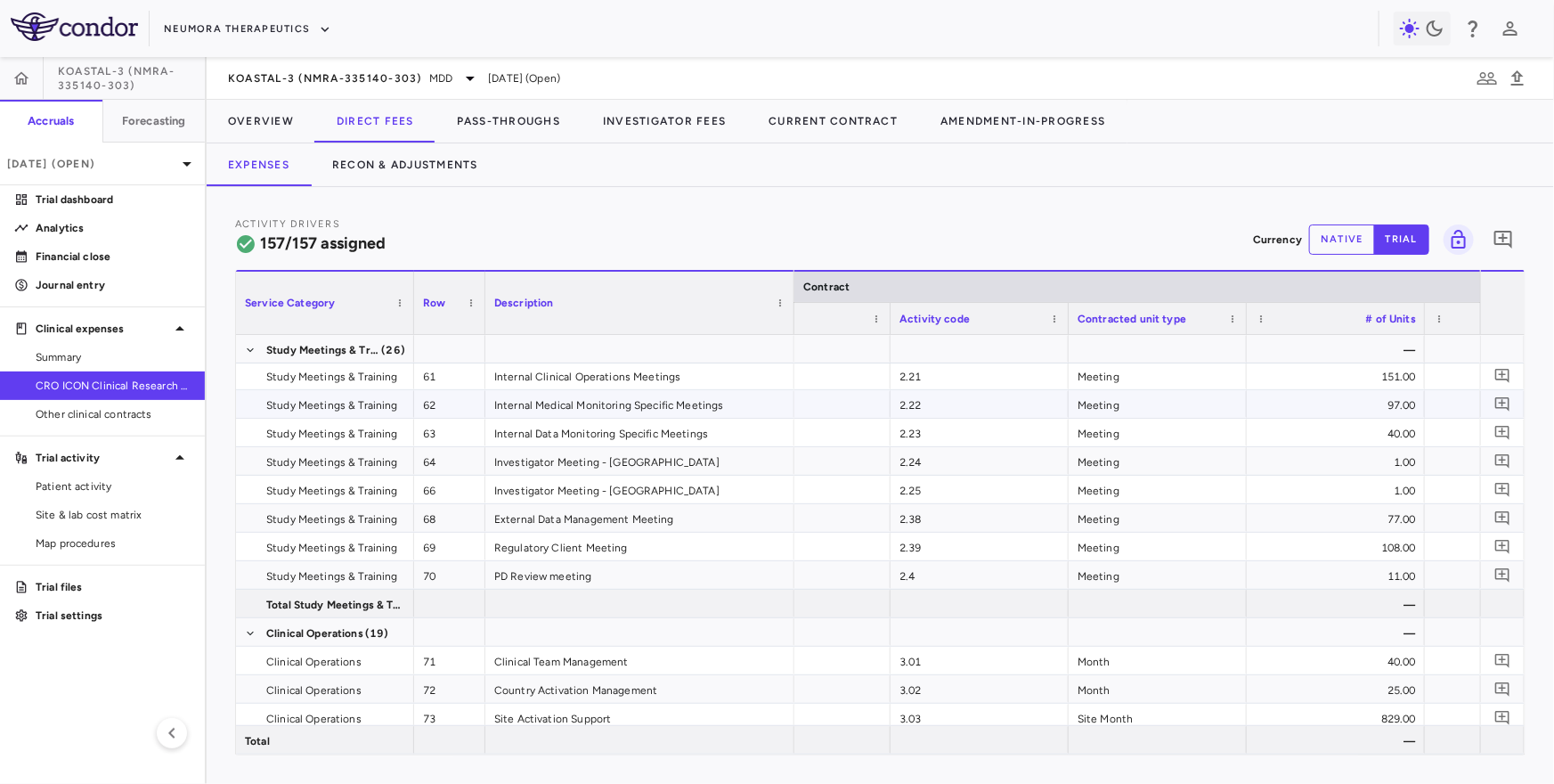
scroll to position [0, 223]
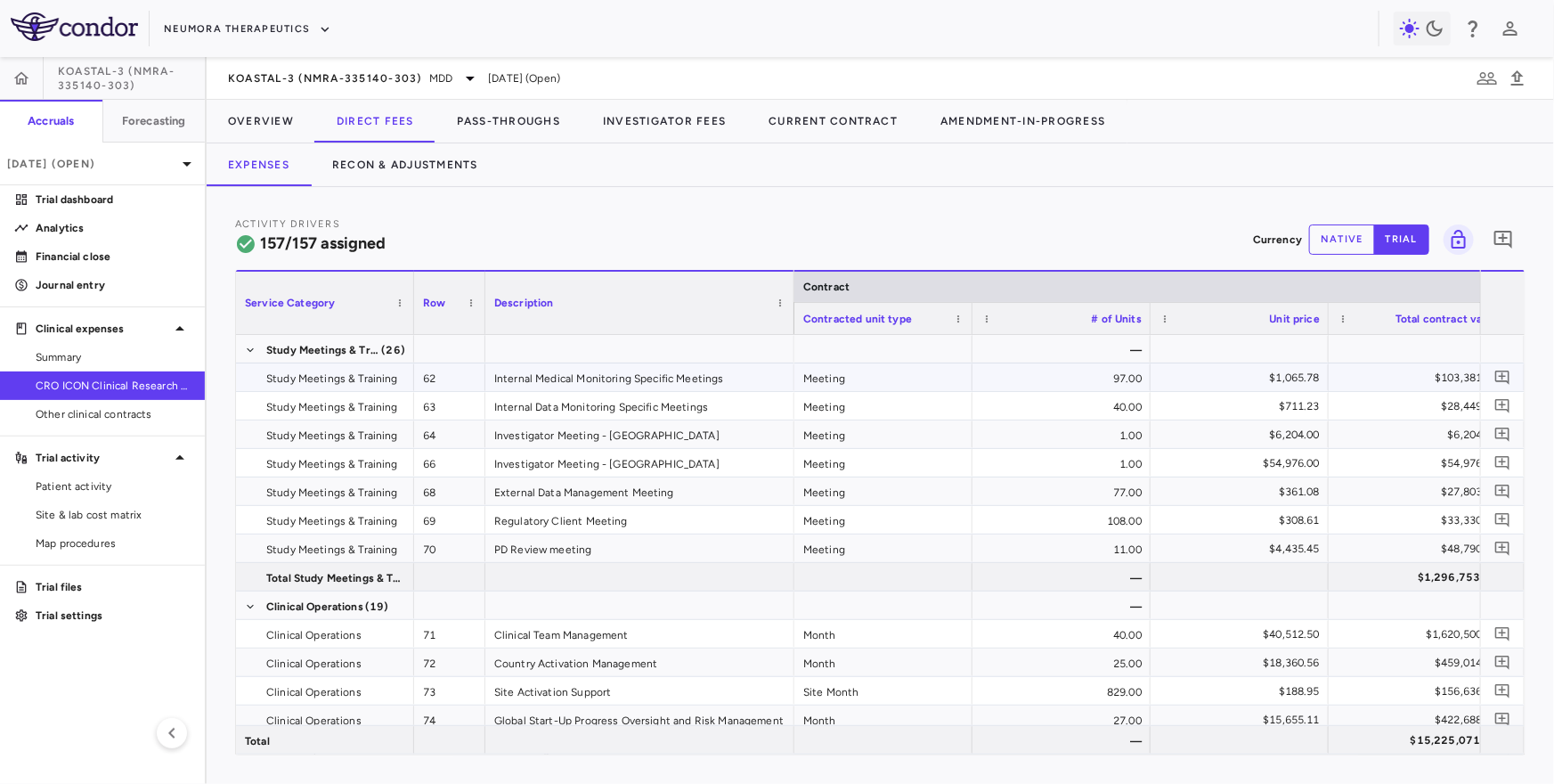
click at [1062, 377] on div "97.00" at bounding box center [1062, 377] width 178 height 28
click at [1031, 392] on div "40.00" at bounding box center [1062, 405] width 178 height 28
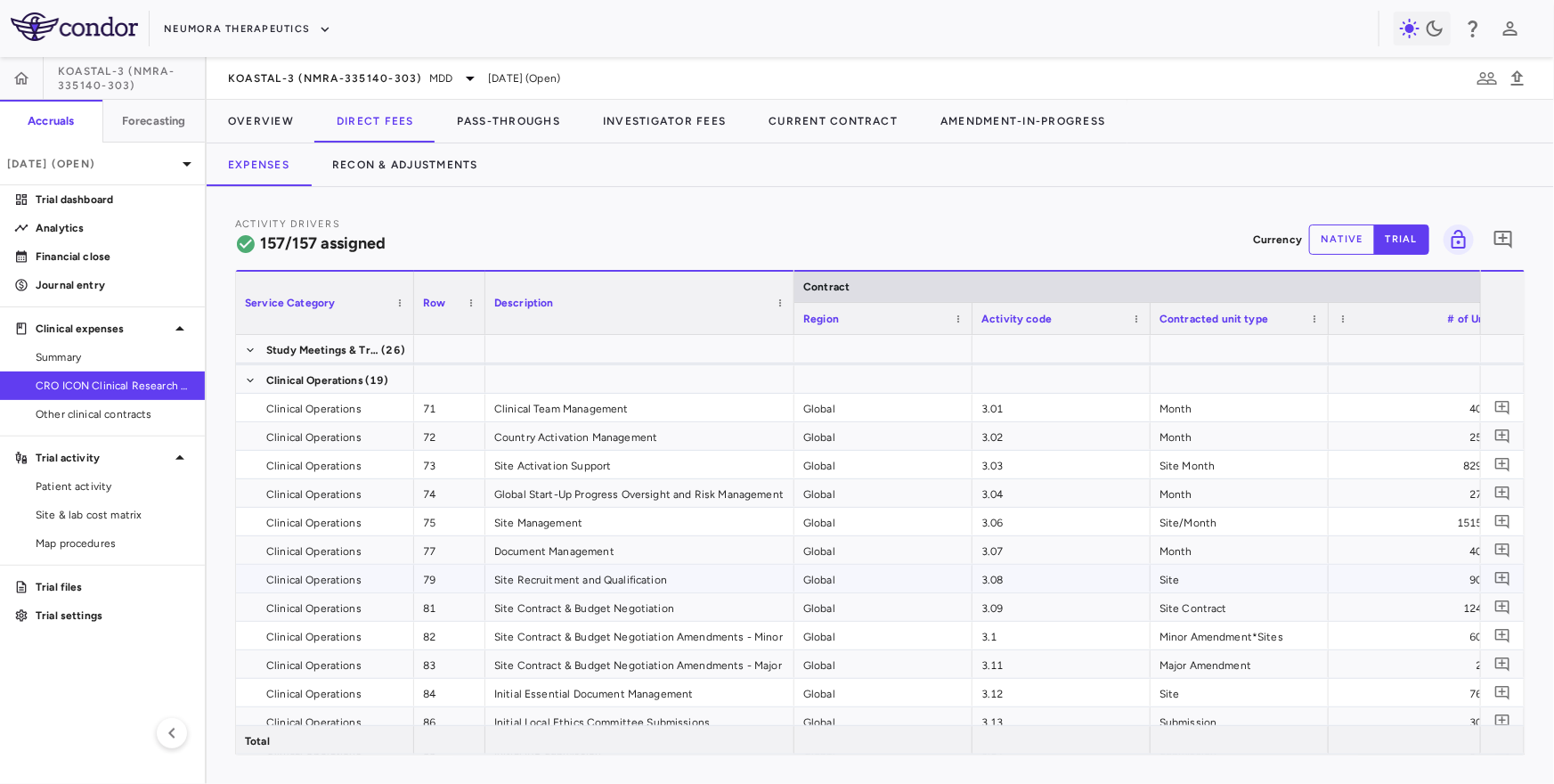
scroll to position [0, 61]
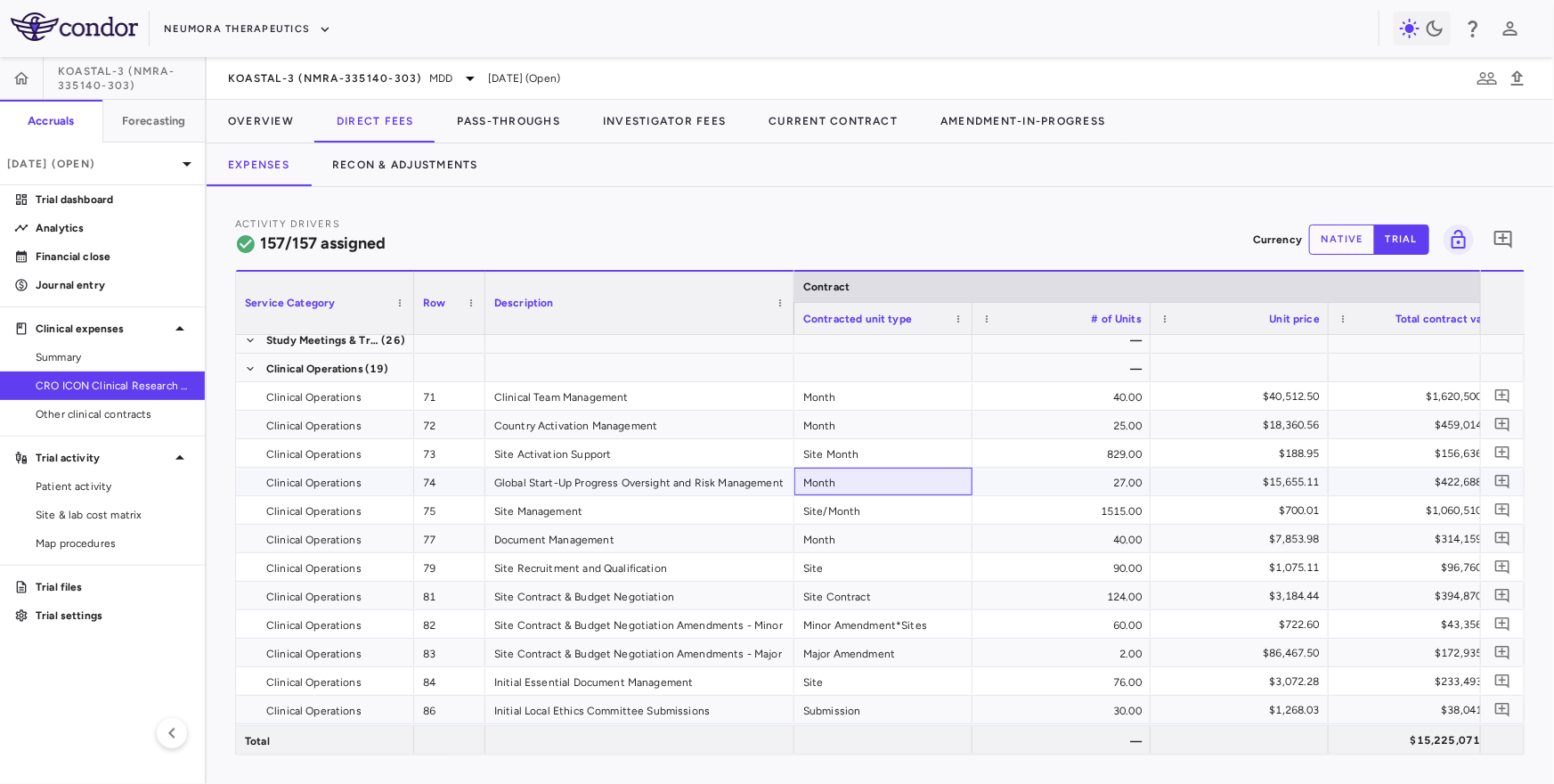
click at [876, 480] on div "Month" at bounding box center [884, 481] width 178 height 28
click at [1062, 482] on div "27.00" at bounding box center [1062, 481] width 178 height 28
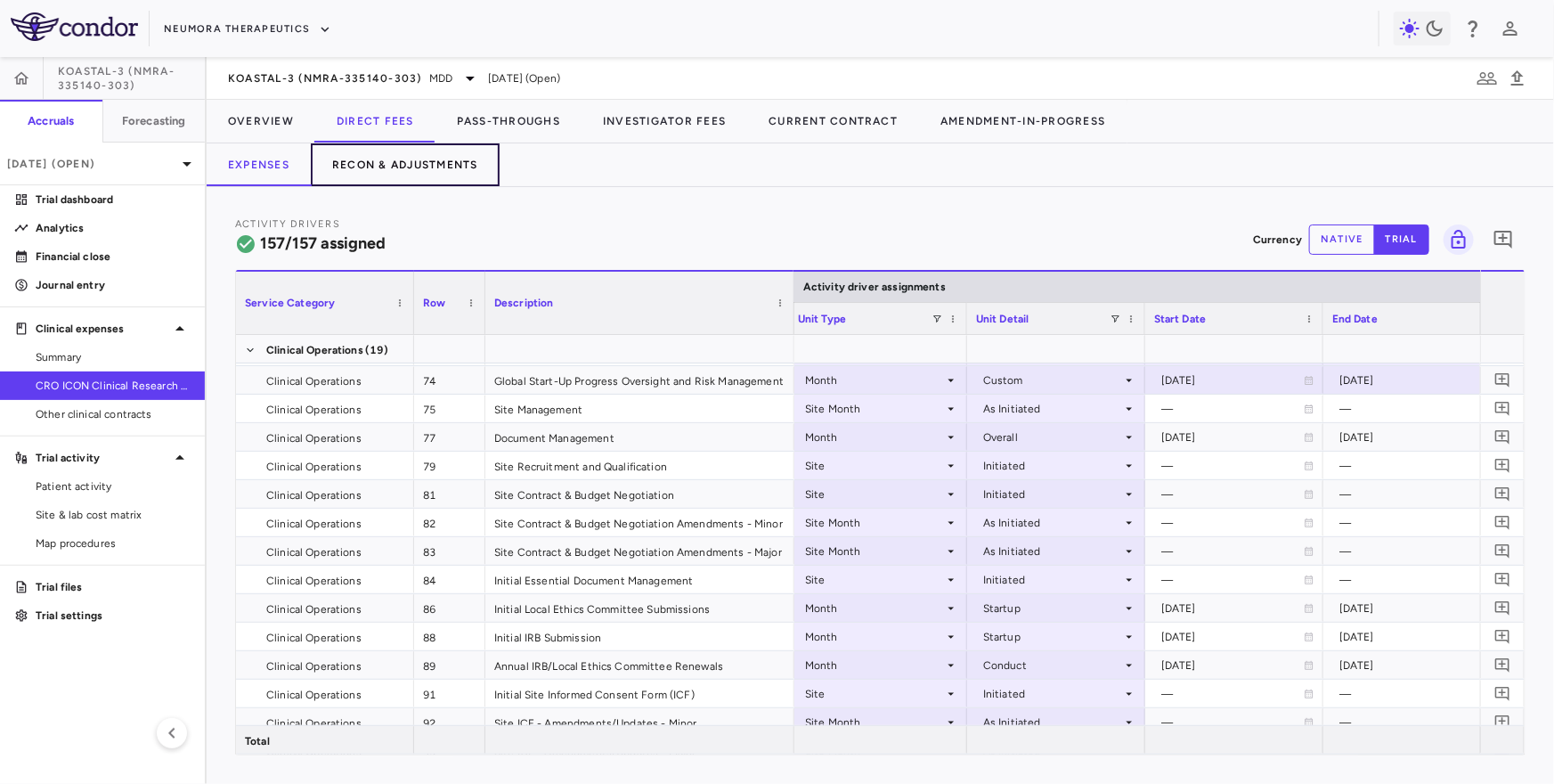
click at [413, 150] on button "Recon & Adjustments" at bounding box center [405, 164] width 189 height 42
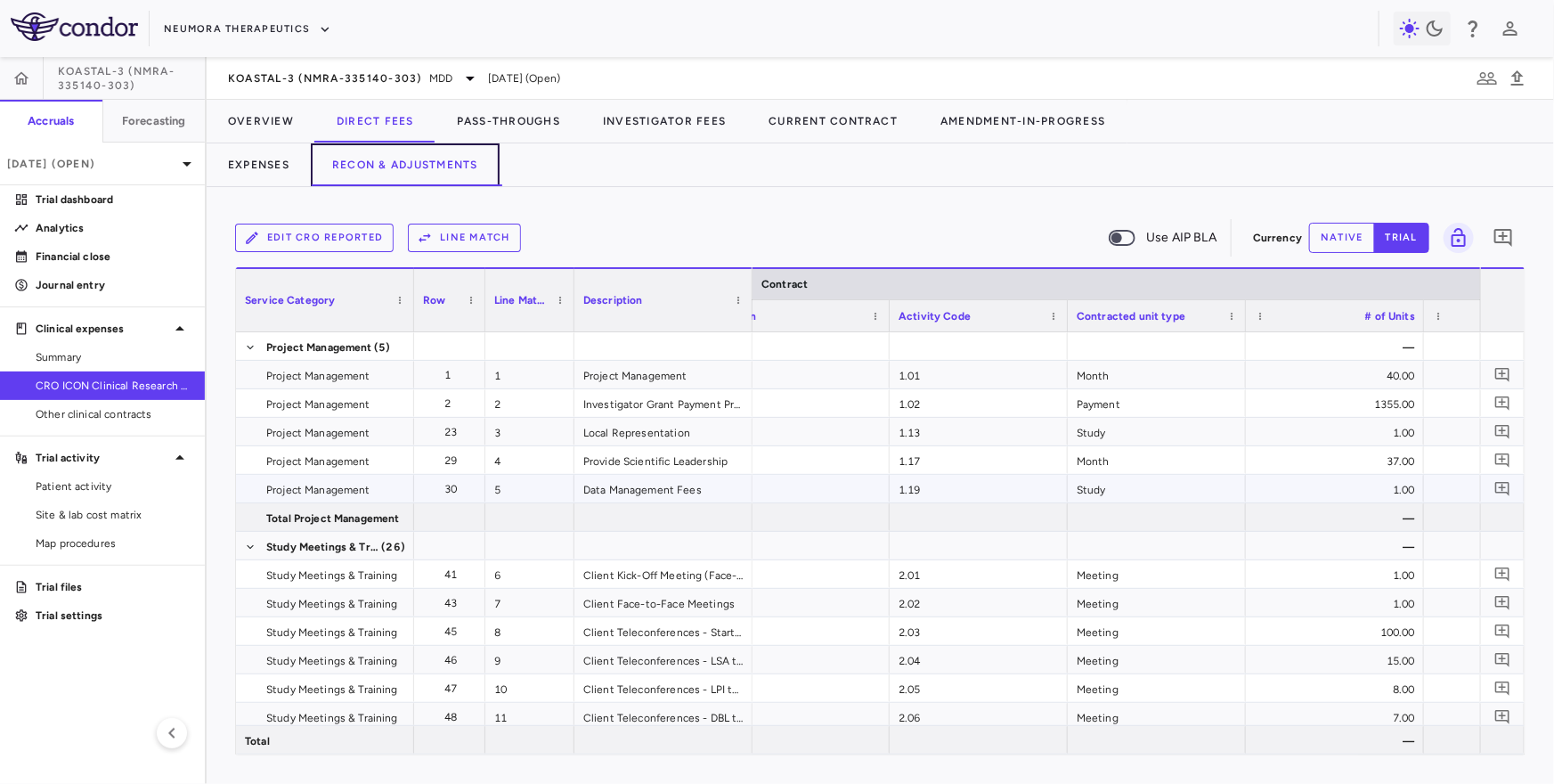
scroll to position [0, 62]
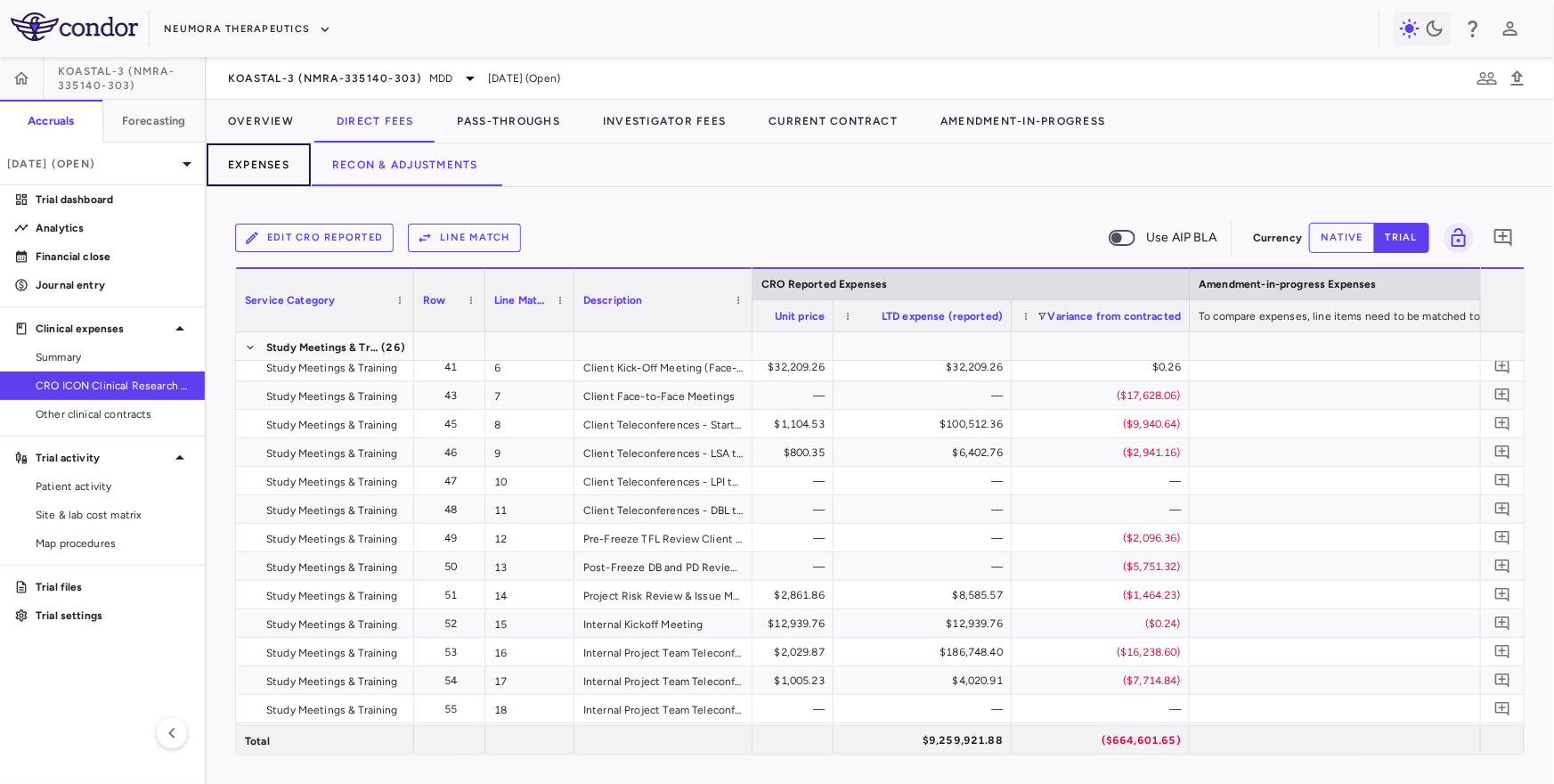
click at [297, 156] on button "Expenses" at bounding box center [259, 164] width 104 height 42
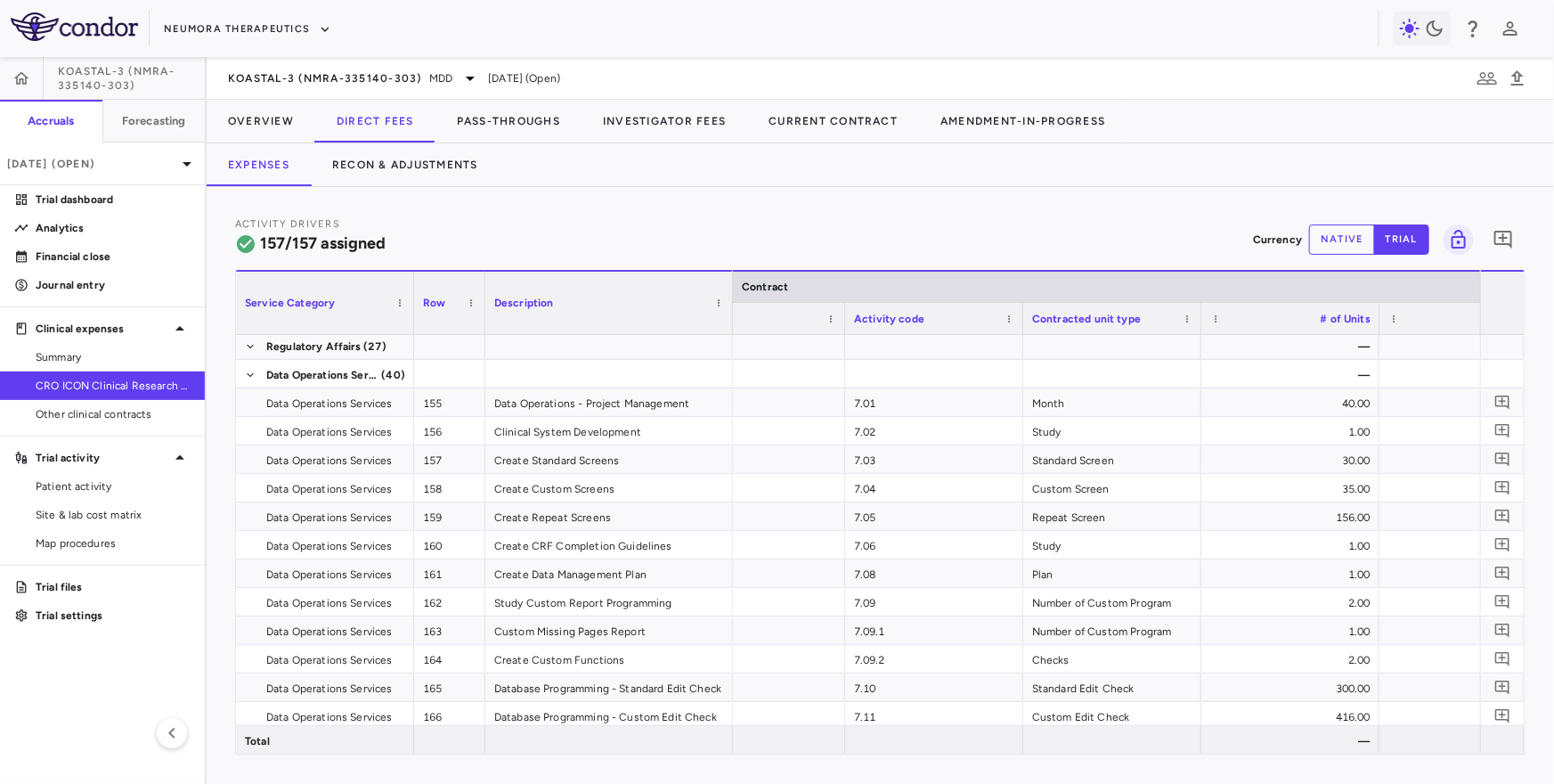
drag, startPoint x: 661, startPoint y: 311, endPoint x: 721, endPoint y: 309, distance: 60.0
click at [728, 309] on div at bounding box center [732, 302] width 7 height 62
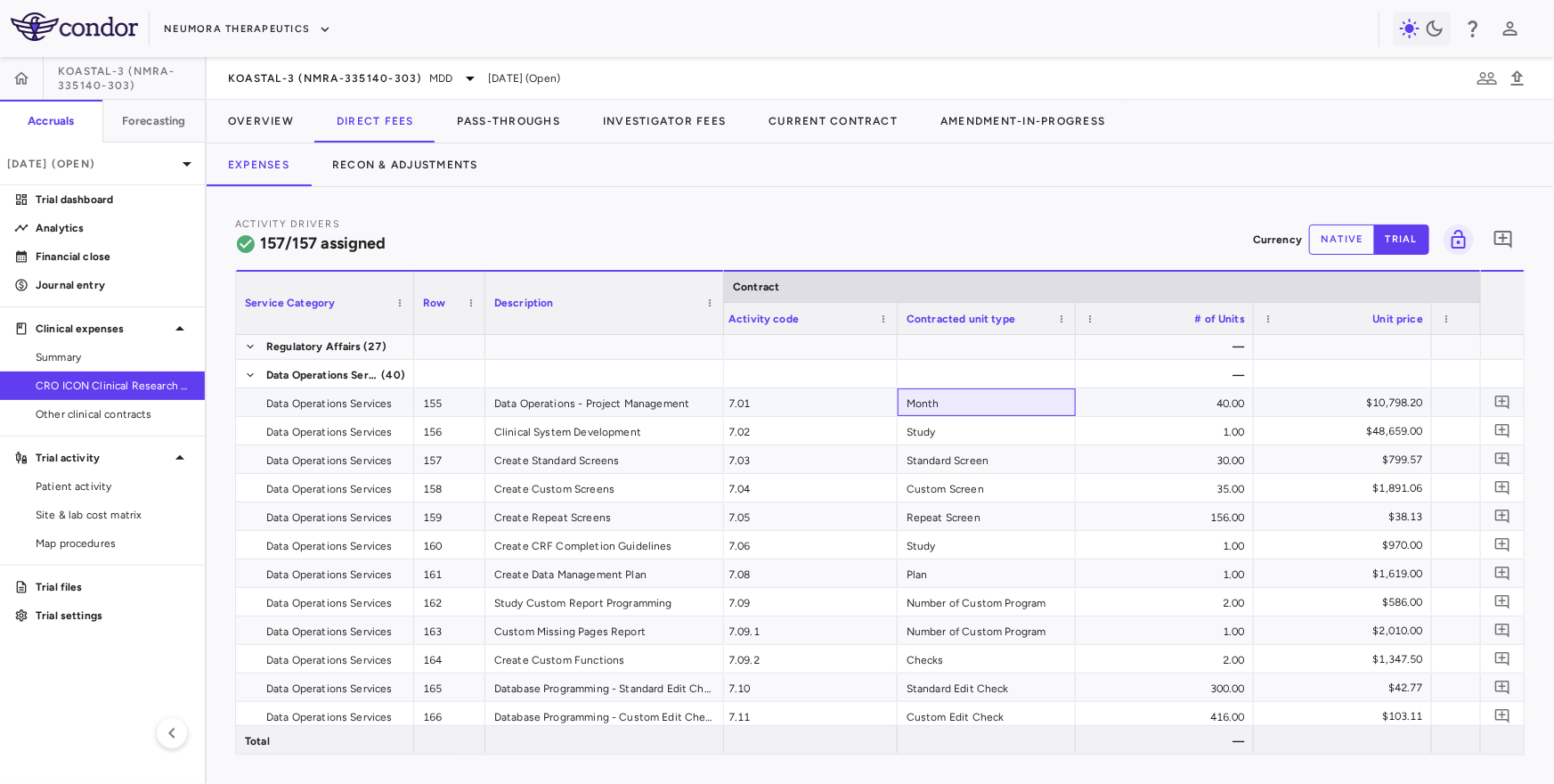
click at [946, 395] on div "Month" at bounding box center [987, 401] width 178 height 28
click at [1164, 402] on div "40.00" at bounding box center [1165, 401] width 178 height 28
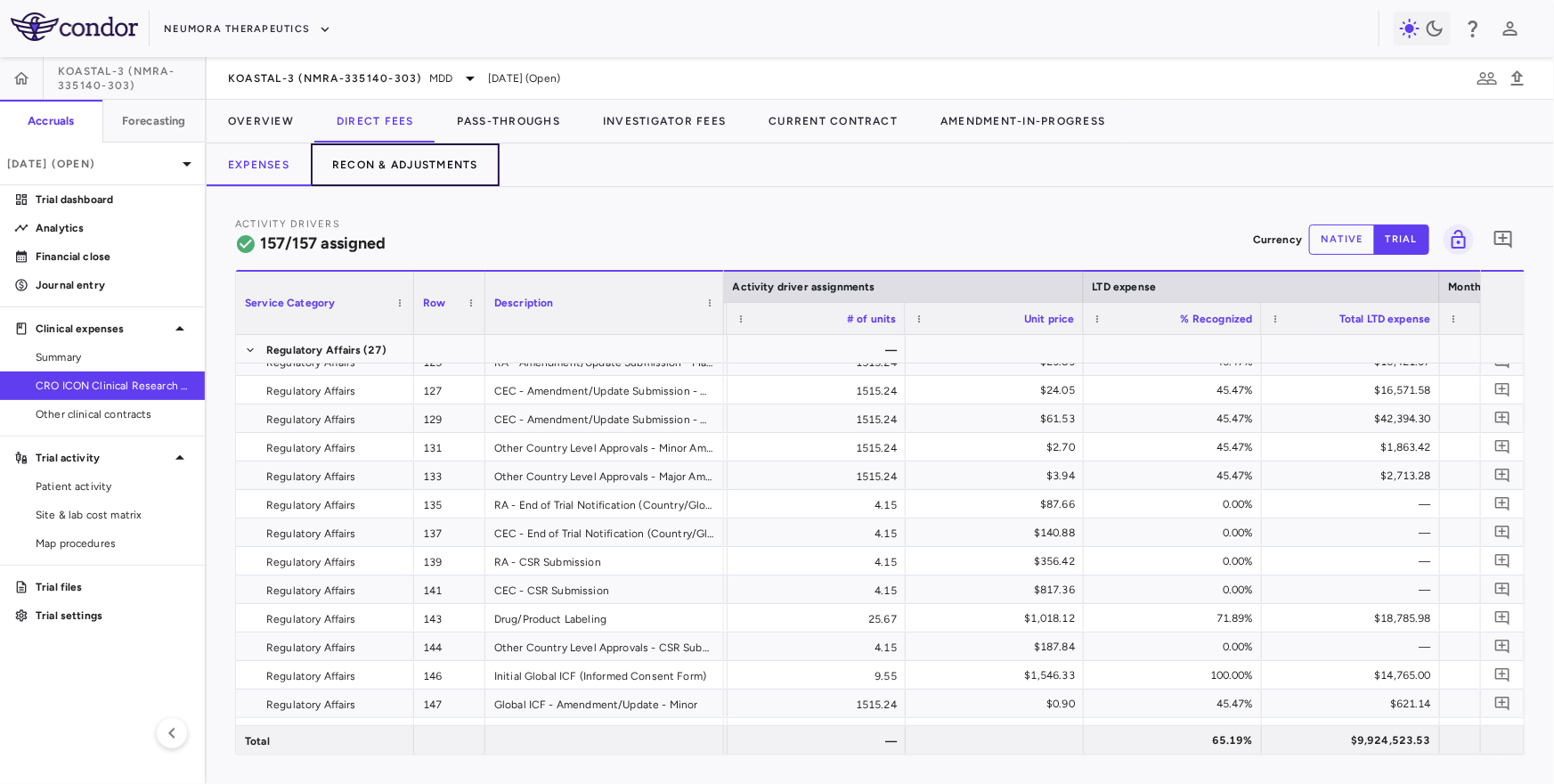
click at [425, 147] on button "Recon & Adjustments" at bounding box center [405, 164] width 189 height 42
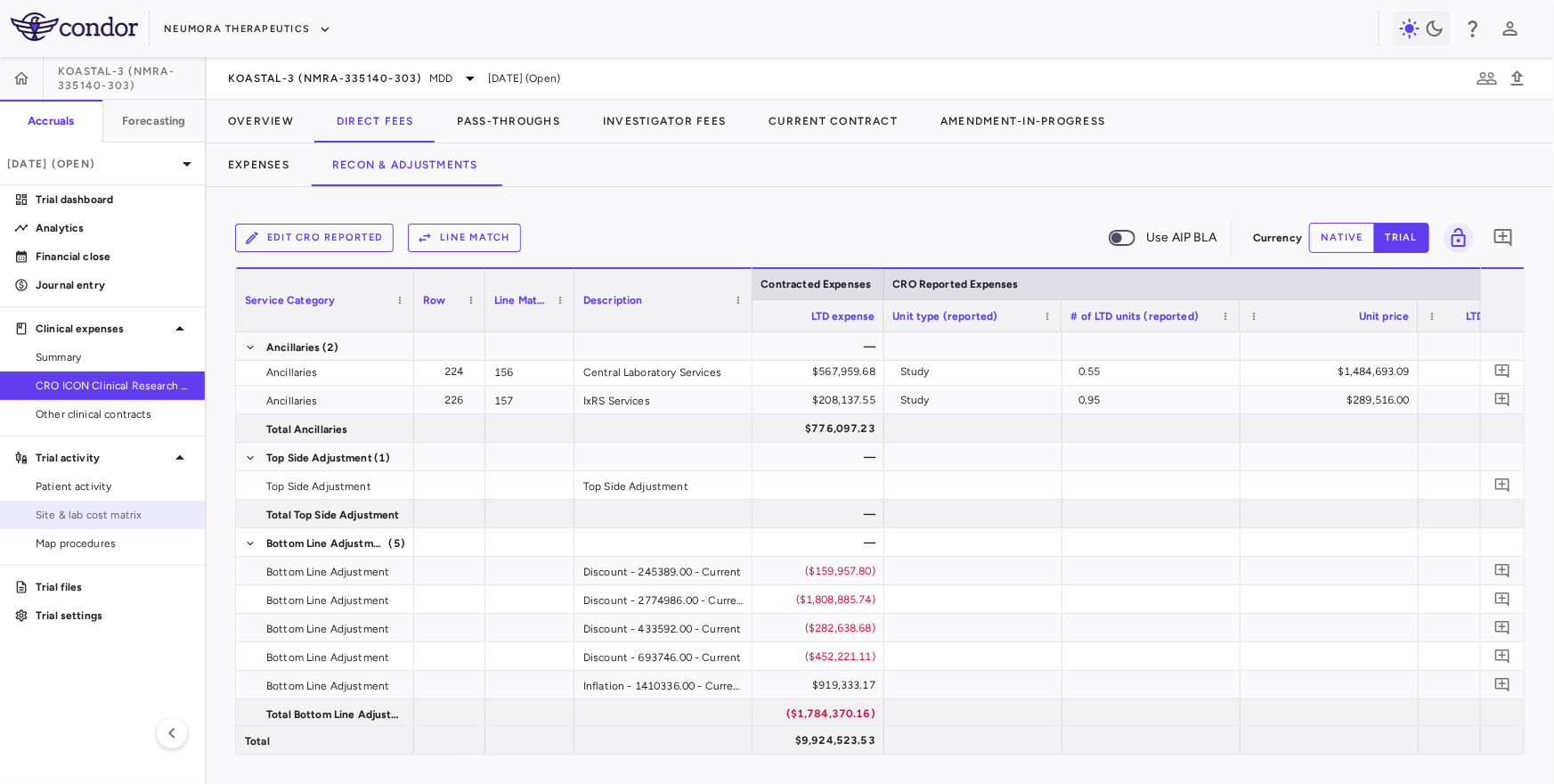
click at [88, 522] on span "Site & lab cost matrix" at bounding box center [113, 515] width 155 height 16
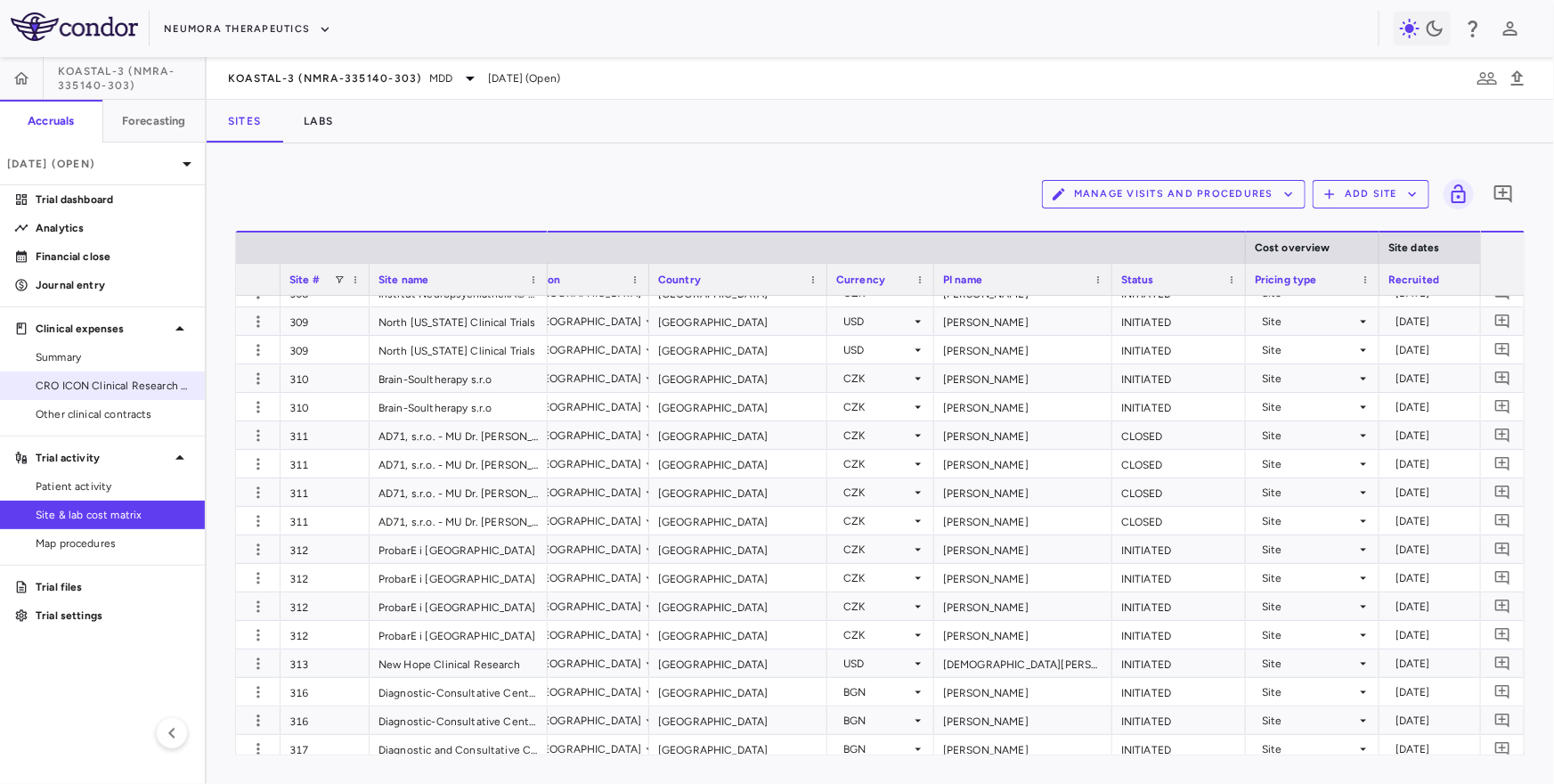
click at [54, 386] on span "CRO ICON Clinical Research Limited" at bounding box center [113, 385] width 155 height 16
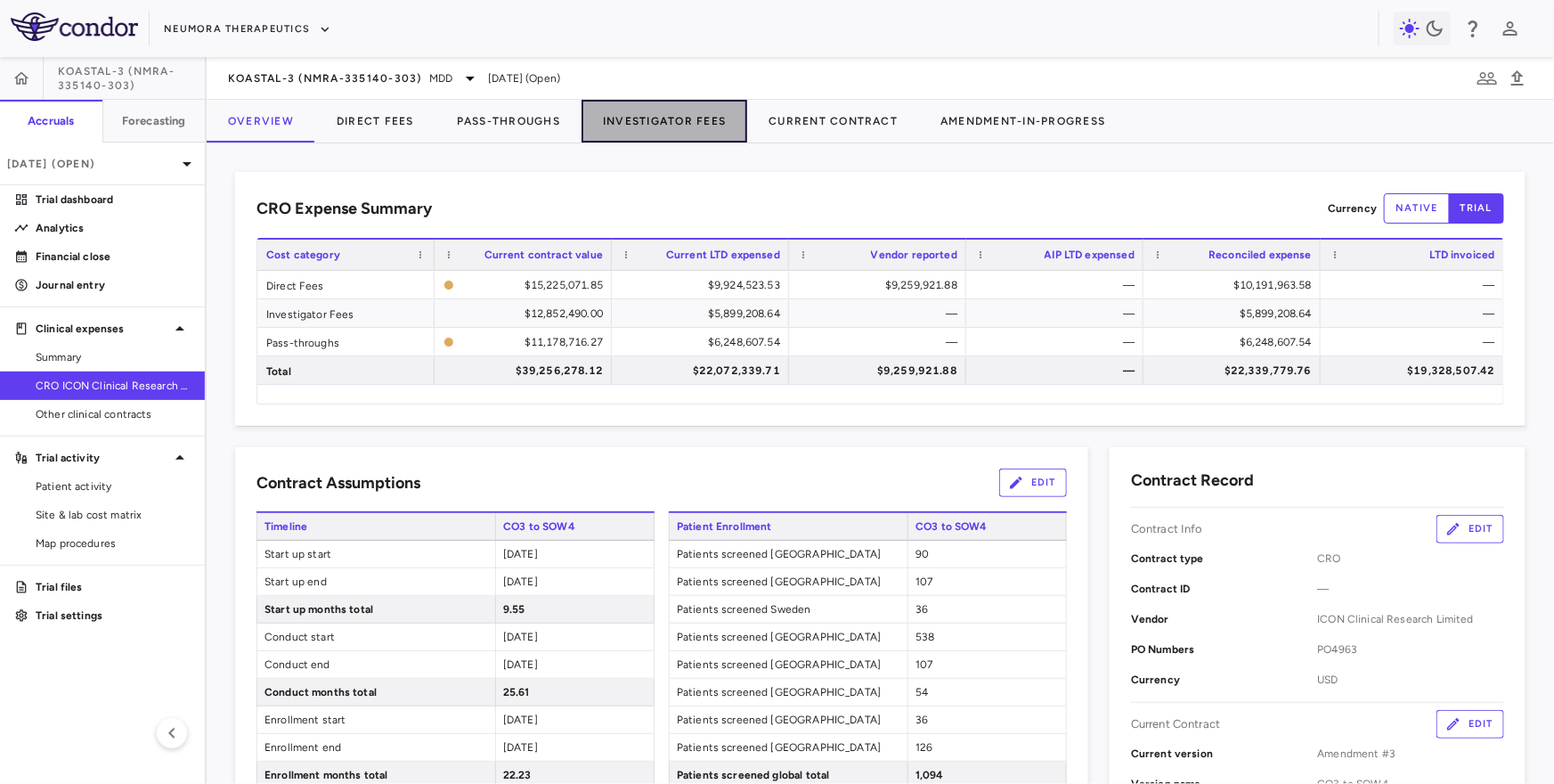
click at [653, 116] on button "Investigator Fees" at bounding box center [664, 121] width 166 height 42
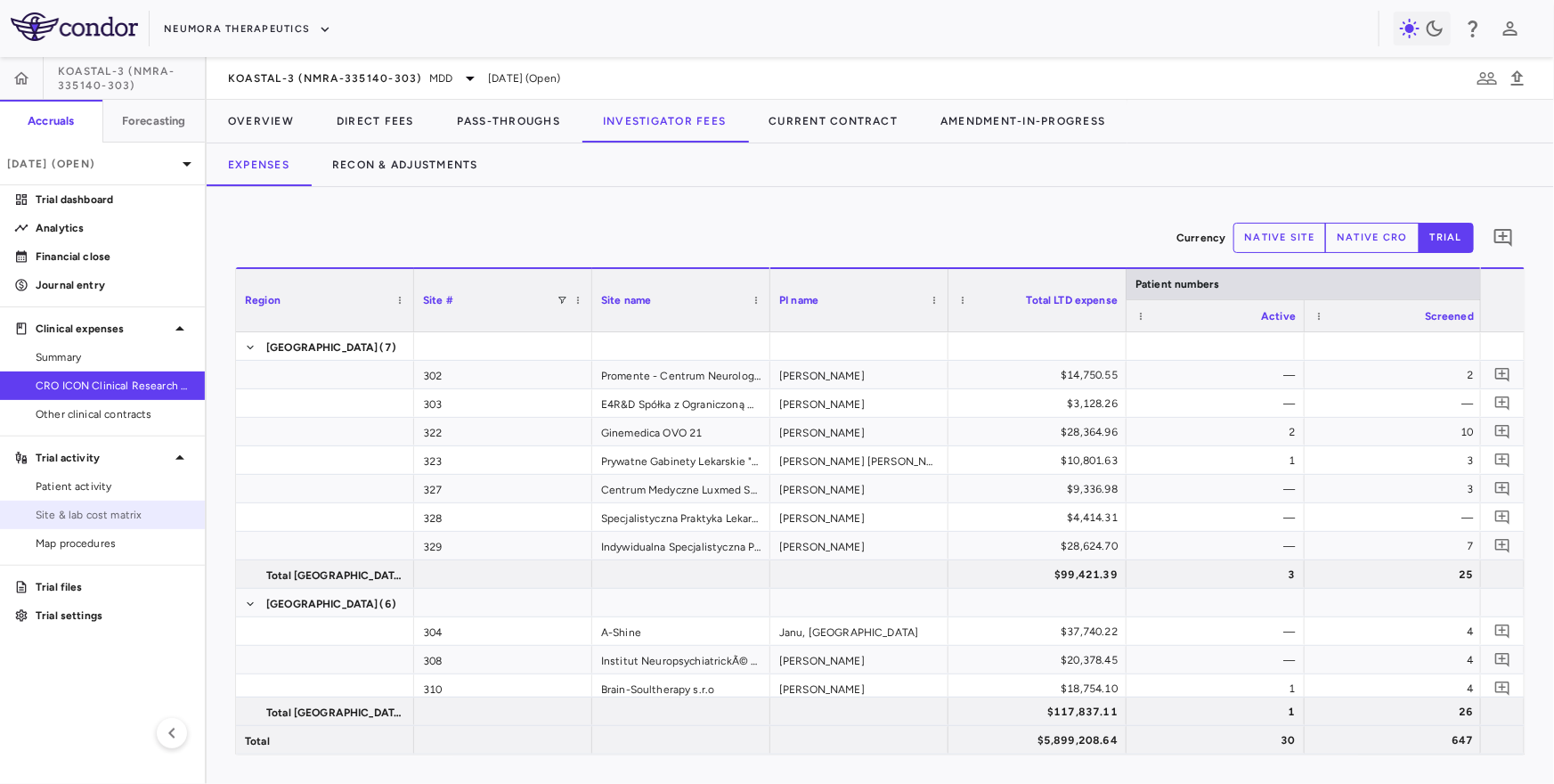
click at [109, 501] on link "Site & lab cost matrix" at bounding box center [103, 515] width 205 height 27
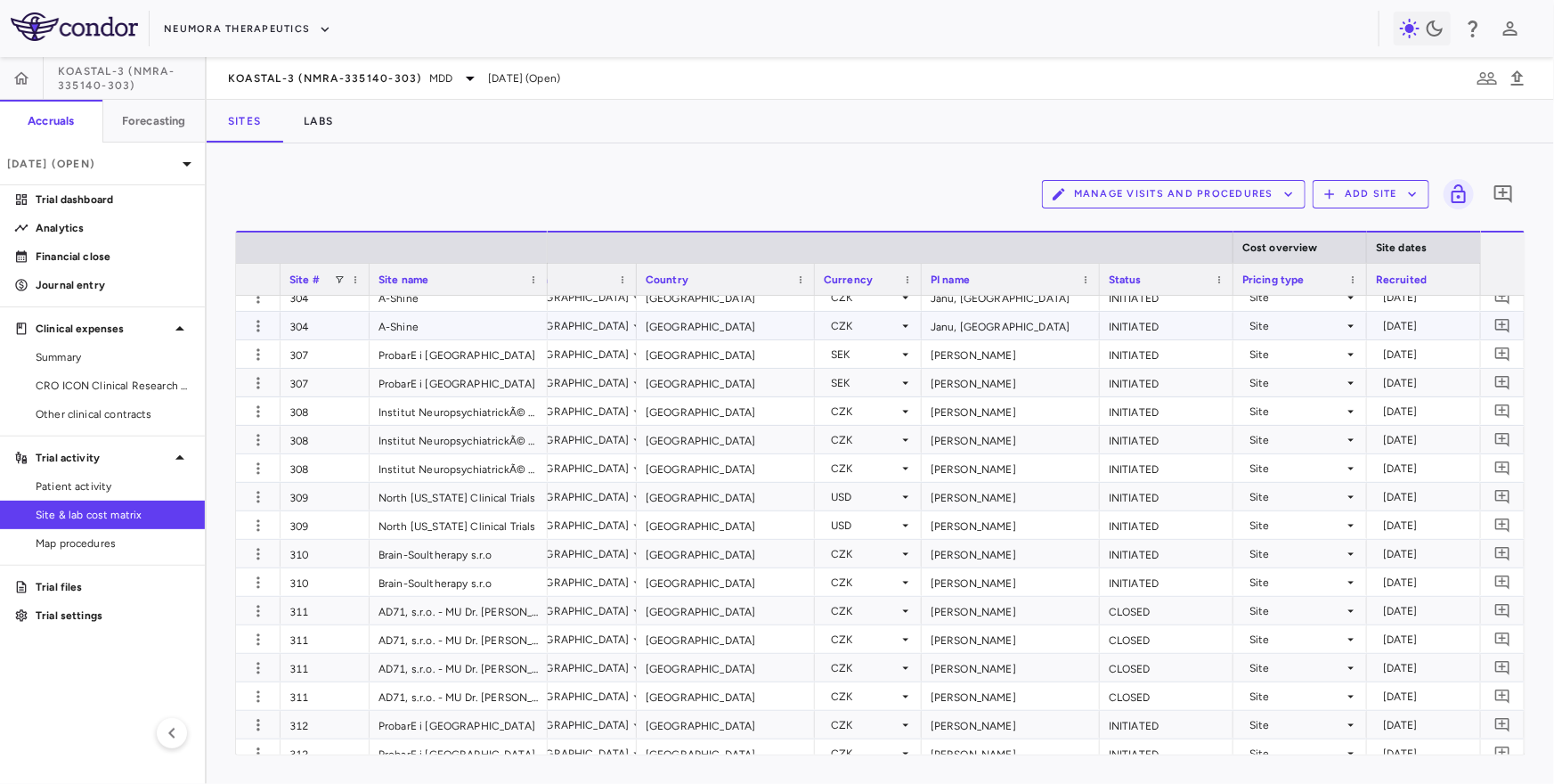
scroll to position [102, 0]
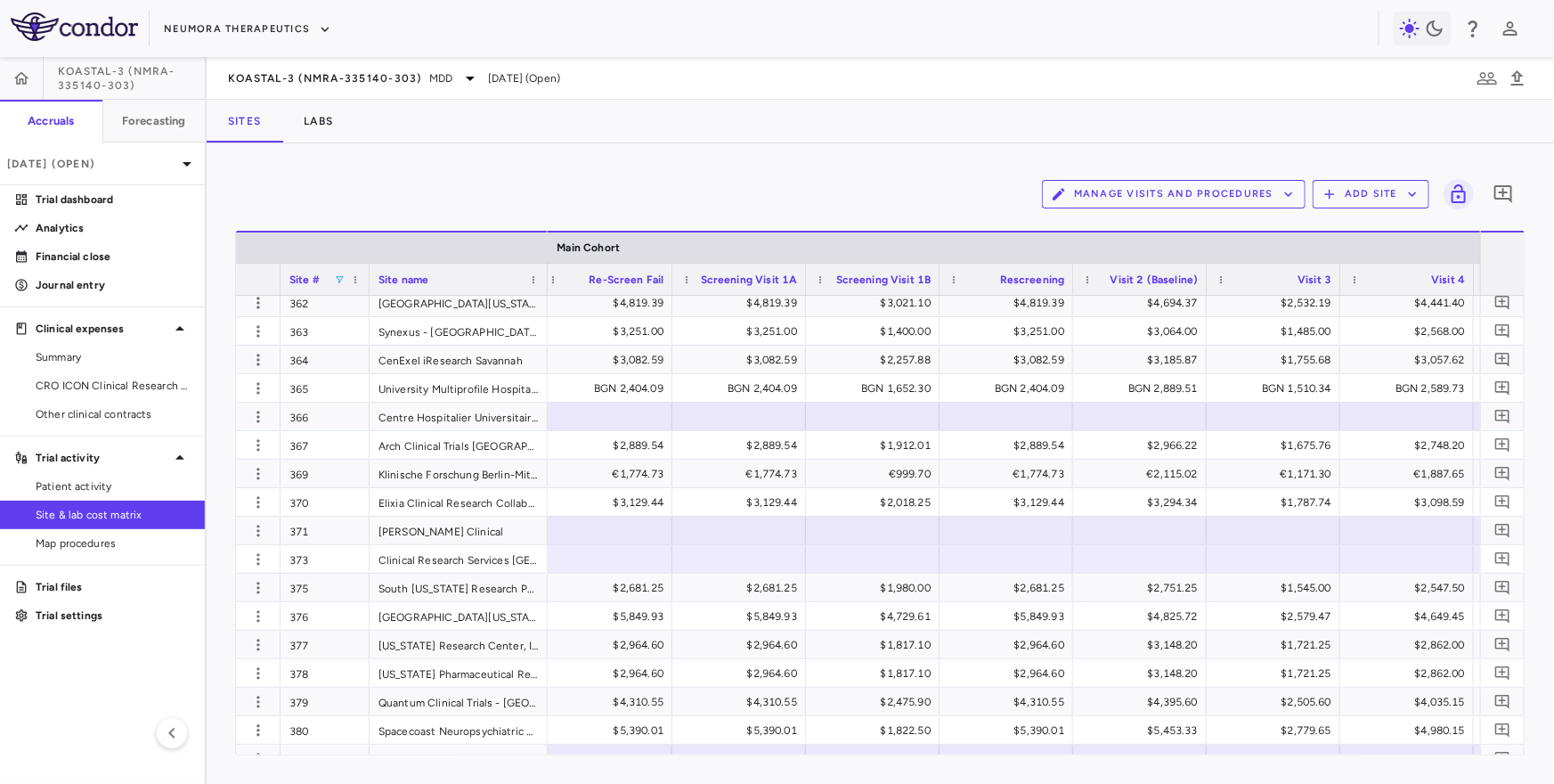
click at [339, 277] on span at bounding box center [339, 280] width 11 height 11
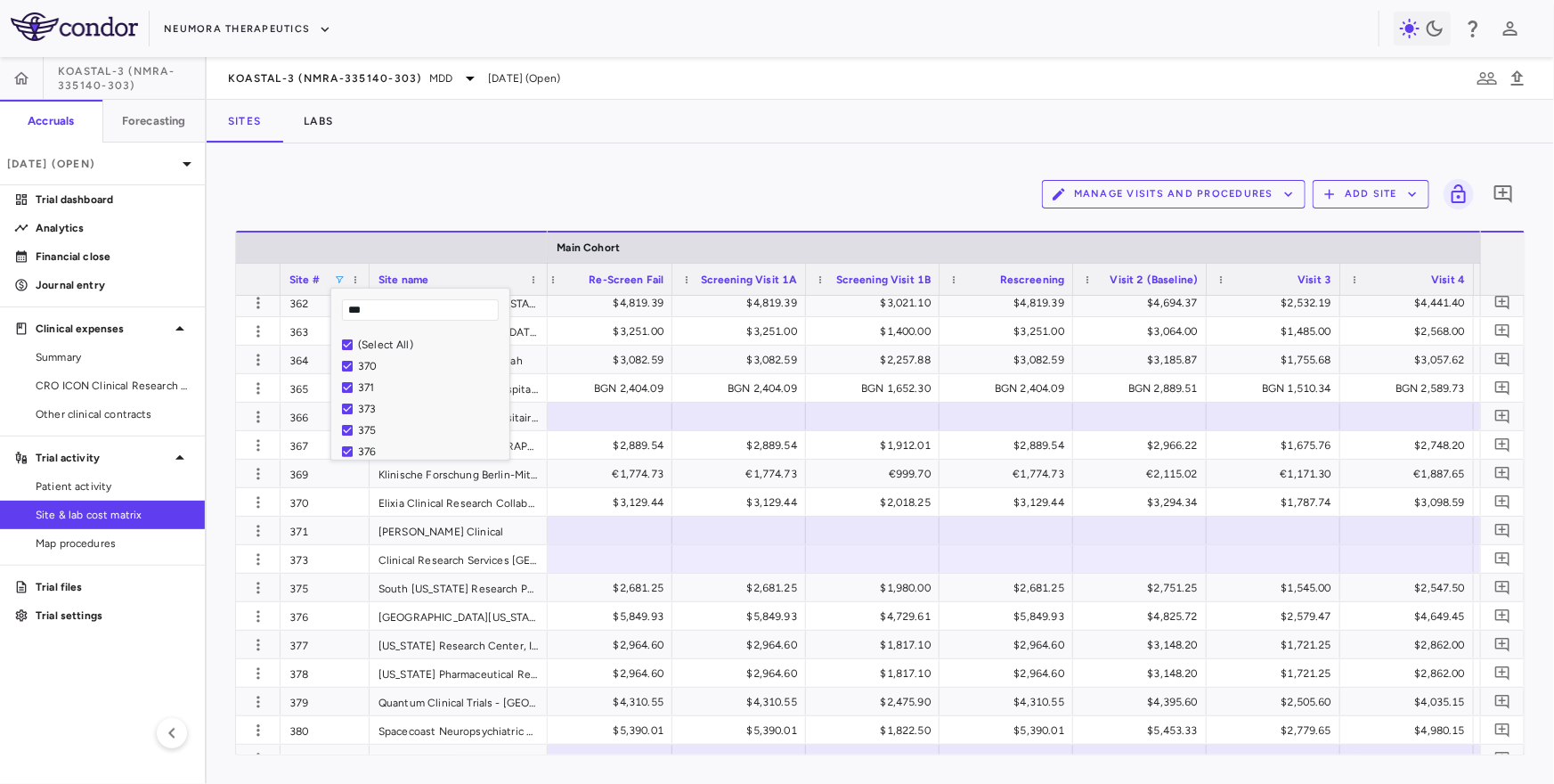
type input "***"
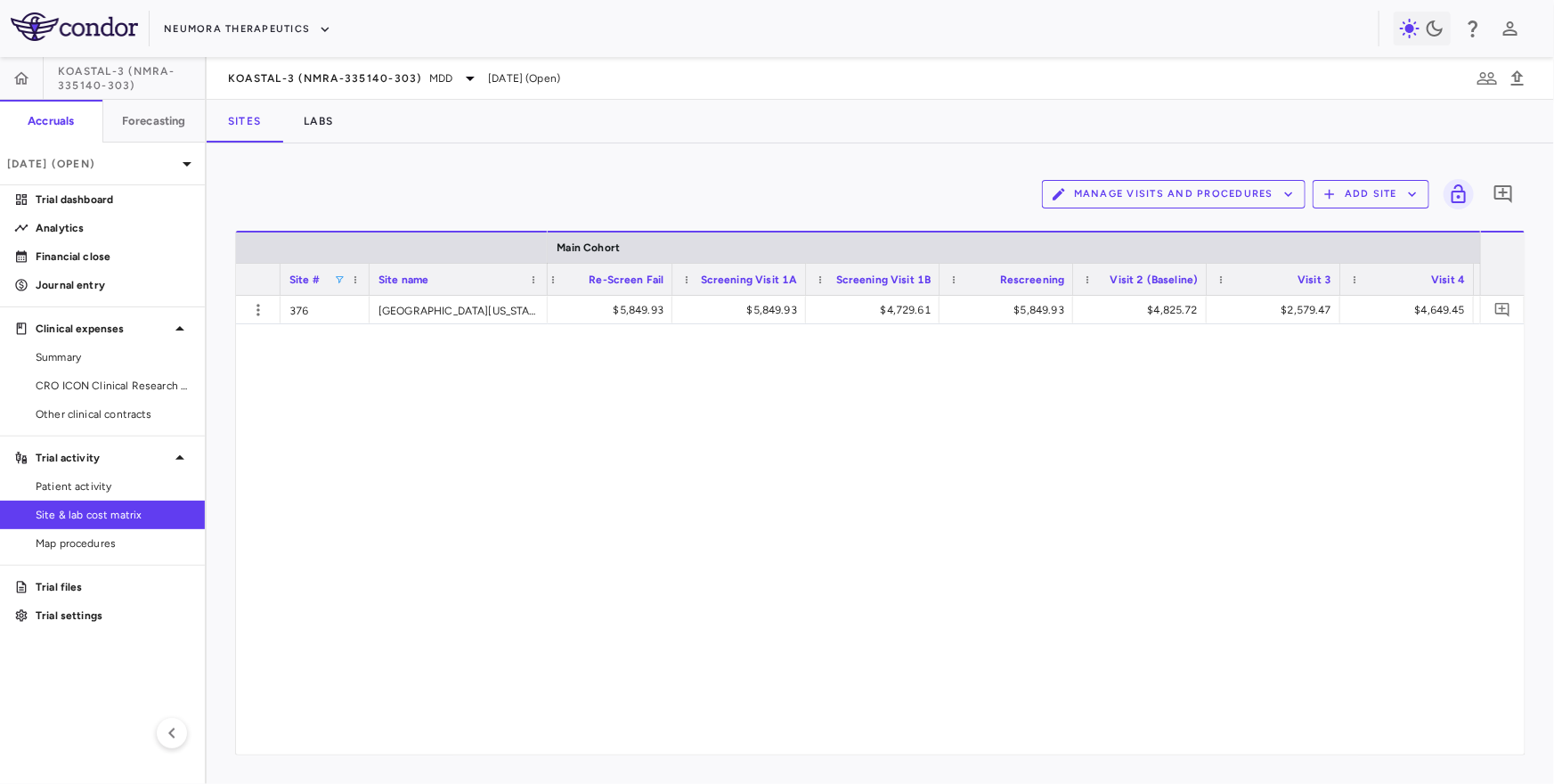
click at [719, 437] on div "$5,849.93 $4,729.61 $5,849.93 $5,849.93 $4,729.61 $5,849.93 $4,825.72 $2,579.47…" at bounding box center [1014, 525] width 933 height 459
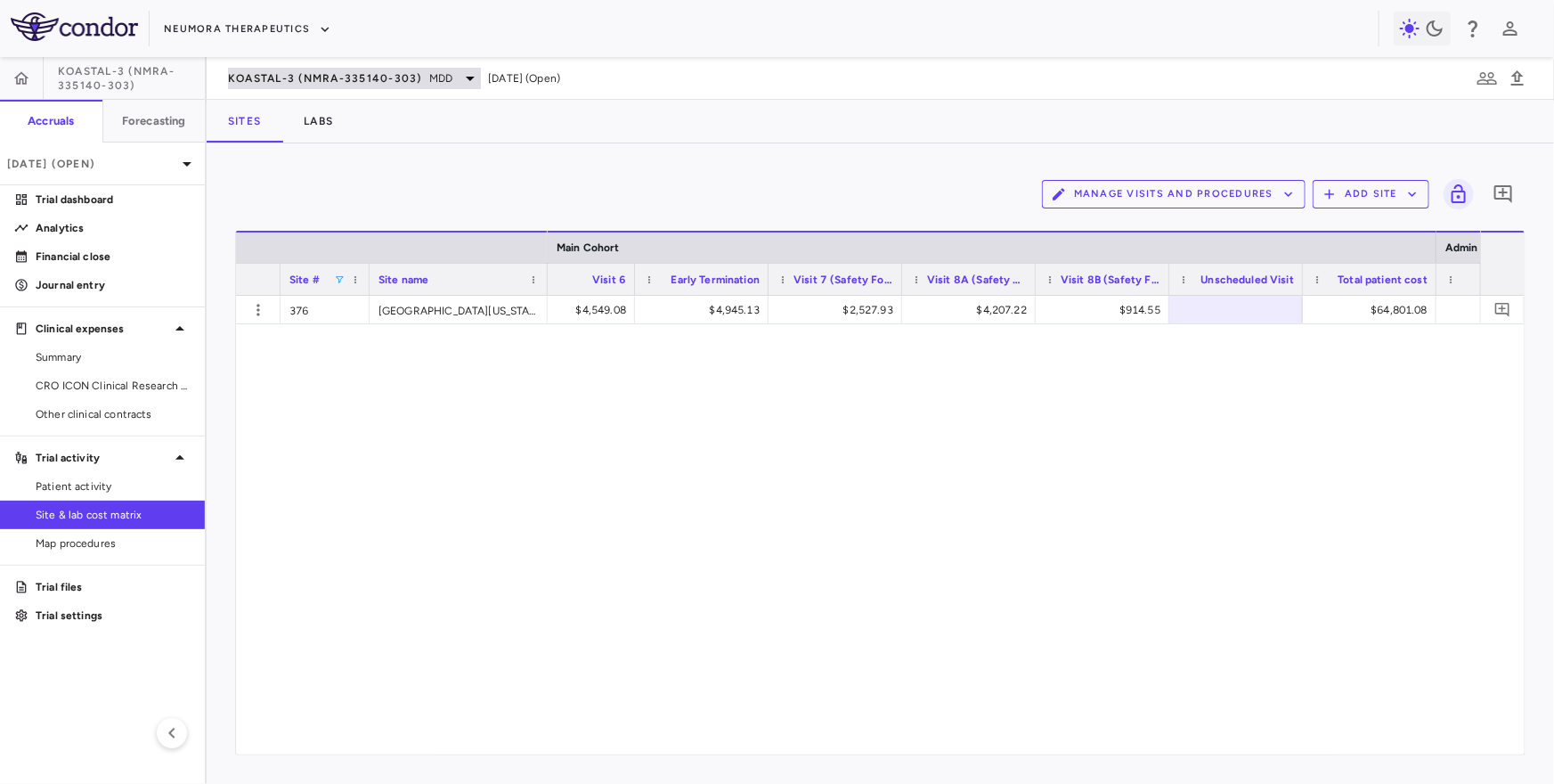
click at [303, 80] on span "KOASTAL-3 (NMRA-335140-303)" at bounding box center [325, 78] width 194 height 14
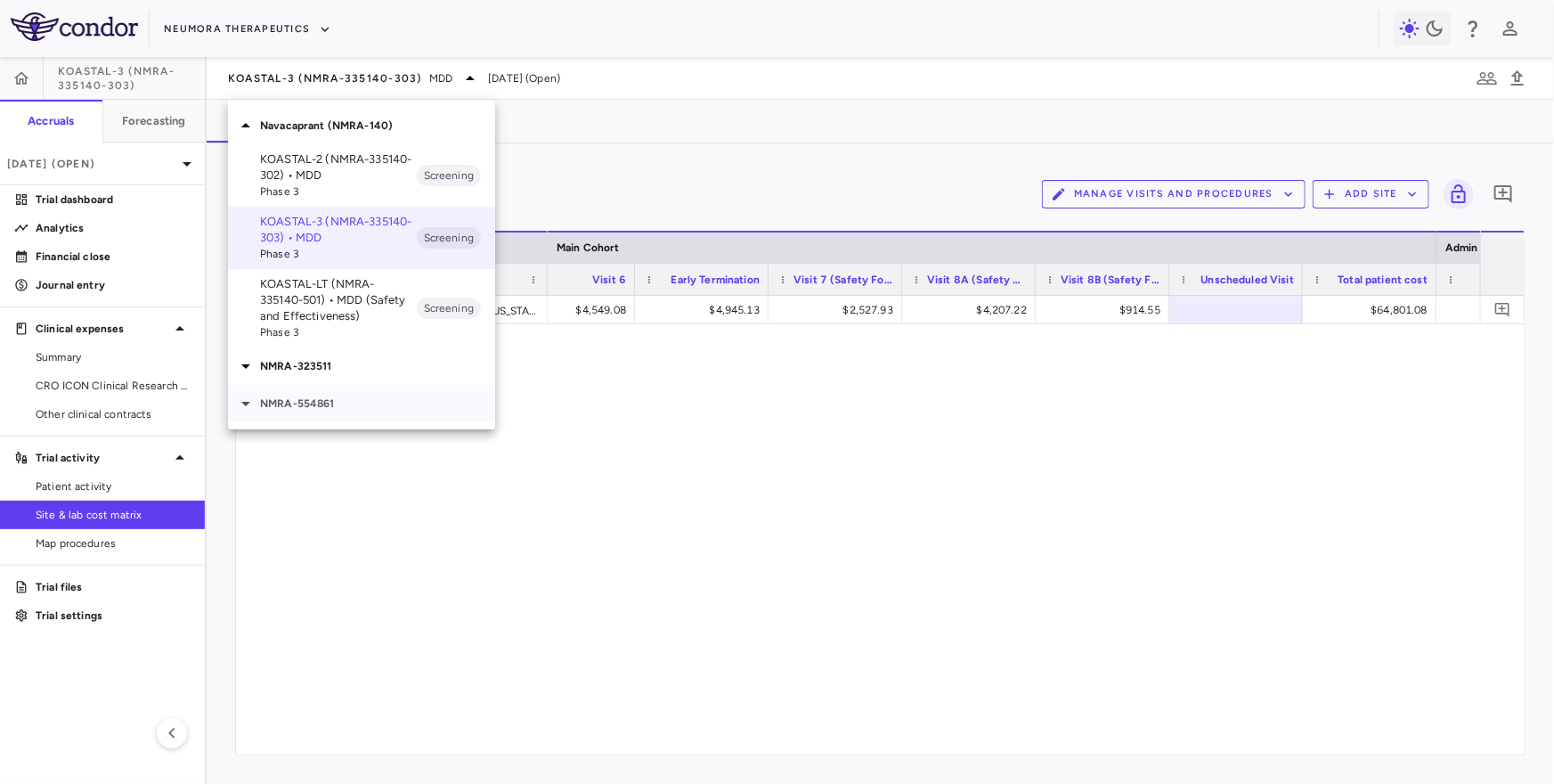
click at [328, 419] on div "NMRA-554861" at bounding box center [361, 403] width 267 height 38
click at [335, 444] on p "NMRA‐554861‐101 • [MEDICAL_DATA]" at bounding box center [339, 446] width 157 height 32
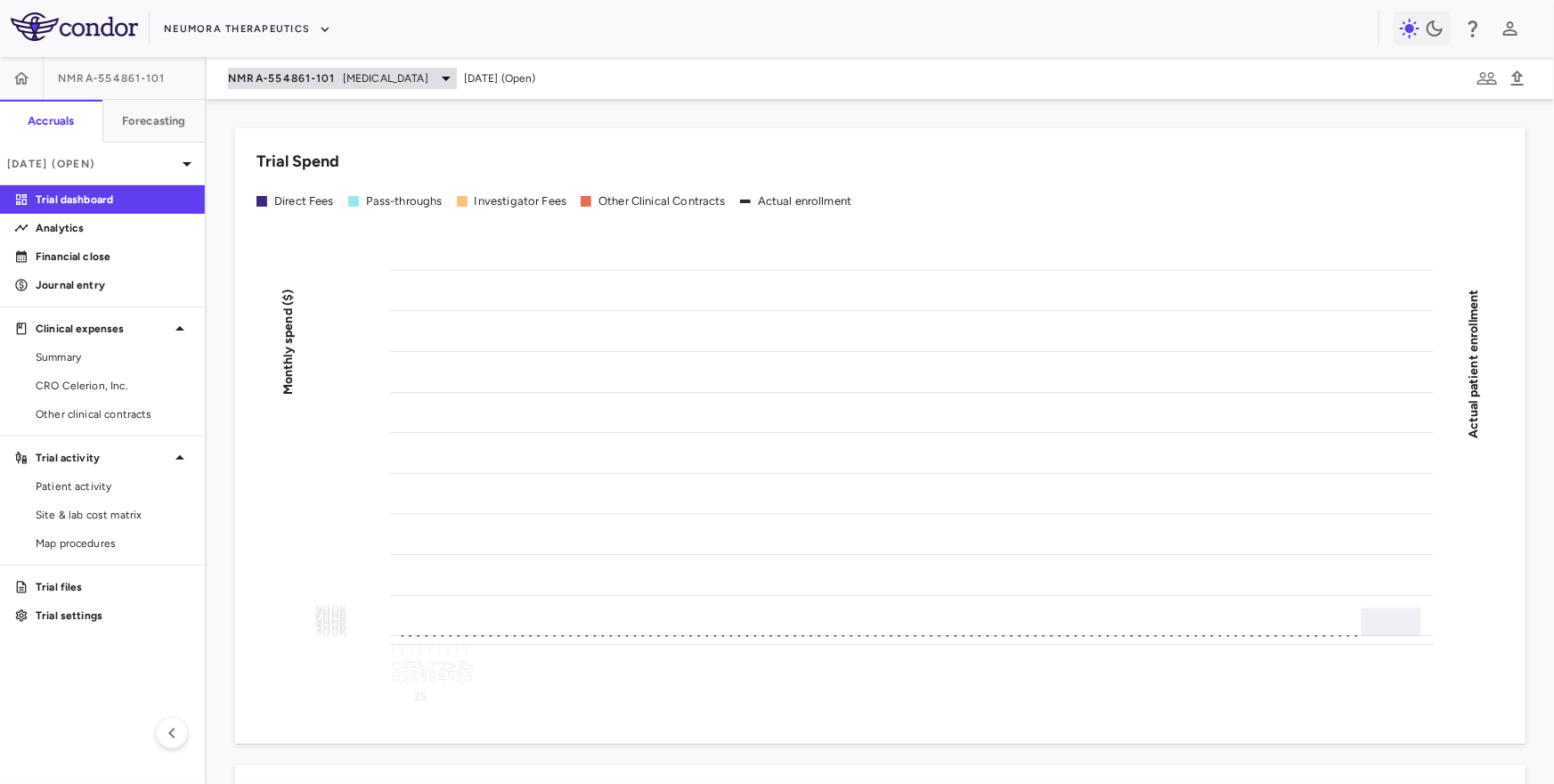
click at [312, 74] on span "NMRA‐554861‐101" at bounding box center [282, 78] width 108 height 14
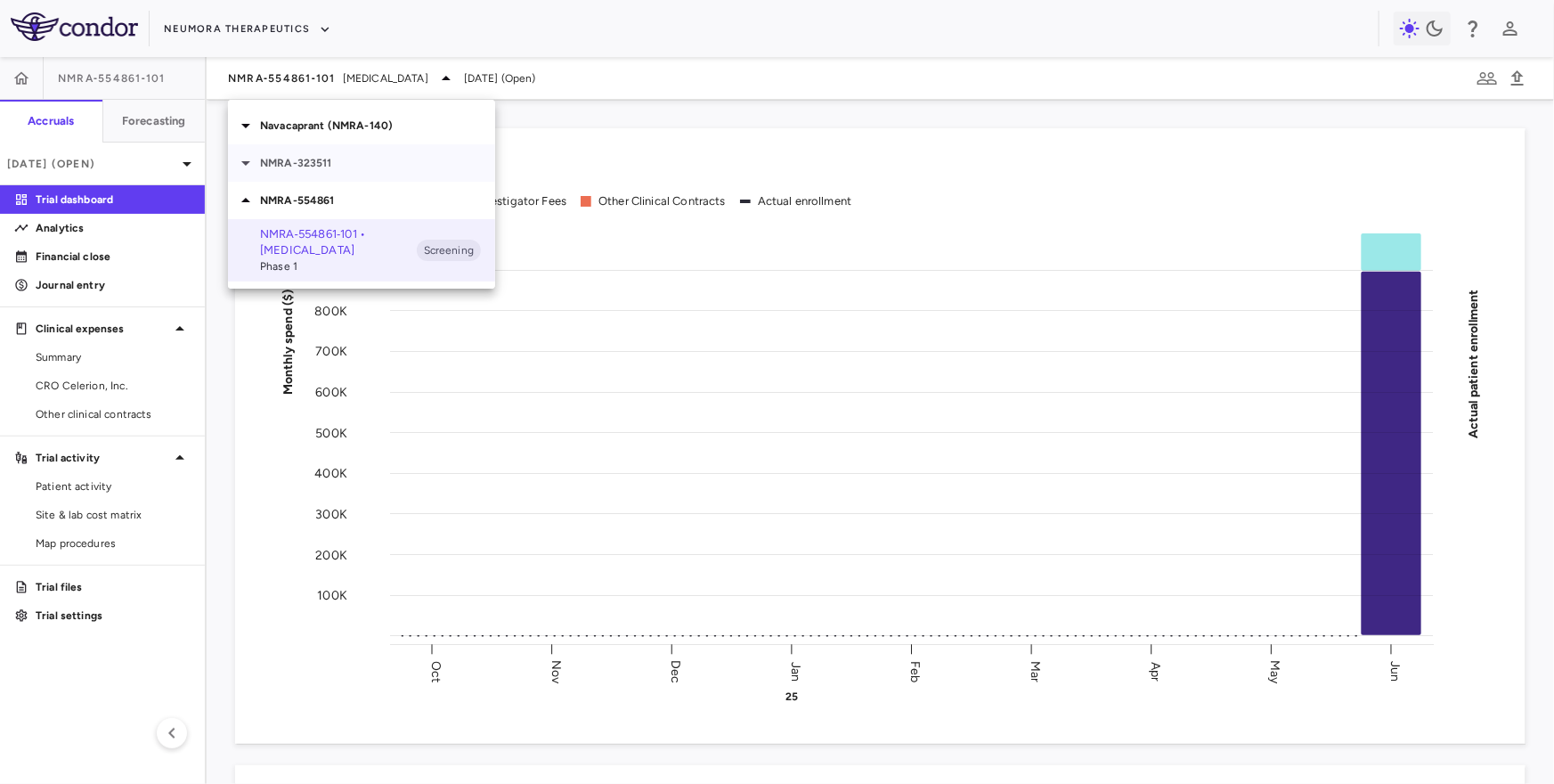
click at [306, 176] on div "NMRA-323511" at bounding box center [361, 163] width 267 height 38
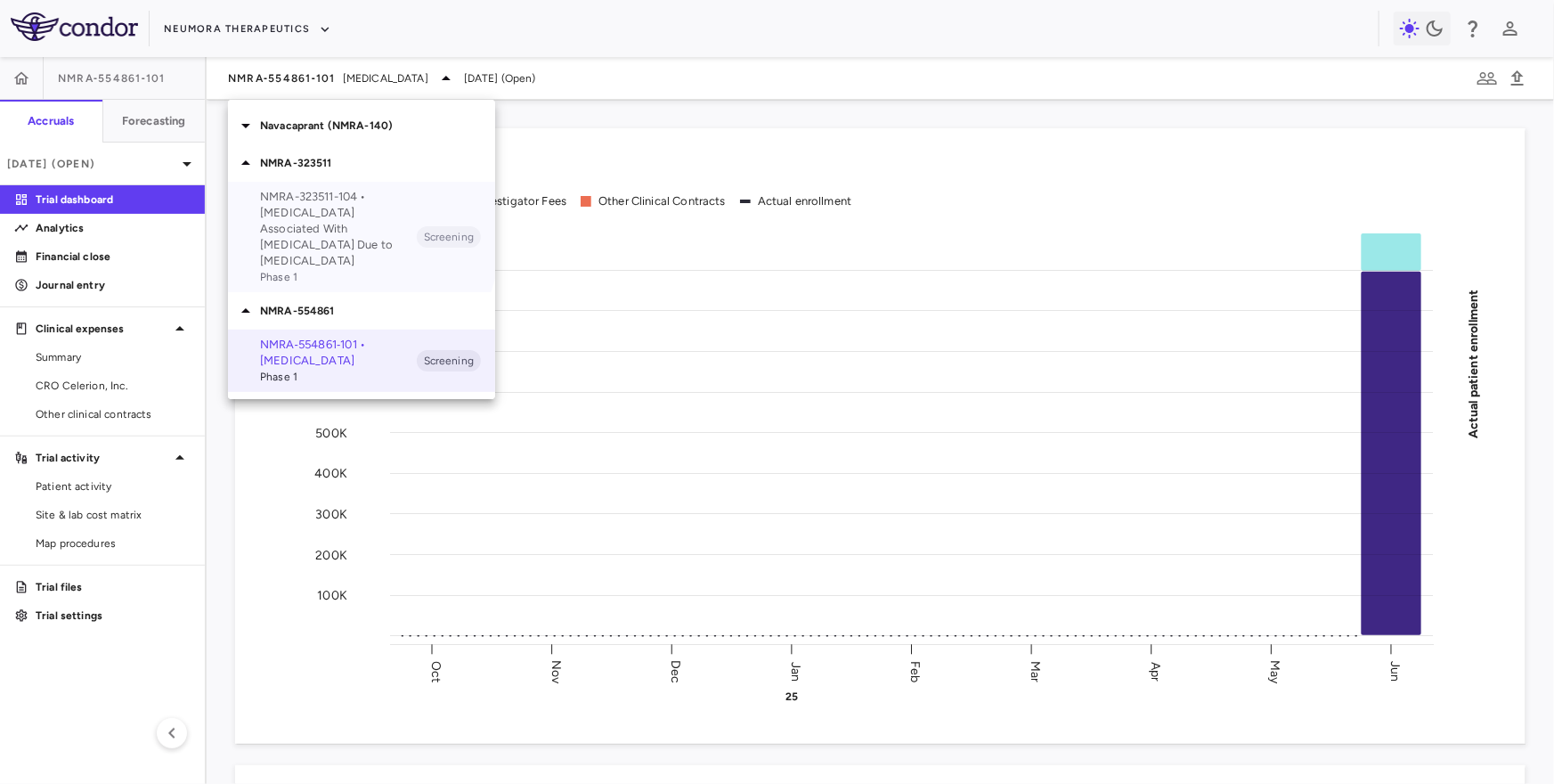
click at [314, 228] on p "NMRA-323511-104 • [MEDICAL_DATA] Associated With [MEDICAL_DATA] Due to [MEDICAL…" at bounding box center [339, 229] width 157 height 80
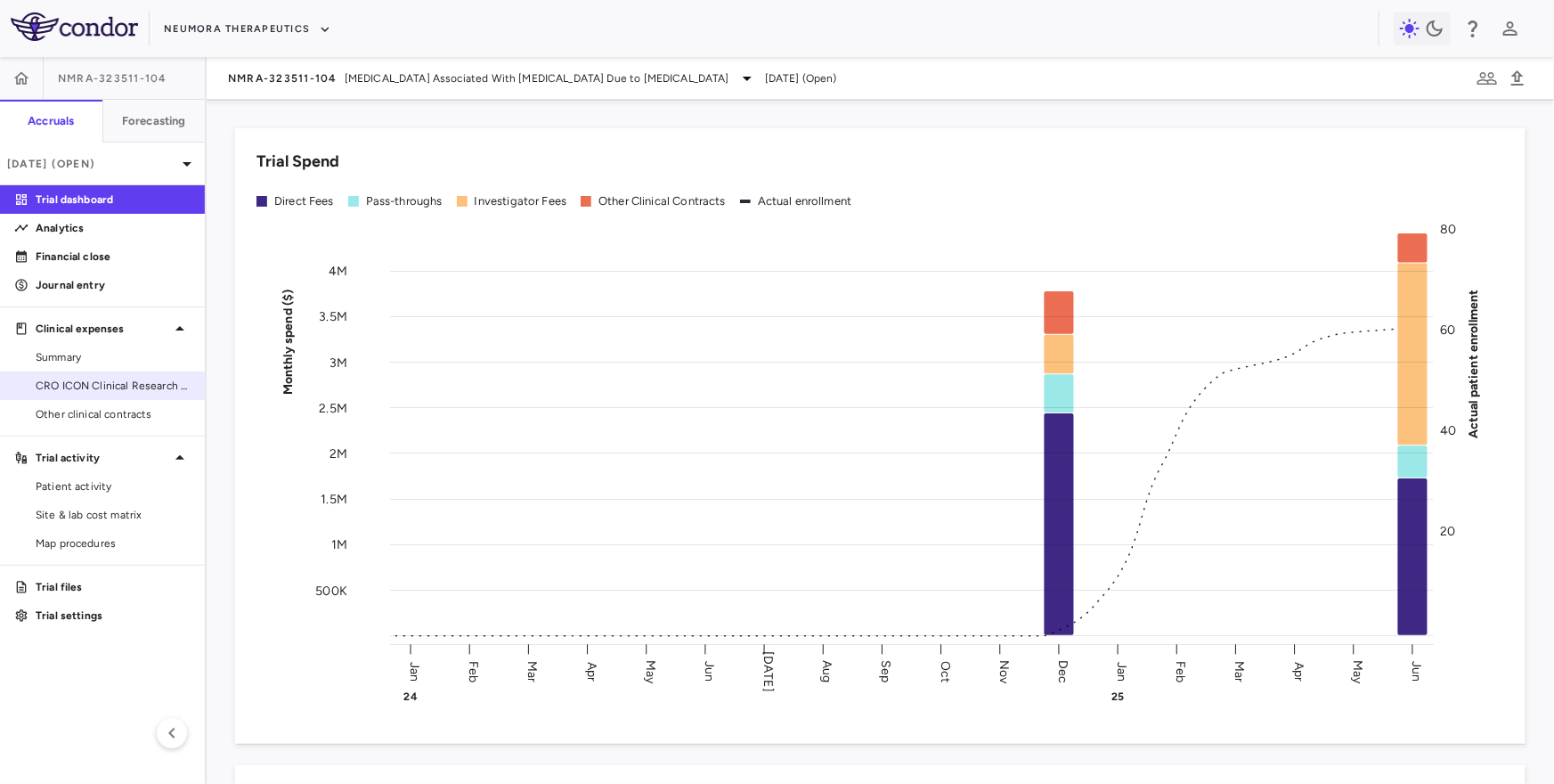
click at [82, 383] on span "CRO ICON Clinical Research Limited" at bounding box center [113, 385] width 155 height 16
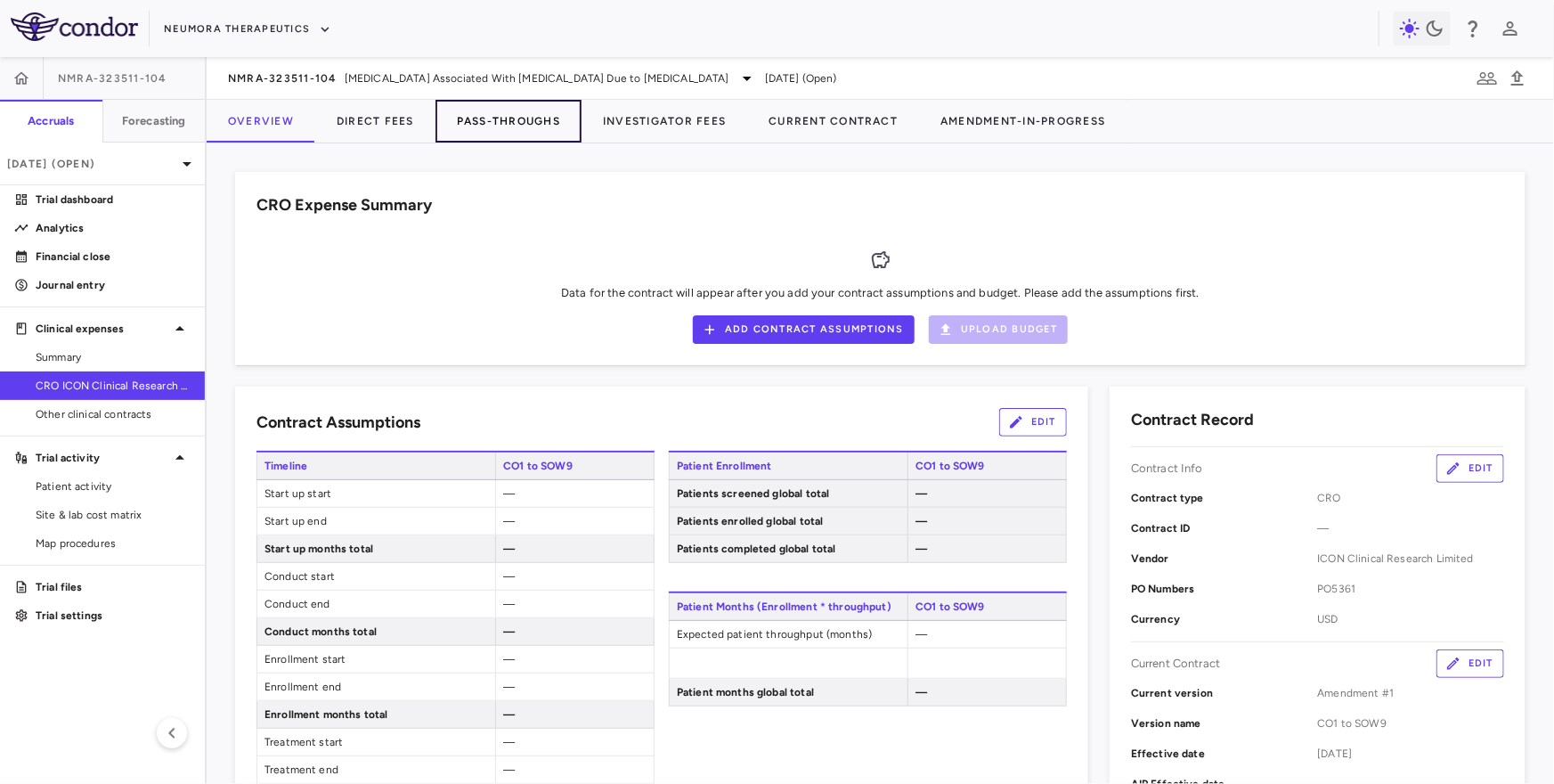
click at [550, 110] on button "Pass-Throughs" at bounding box center [509, 121] width 146 height 42
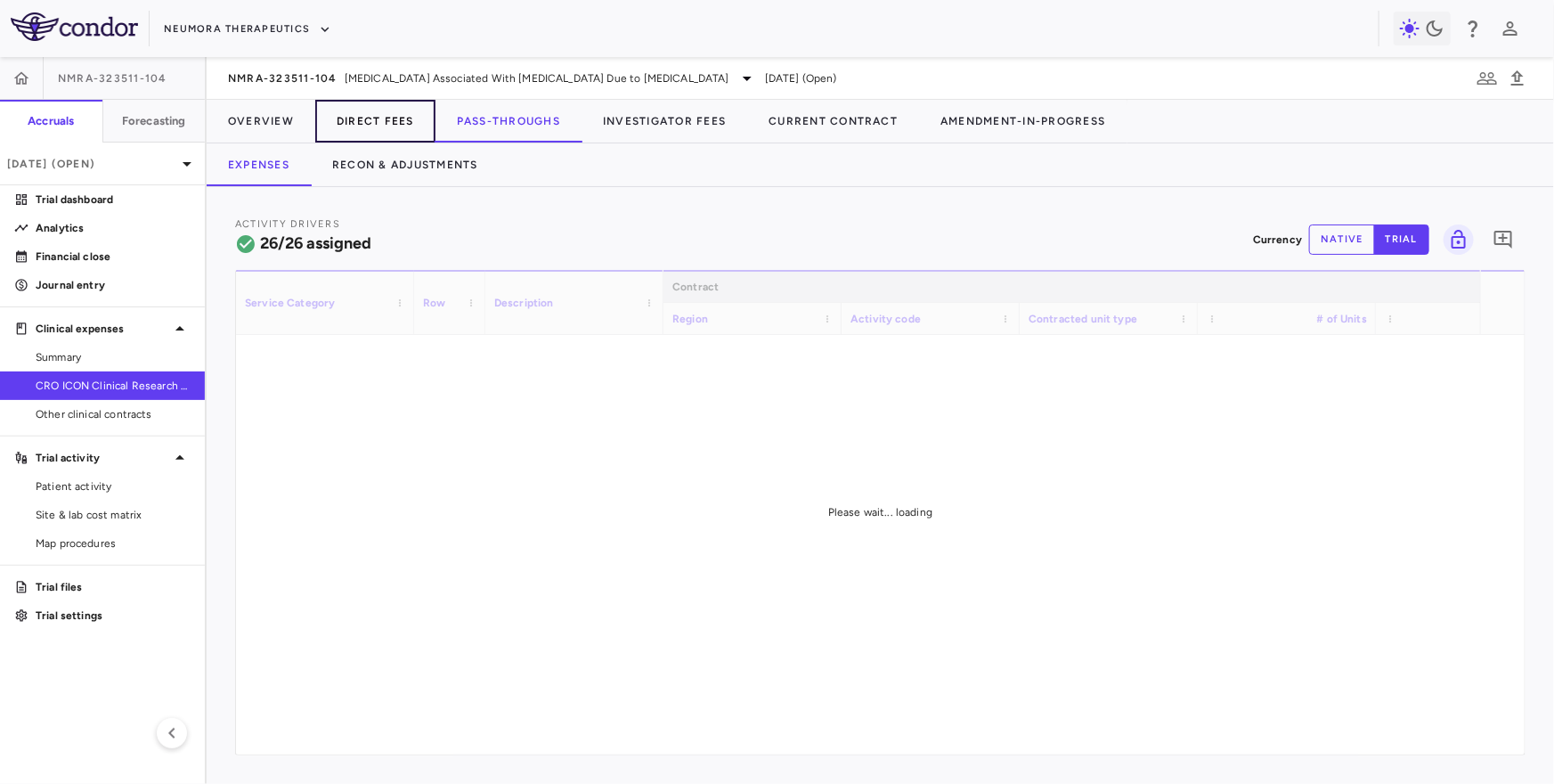
click at [385, 128] on button "Direct Fees" at bounding box center [375, 121] width 121 height 42
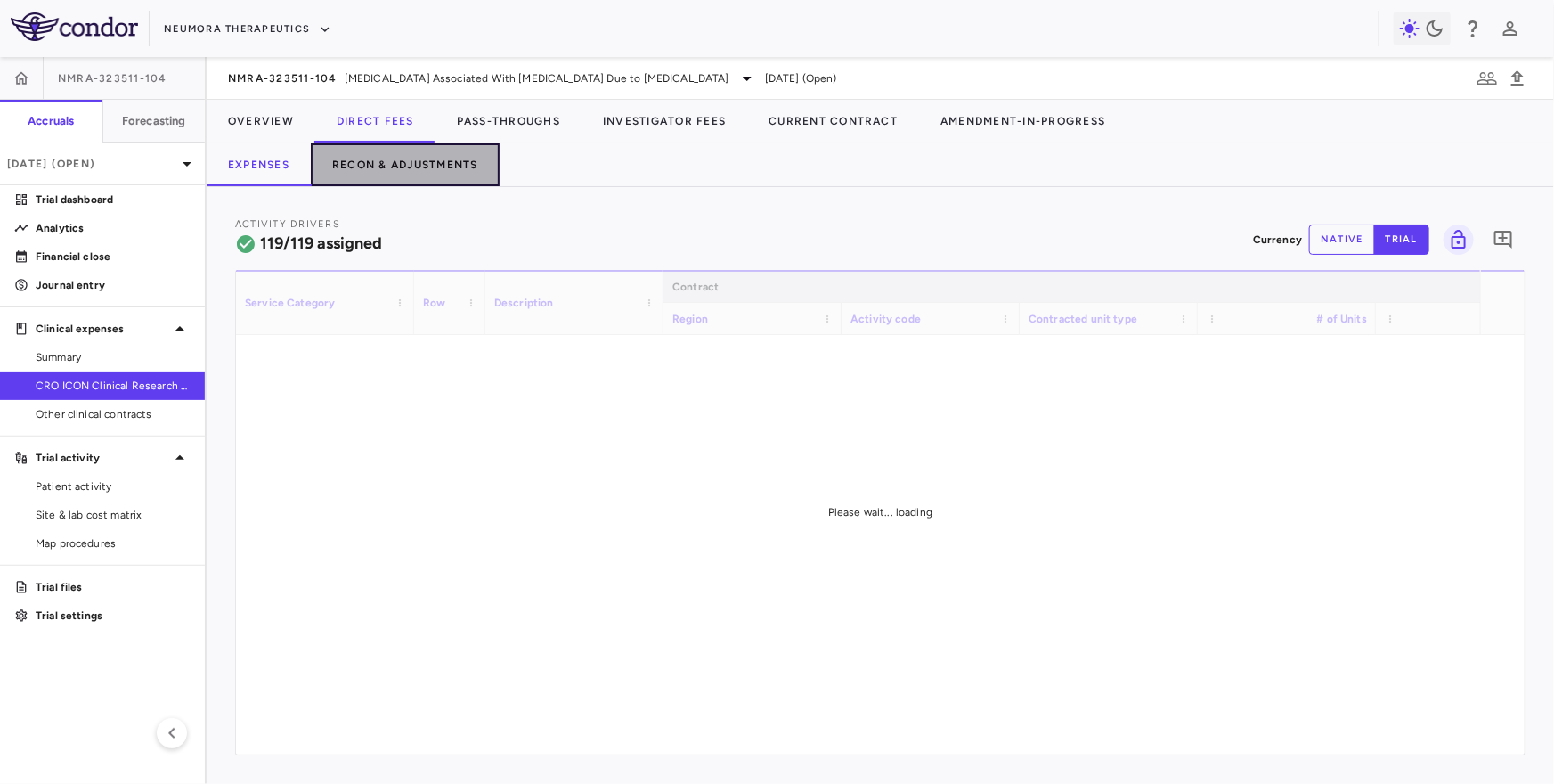
click at [448, 162] on button "Recon & Adjustments" at bounding box center [405, 164] width 189 height 42
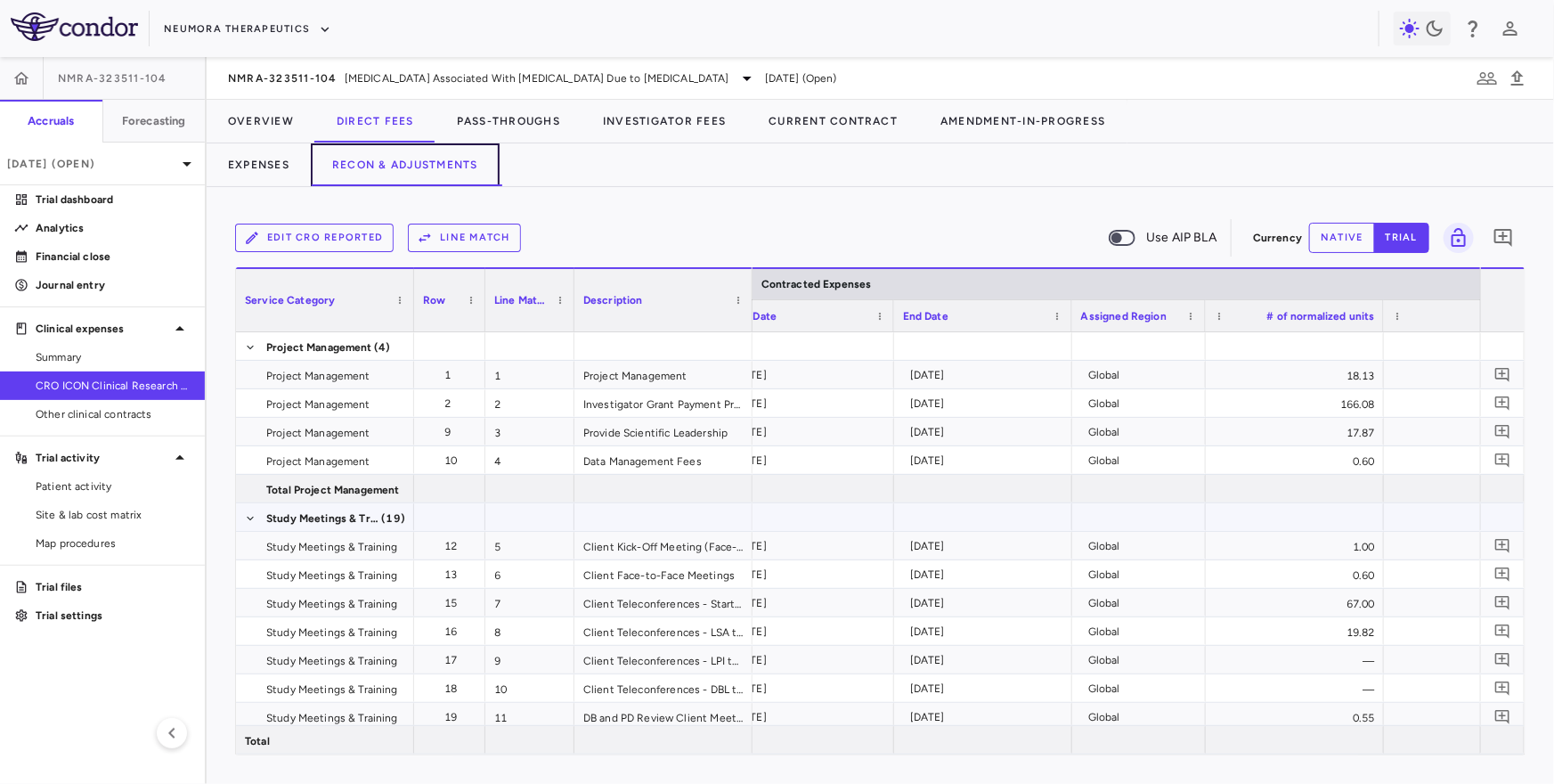
scroll to position [0, 1959]
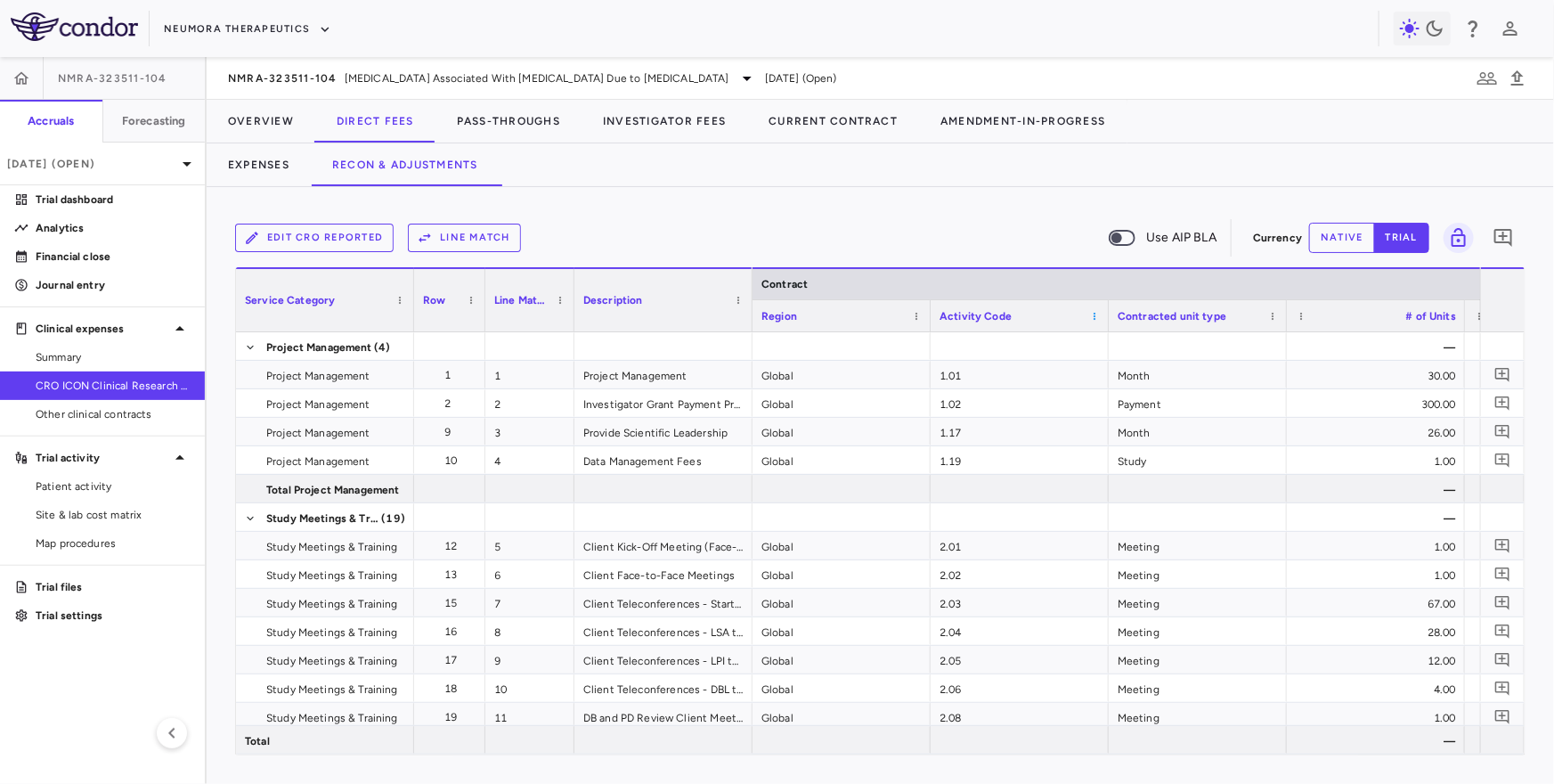
click at [1097, 311] on span at bounding box center [1095, 316] width 11 height 11
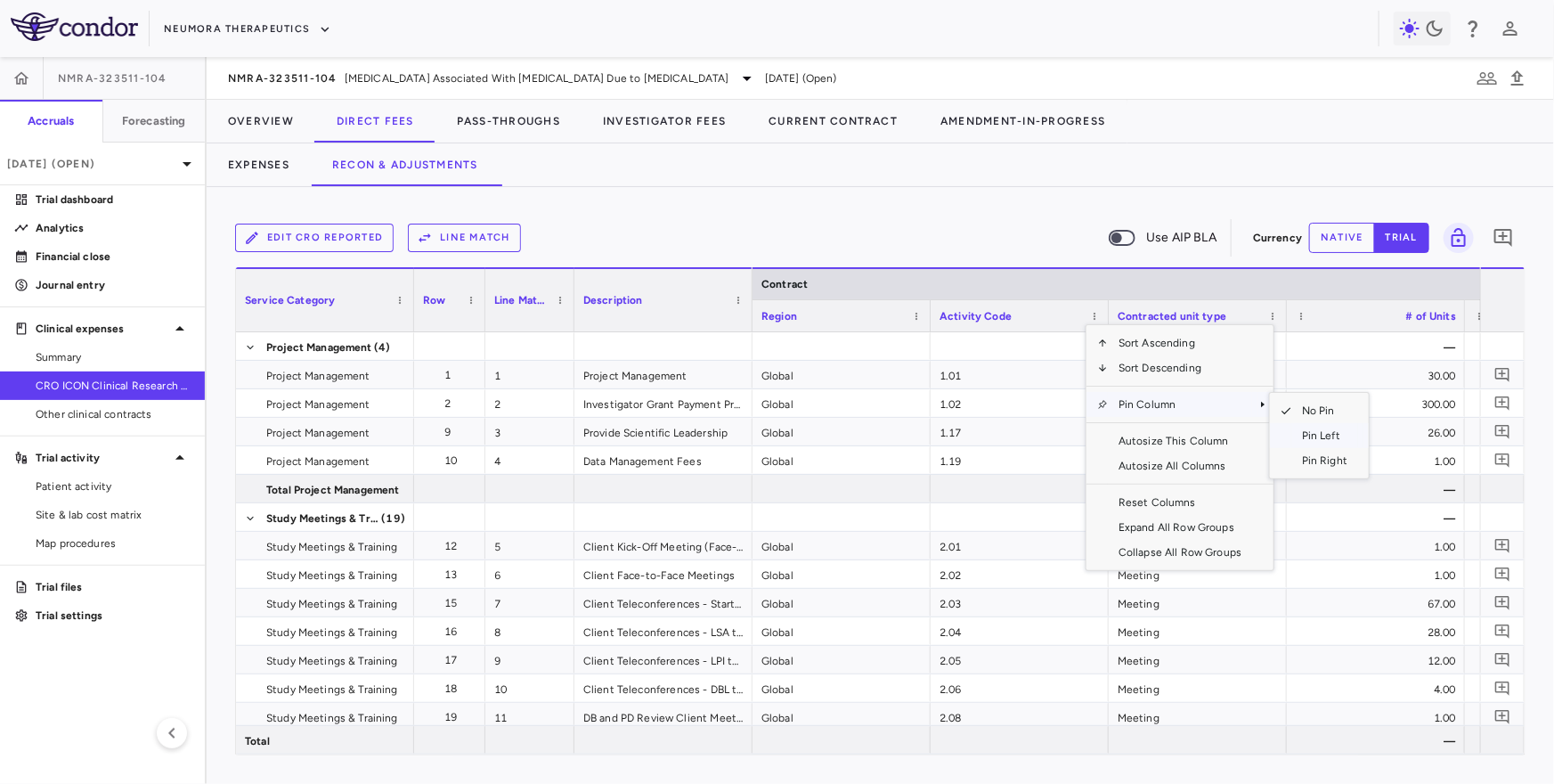
click at [1305, 436] on span "Pin Left" at bounding box center [1325, 436] width 67 height 25
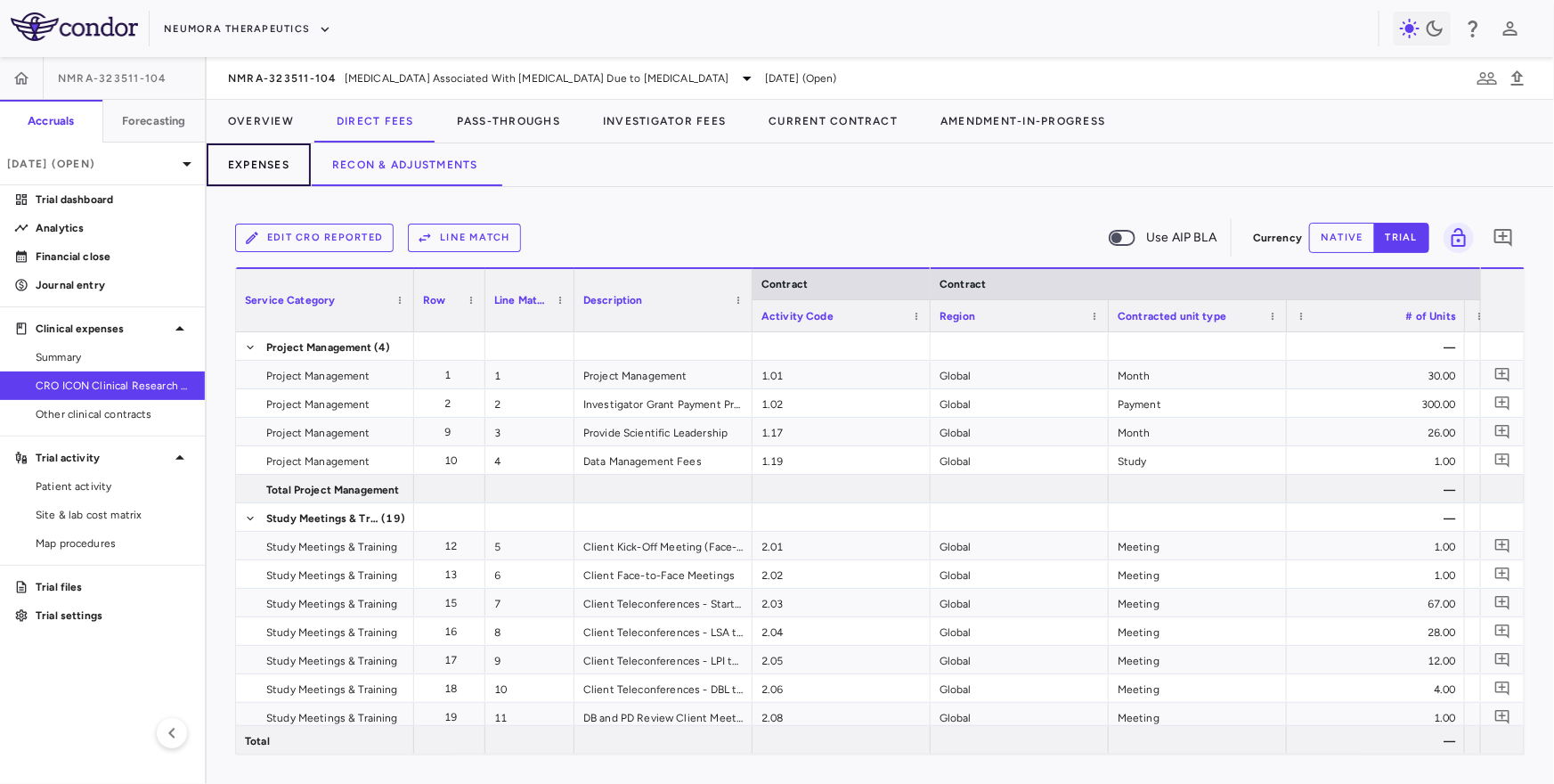
click at [246, 152] on button "Expenses" at bounding box center [259, 164] width 104 height 42
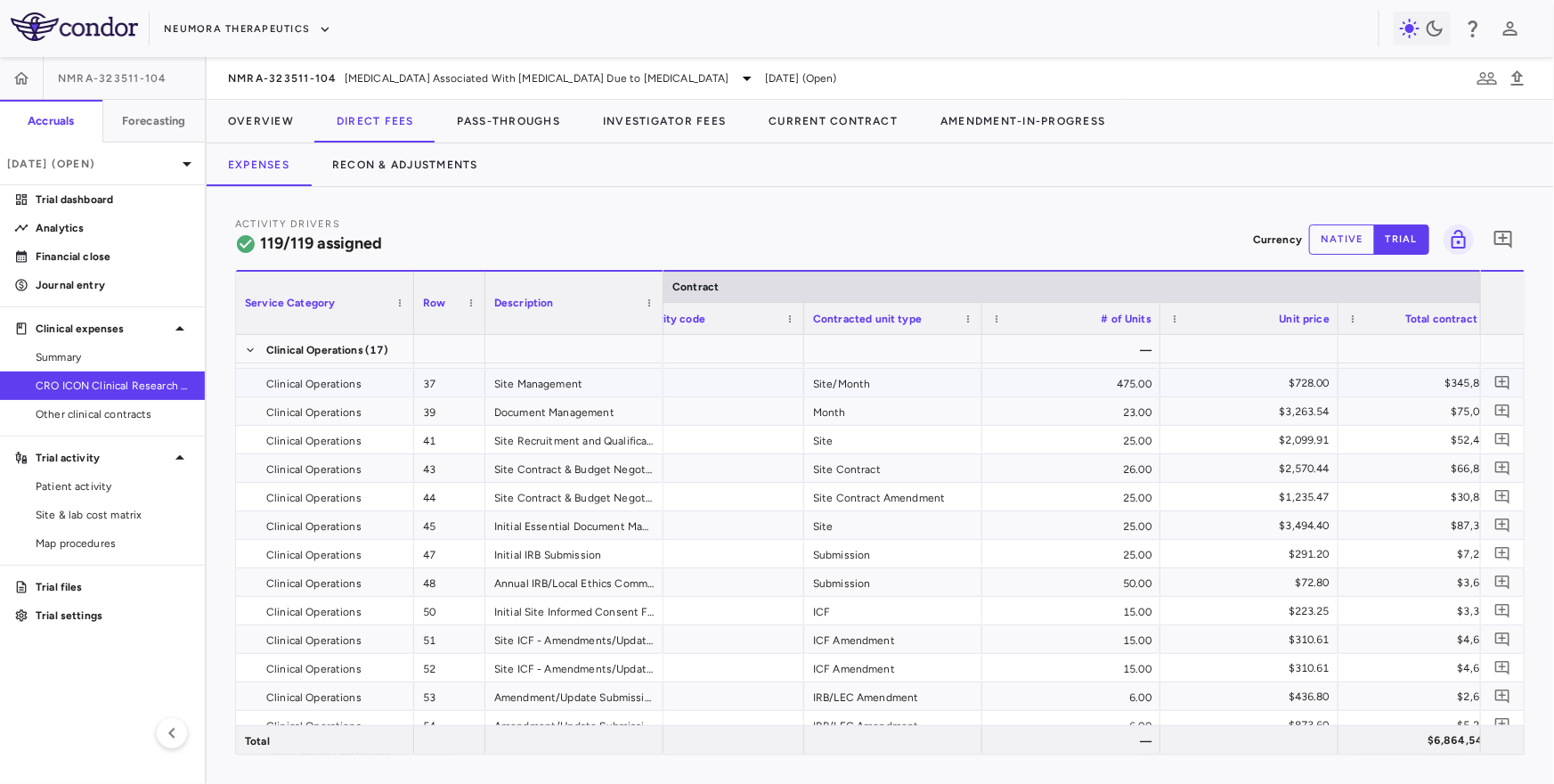
click at [1028, 387] on div "475.00" at bounding box center [1071, 383] width 178 height 28
click at [271, 146] on button "Expenses" at bounding box center [259, 164] width 104 height 42
click at [295, 111] on button "Overview" at bounding box center [261, 121] width 109 height 42
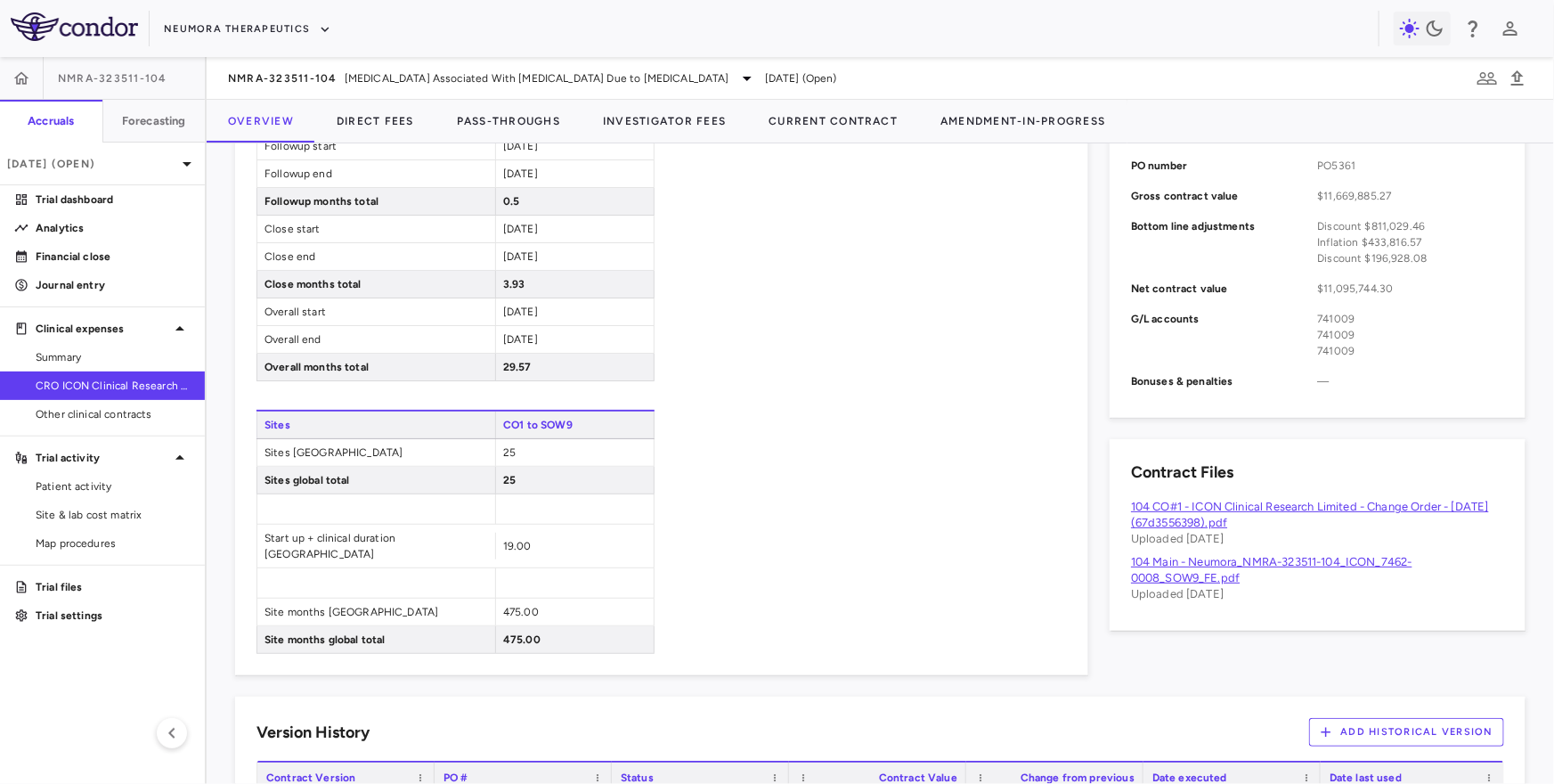
click at [401, 62] on div "NMRA-323511-104 [MEDICAL_DATA] Associated With [MEDICAL_DATA] Due to [MEDICAL_D…" at bounding box center [881, 77] width 1348 height 42
click at [387, 76] on span "[MEDICAL_DATA] Associated With [MEDICAL_DATA] Due to [MEDICAL_DATA]" at bounding box center [537, 78] width 384 height 16
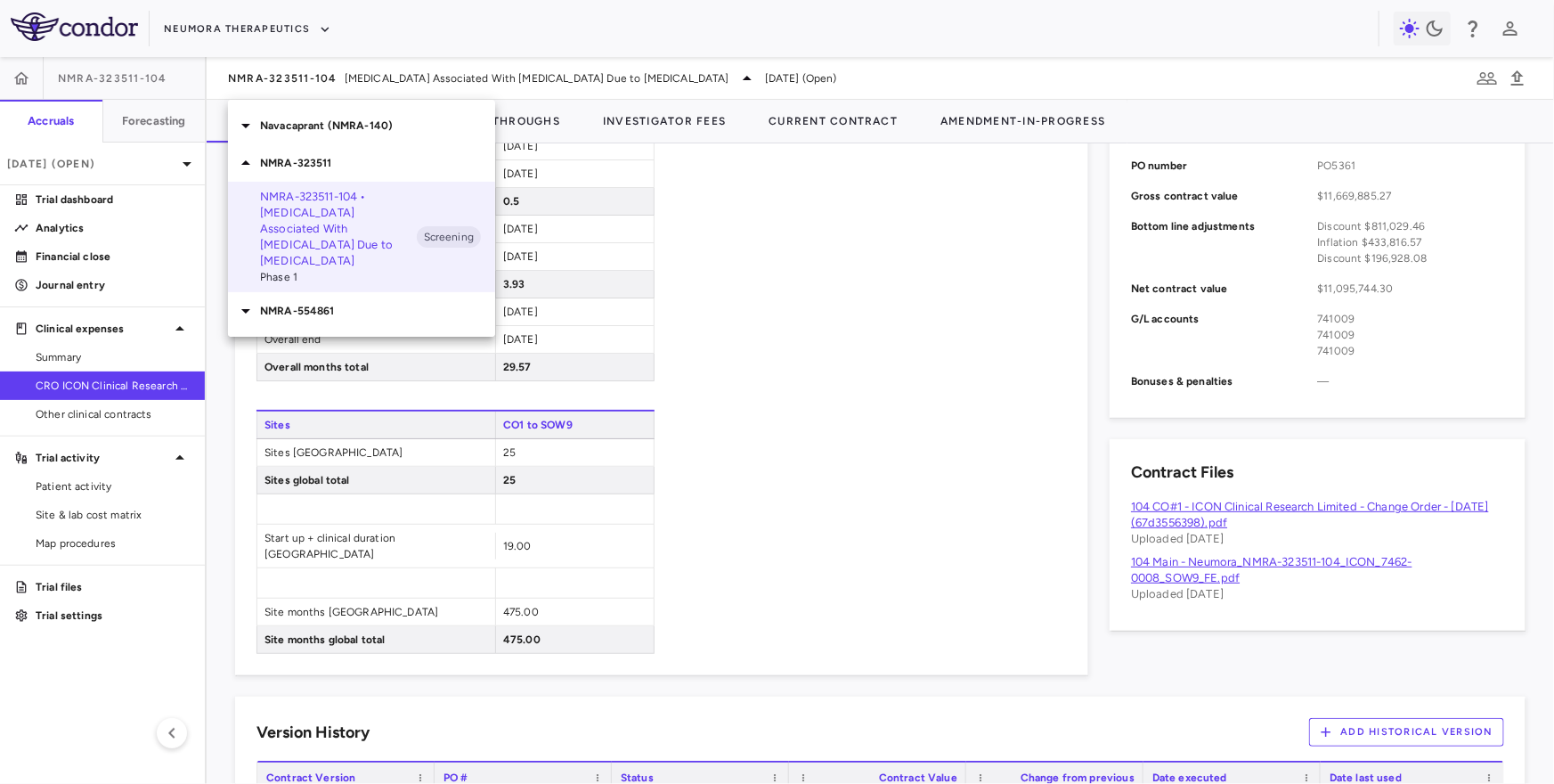
click at [361, 302] on p "NMRA-554861" at bounding box center [377, 311] width 235 height 16
click at [379, 119] on p "Navacaprant (NMRA-140)" at bounding box center [377, 126] width 235 height 16
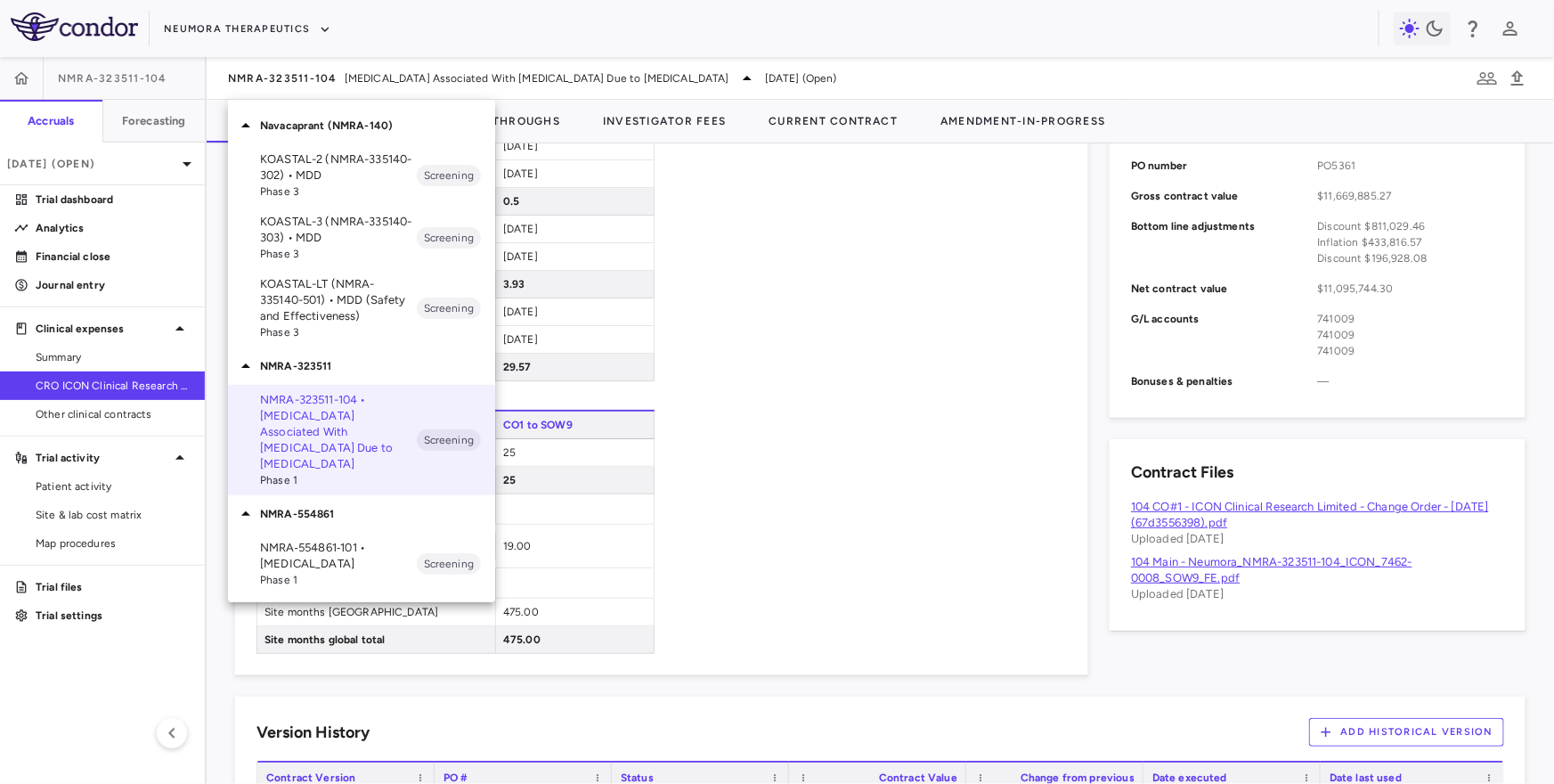
click at [356, 290] on p "KOASTAL-LT (NMRA-335140-501) • MDD (Safety and Effectiveness)" at bounding box center [339, 300] width 157 height 48
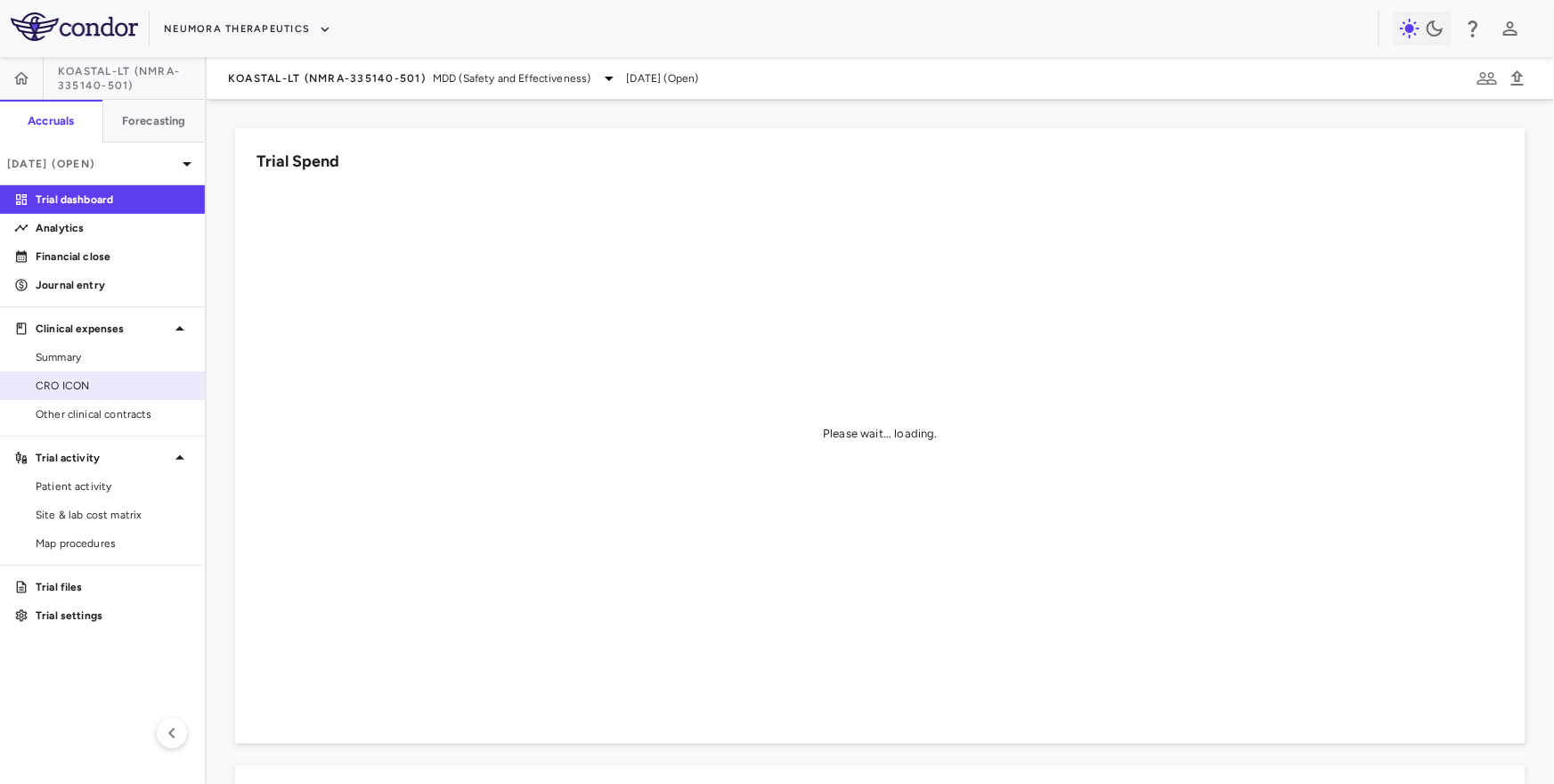
click at [97, 383] on span "CRO ICON" at bounding box center [113, 385] width 155 height 16
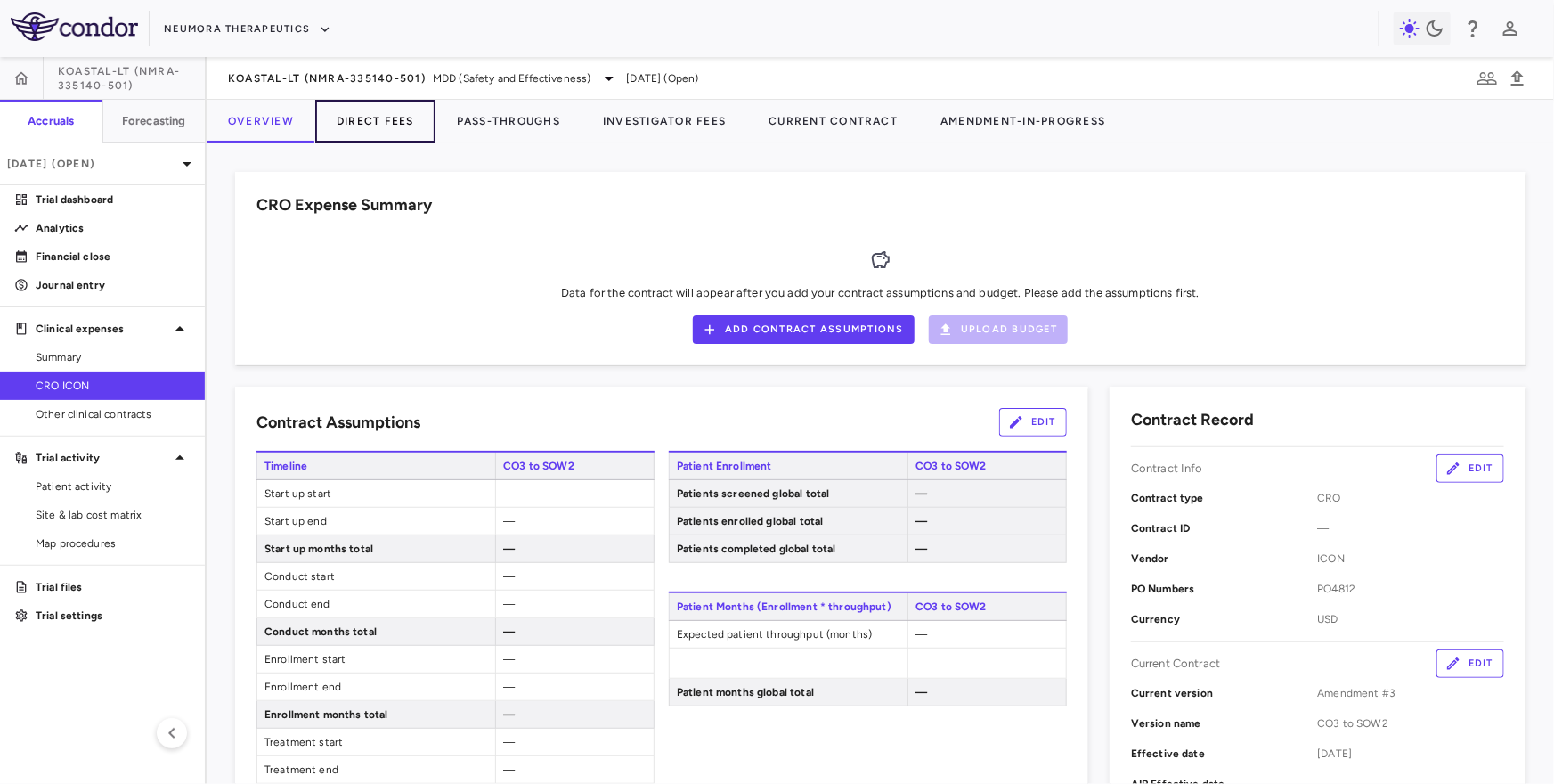
click at [381, 122] on button "Direct Fees" at bounding box center [375, 121] width 121 height 42
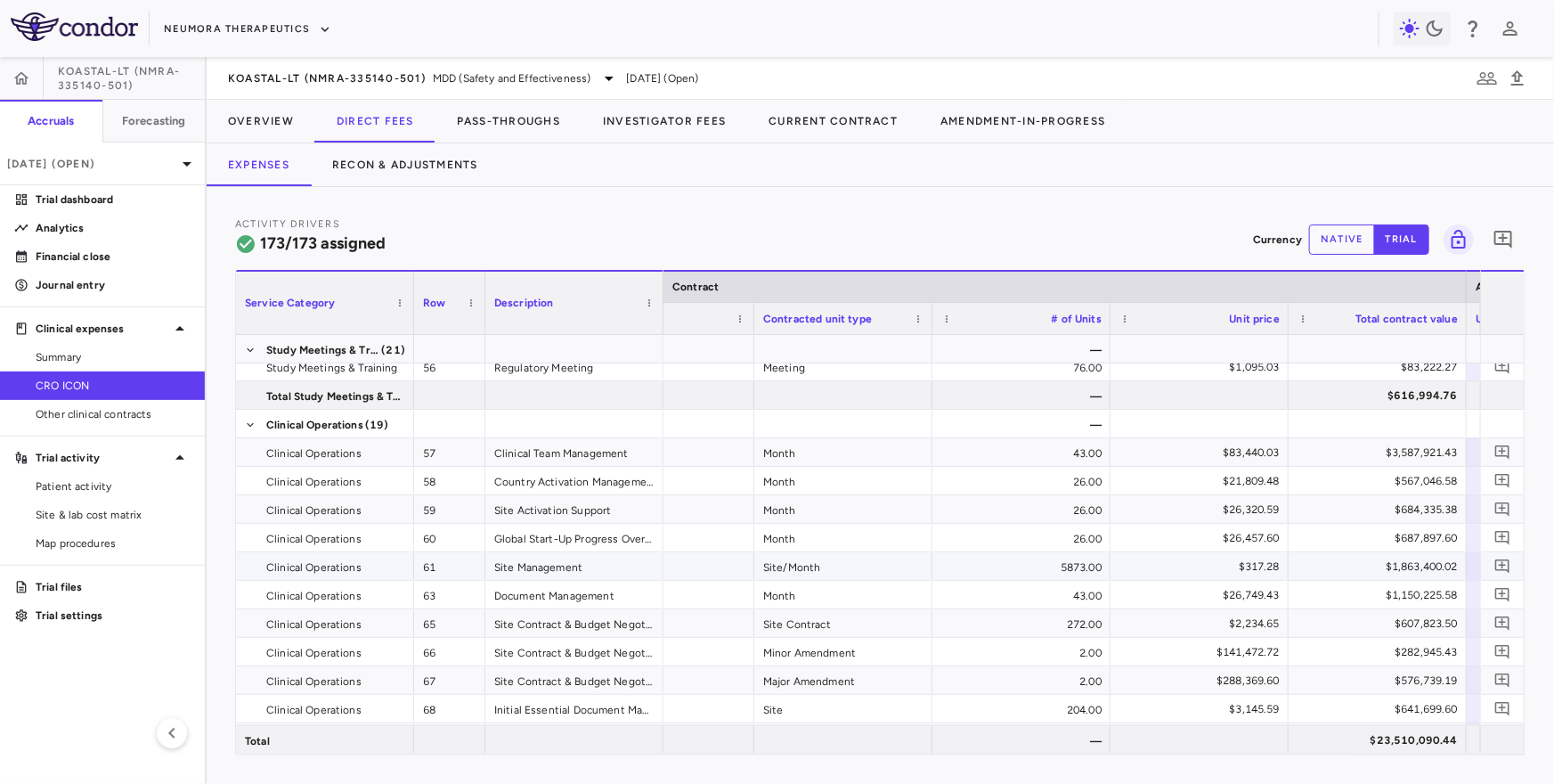
click at [1053, 562] on div "5873.00" at bounding box center [1022, 565] width 178 height 28
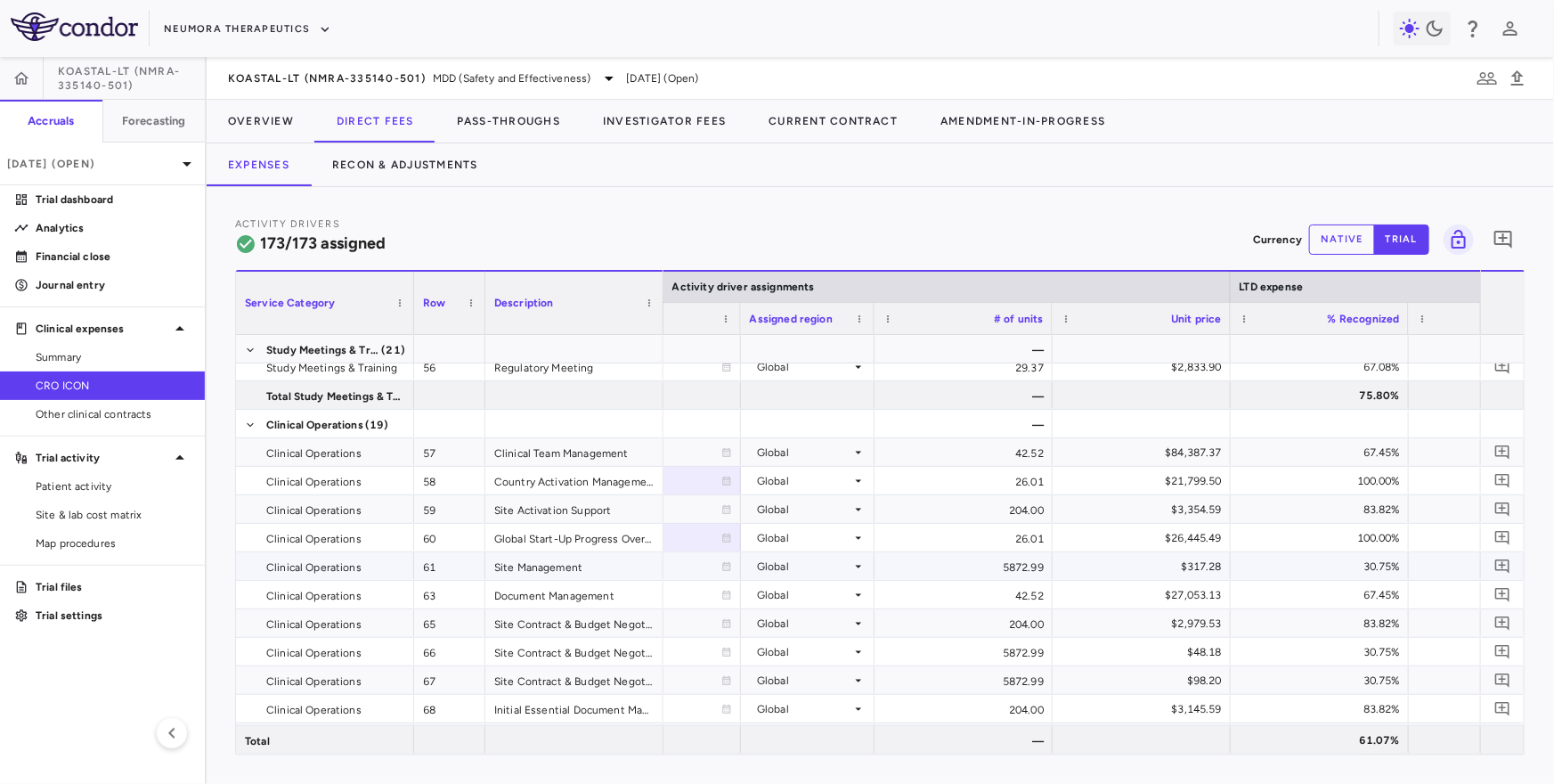
click at [959, 557] on div "5872.99" at bounding box center [964, 565] width 178 height 28
click at [936, 559] on div "5872.99" at bounding box center [964, 565] width 178 height 28
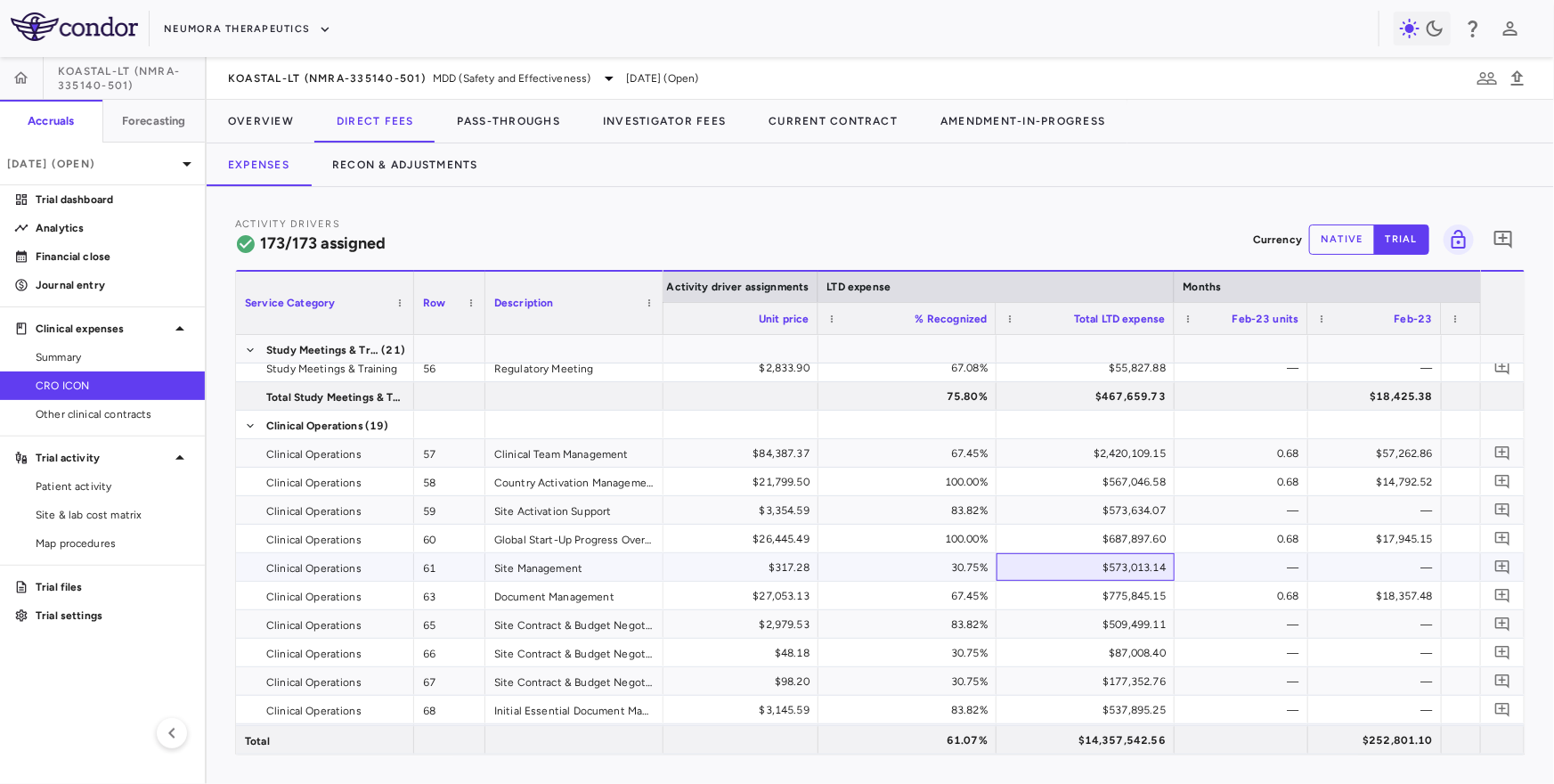
click at [1072, 559] on div "$573,013.14" at bounding box center [1089, 567] width 153 height 29
click at [409, 145] on button "Recon & Adjustments" at bounding box center [405, 164] width 189 height 42
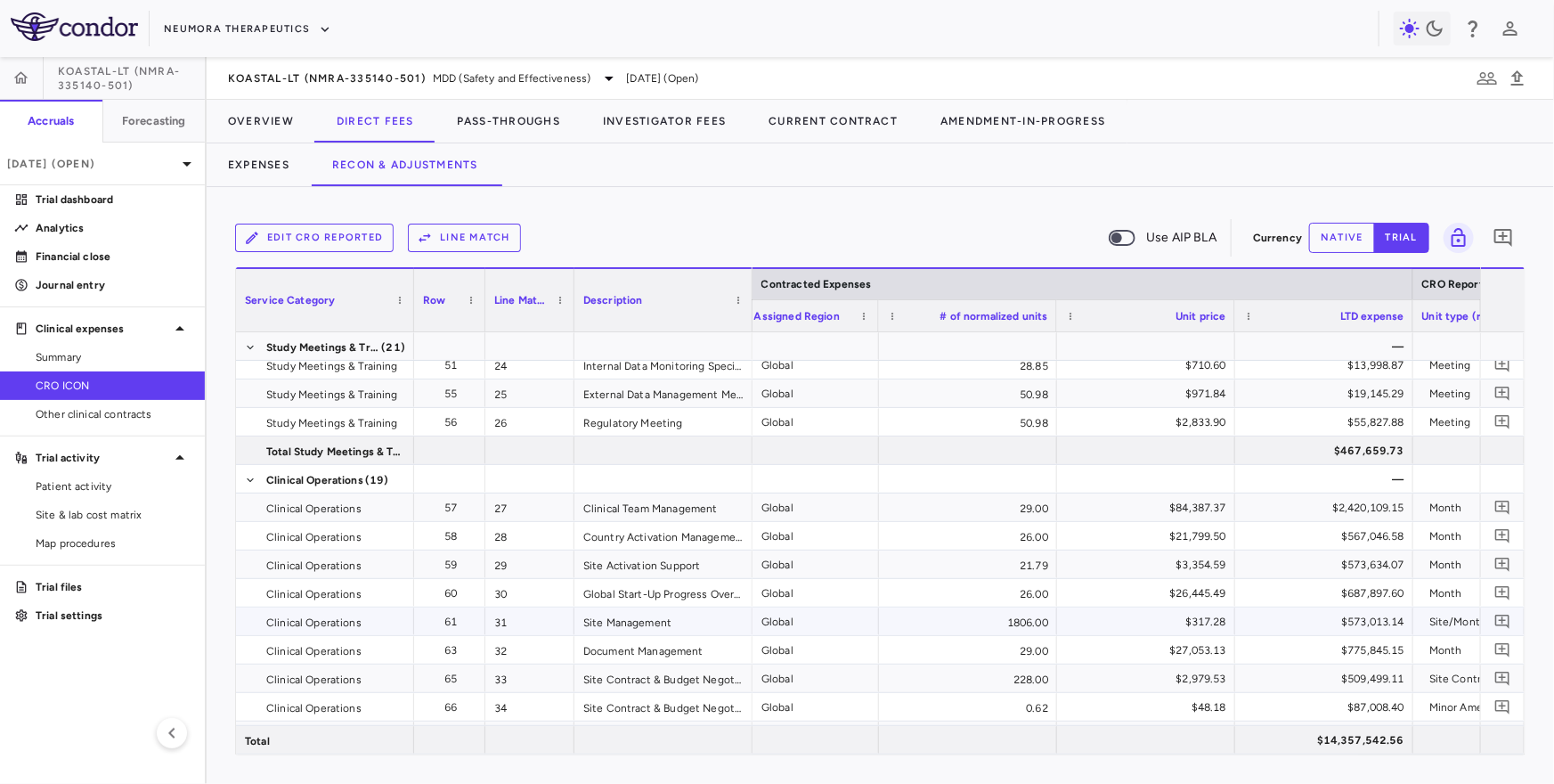
click at [962, 619] on div "1806.00" at bounding box center [968, 621] width 178 height 28
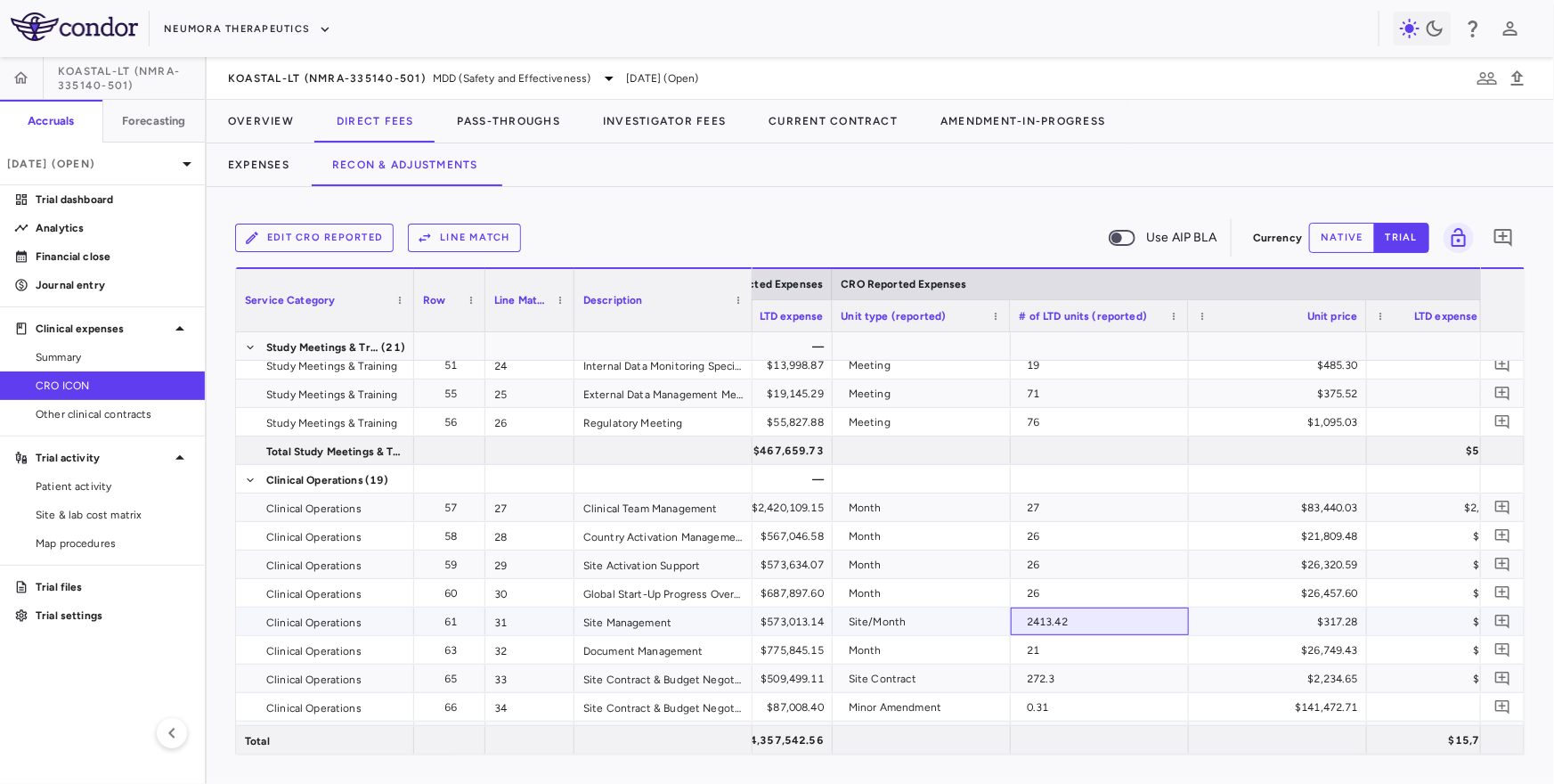
click at [1048, 615] on div "2413.42" at bounding box center [1104, 622] width 153 height 29
click at [232, 171] on button "Expenses" at bounding box center [259, 164] width 104 height 42
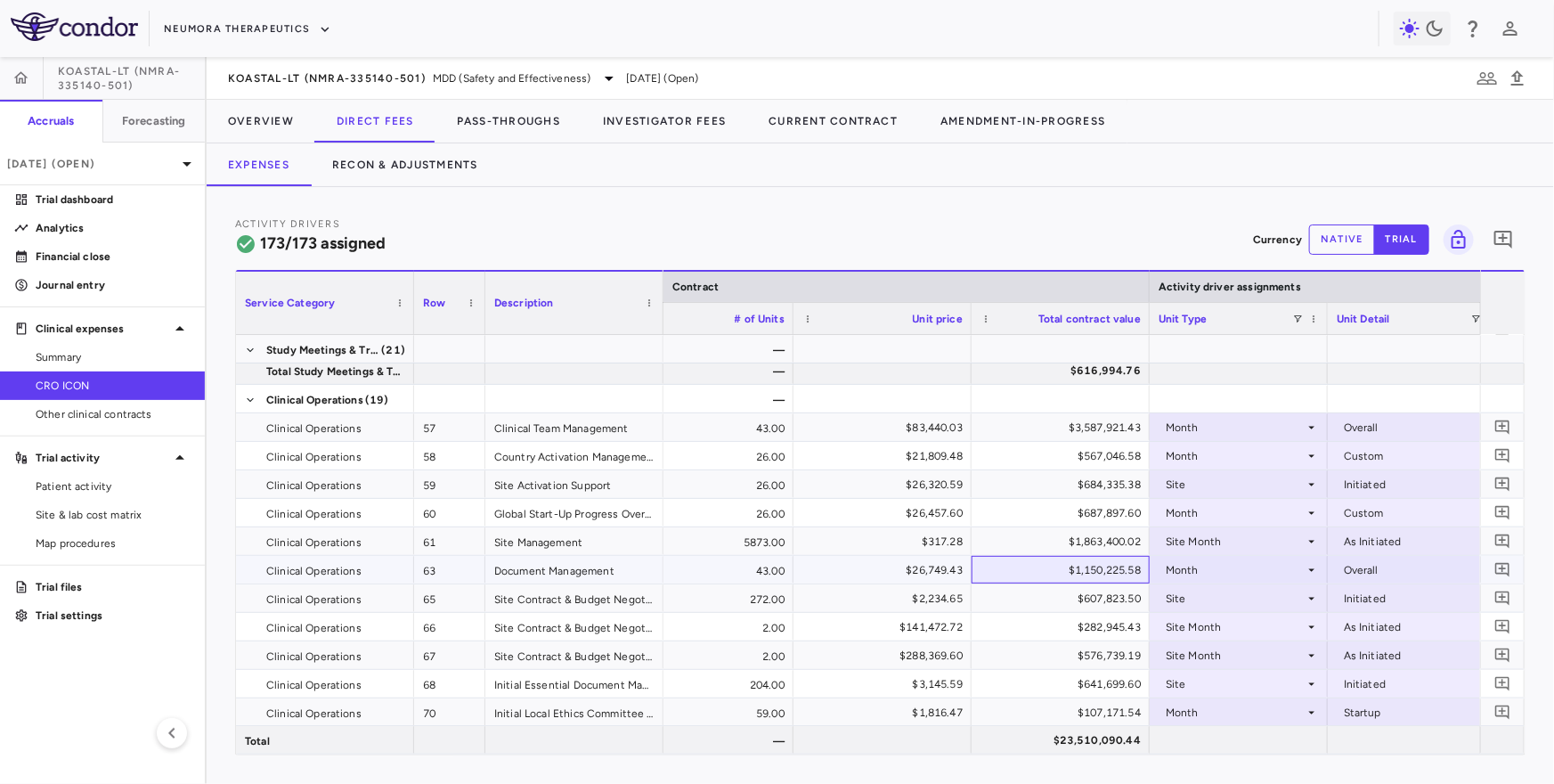
click at [1013, 572] on div "$1,150,225.58" at bounding box center [1064, 570] width 153 height 29
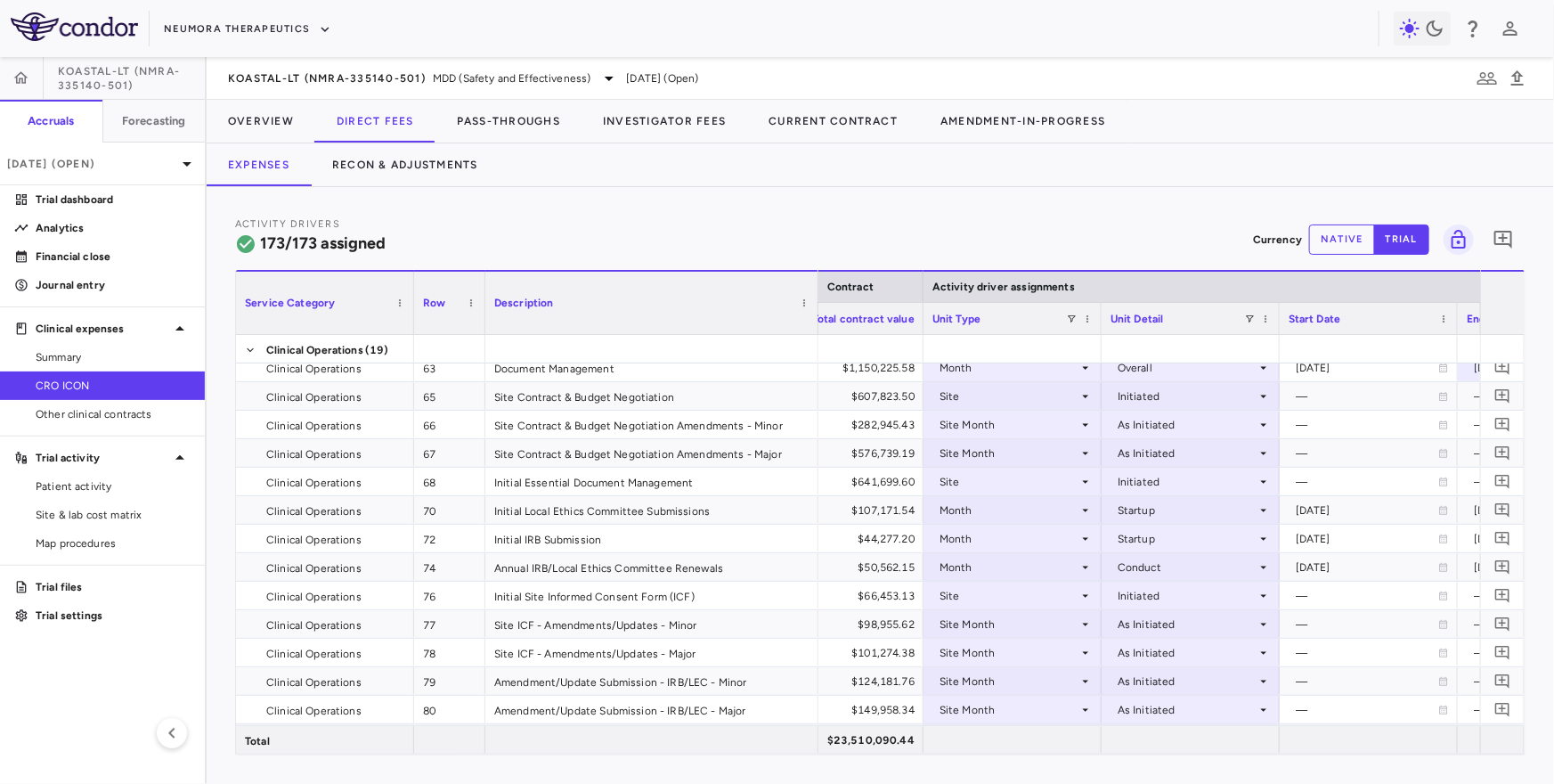
drag, startPoint x: 660, startPoint y: 323, endPoint x: 815, endPoint y: 347, distance: 156.8
click at [815, 347] on div "Service Category Row Description Contract Activity driver assignments 50" at bounding box center [881, 512] width 1289 height 484
